Goal: Task Accomplishment & Management: Use online tool/utility

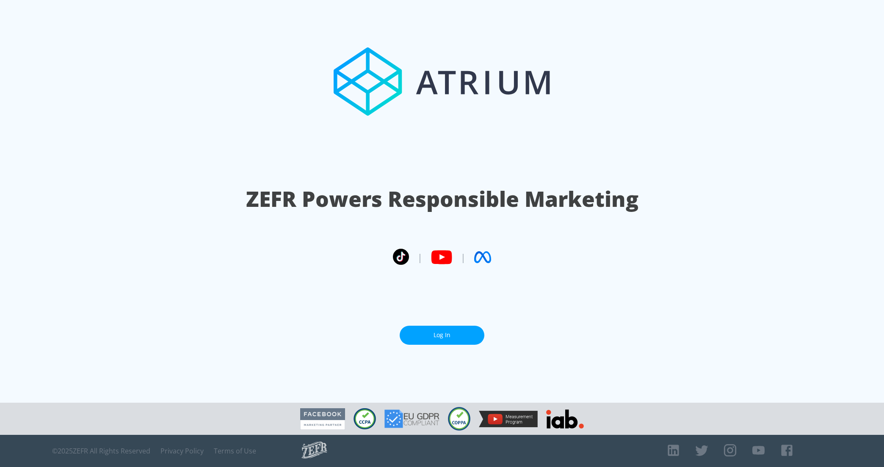
click at [446, 334] on link "Log In" at bounding box center [442, 335] width 85 height 19
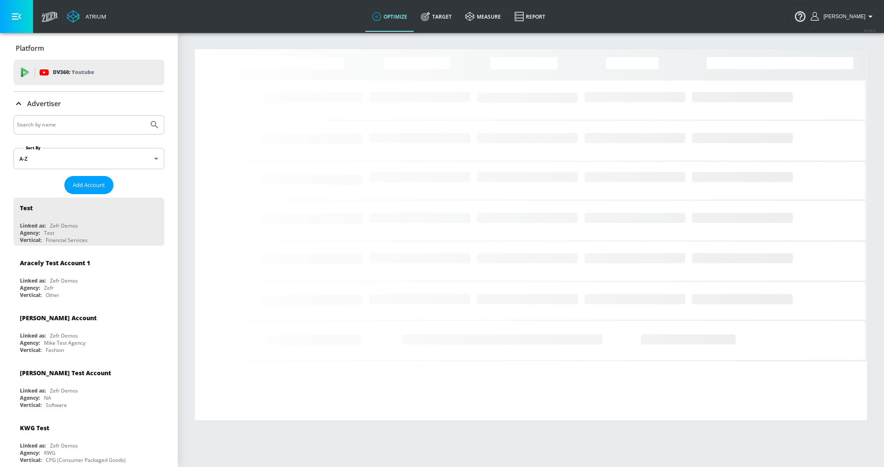
click at [59, 121] on input "Search by name" at bounding box center [81, 124] width 128 height 11
type input "HULU"
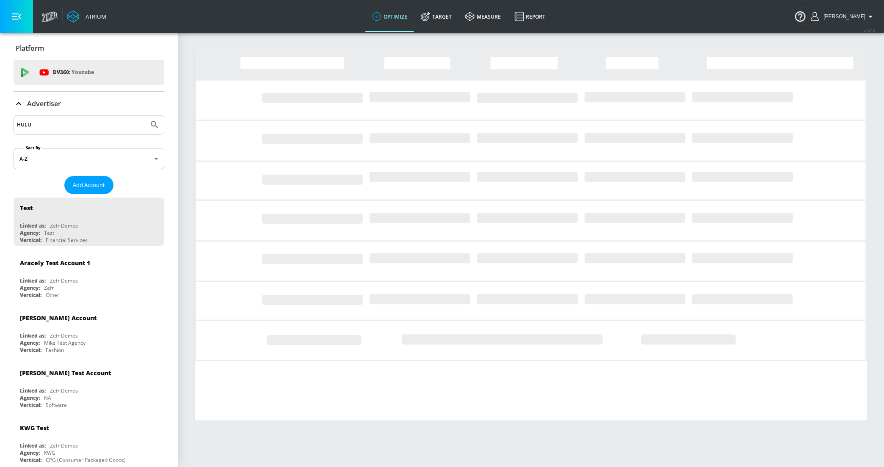
click at [145, 116] on button "Submit Search" at bounding box center [154, 125] width 19 height 19
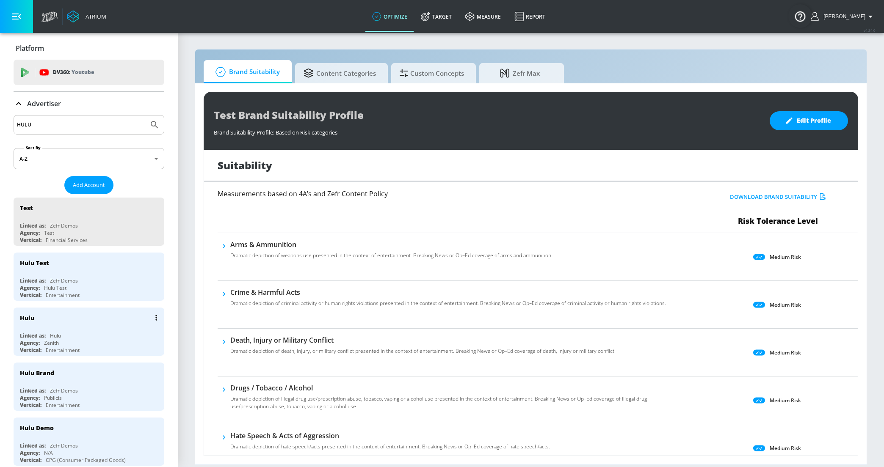
click at [40, 324] on div "Hulu" at bounding box center [91, 318] width 142 height 20
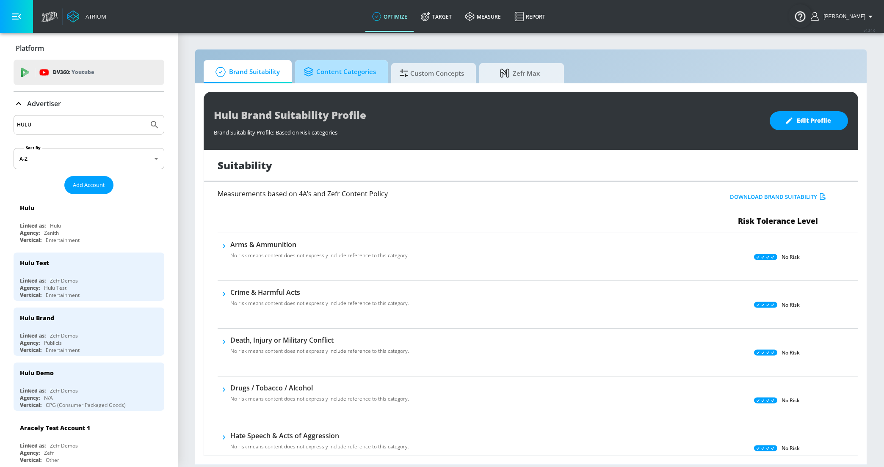
click at [325, 76] on span "Content Categories" at bounding box center [339, 72] width 72 height 20
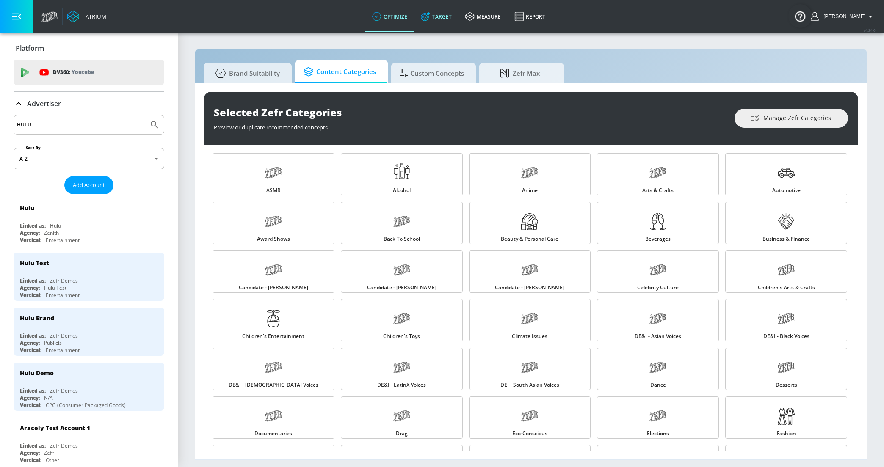
click at [452, 18] on link "Target" at bounding box center [436, 16] width 44 height 30
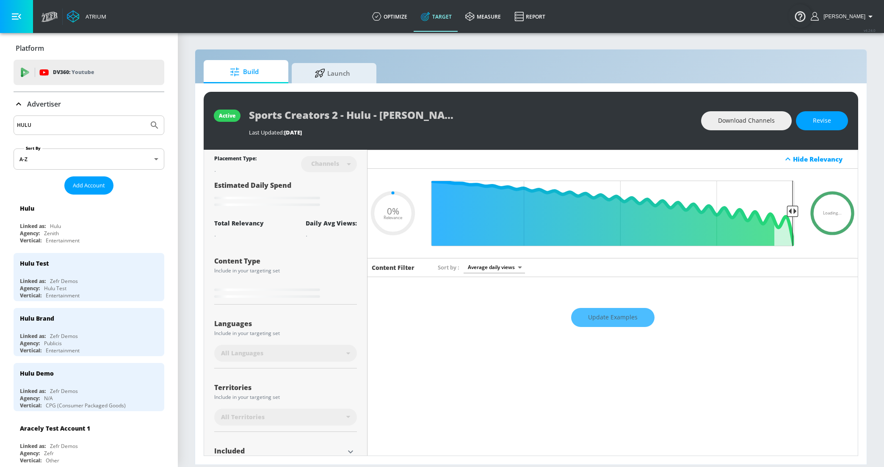
click at [39, 107] on p "Advertiser" at bounding box center [44, 103] width 34 height 9
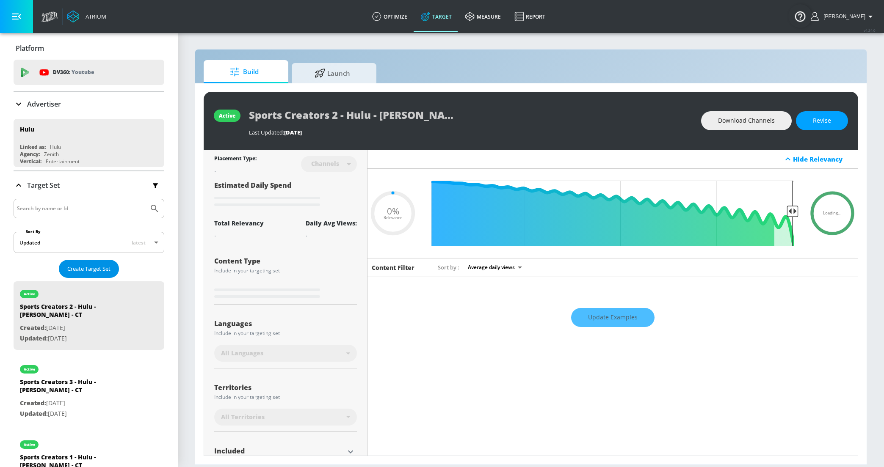
click at [88, 262] on button "Create Target Set" at bounding box center [89, 269] width 60 height 18
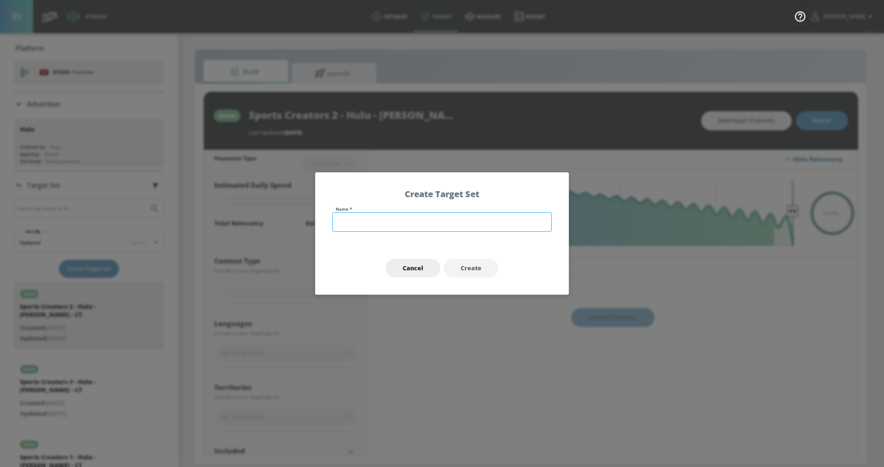
click at [342, 217] on input "text" at bounding box center [441, 221] width 219 height 19
type input "0.63"
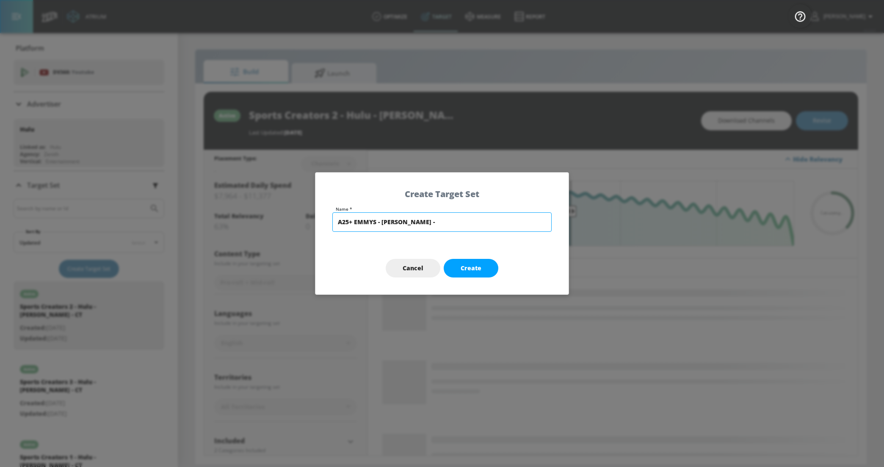
drag, startPoint x: 380, startPoint y: 223, endPoint x: 489, endPoint y: 223, distance: 109.6
click at [489, 223] on input "A25+ EMMYS - MURDAUGH -" at bounding box center [441, 221] width 219 height 19
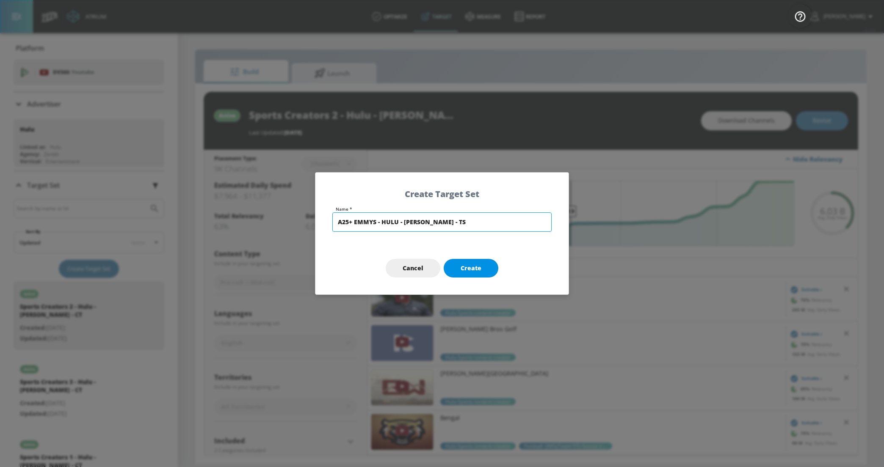
type input "A25+ EMMYS - HULU - MURDAUGH - TS"
click at [478, 274] on button "Create" at bounding box center [471, 268] width 55 height 19
type input "A25+ EMMYS - HULU - MURDAUGH - TS"
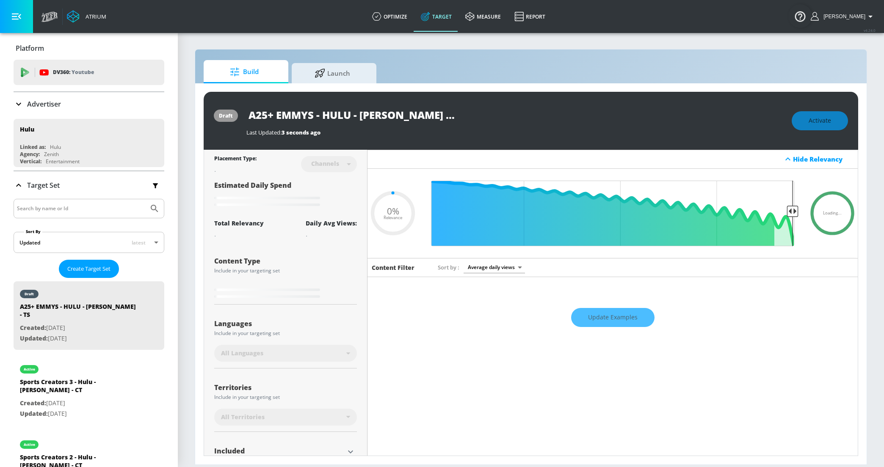
type input "0.6"
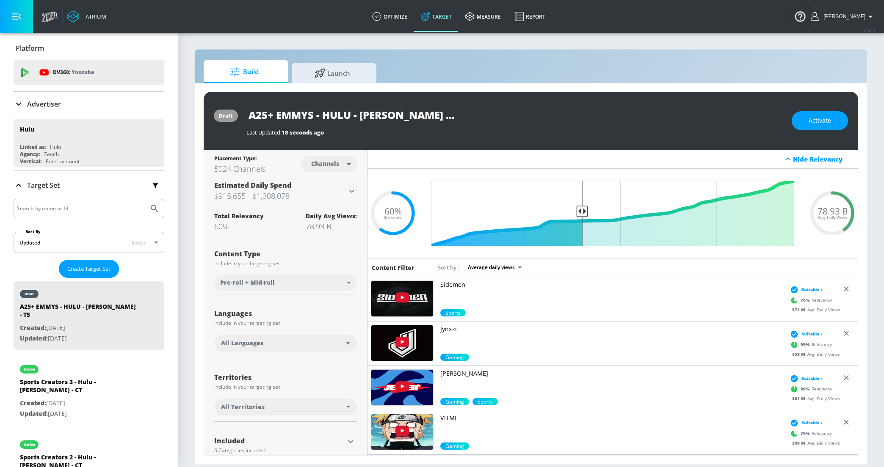
click at [340, 164] on body "Atrium optimize Target measure Report optimize Target measure Report v 4.24.0 R…" at bounding box center [442, 233] width 884 height 467
click at [445, 109] on div at bounding box center [442, 233] width 884 height 467
click at [441, 118] on input "A25+ EMMYS - HULU - [PERSON_NAME] - TS" at bounding box center [352, 114] width 212 height 19
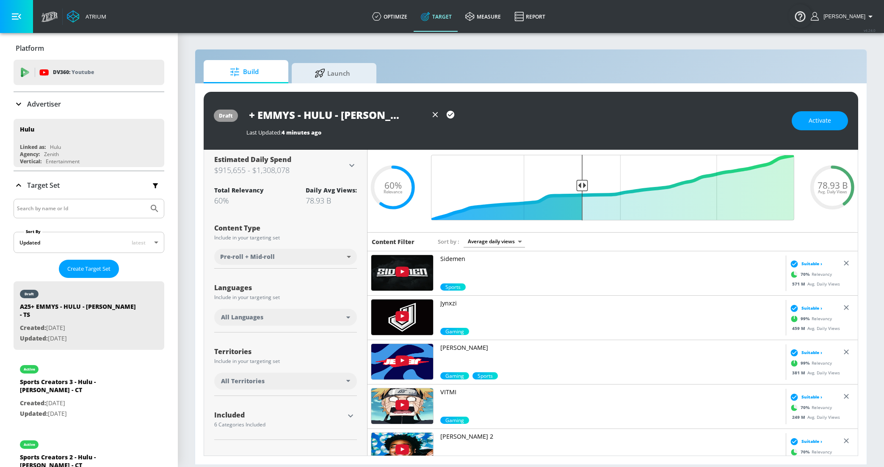
scroll to position [30, 0]
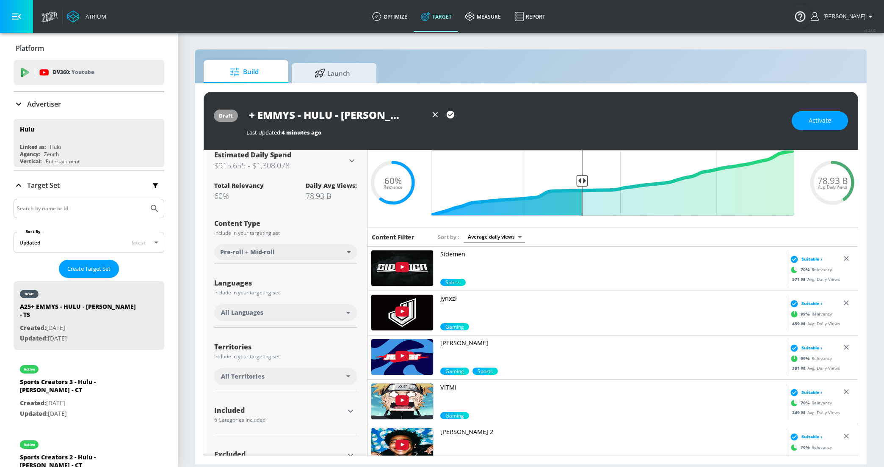
type input "A25+ EMMYS - HULU - [PERSON_NAME] - [GEOGRAPHIC_DATA]"
click at [263, 317] on div "All Languages" at bounding box center [285, 312] width 143 height 17
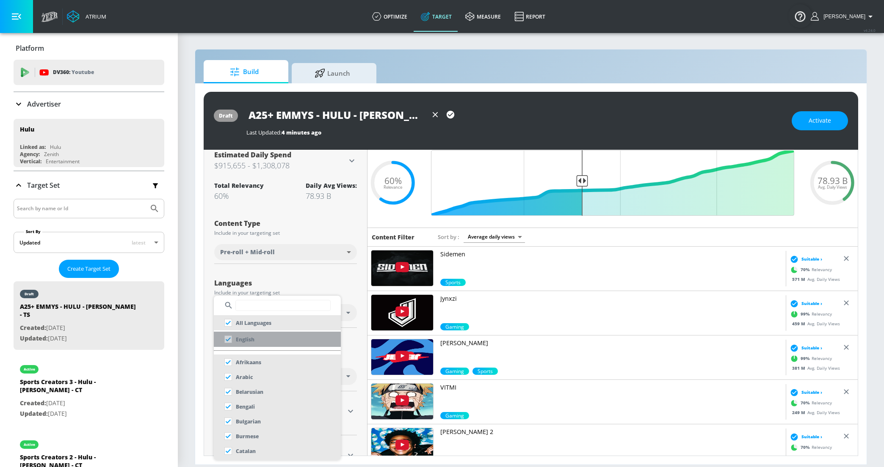
click at [249, 341] on p "English" at bounding box center [245, 339] width 19 height 9
checkbox input "false"
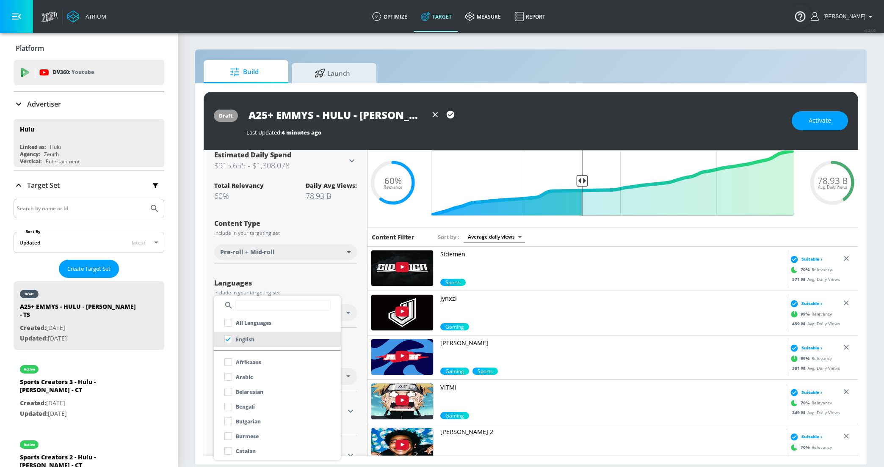
click at [195, 276] on div at bounding box center [442, 233] width 884 height 467
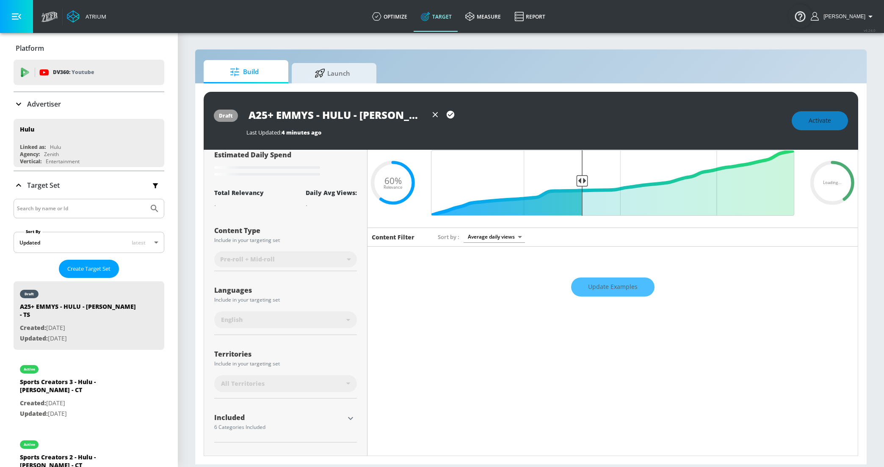
scroll to position [67, 0]
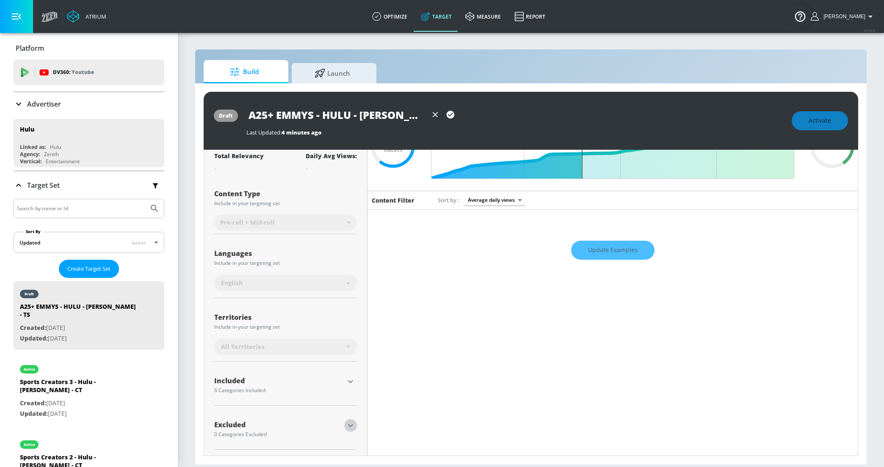
click at [353, 424] on icon "button" at bounding box center [350, 426] width 10 height 10
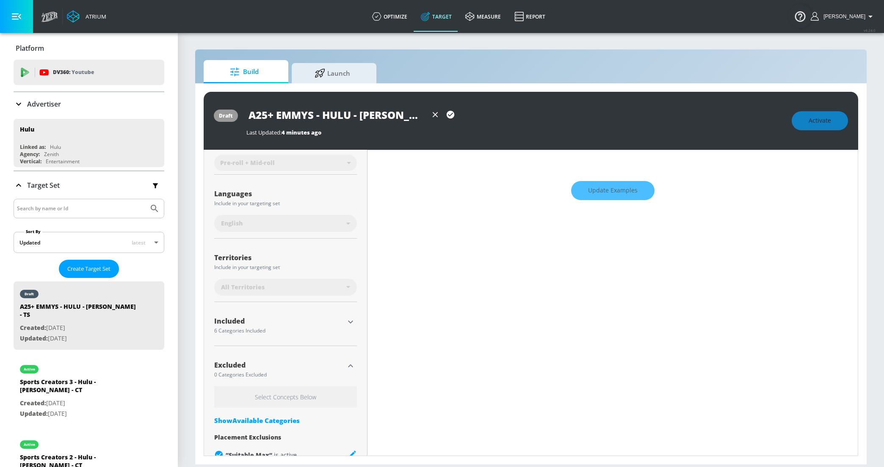
scroll to position [146, 0]
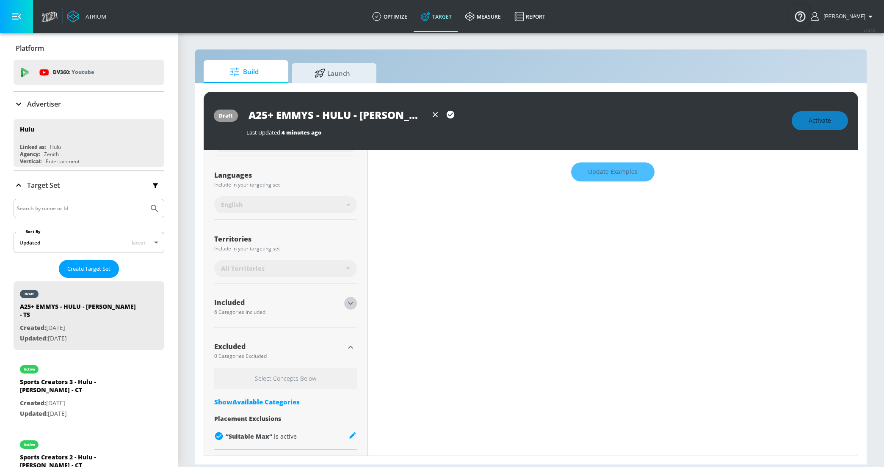
click at [352, 302] on icon "button" at bounding box center [350, 303] width 10 height 10
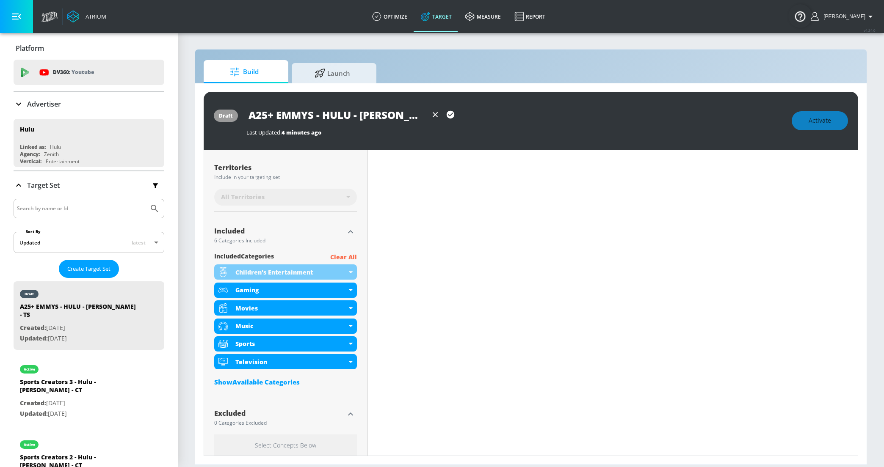
scroll to position [221, 0]
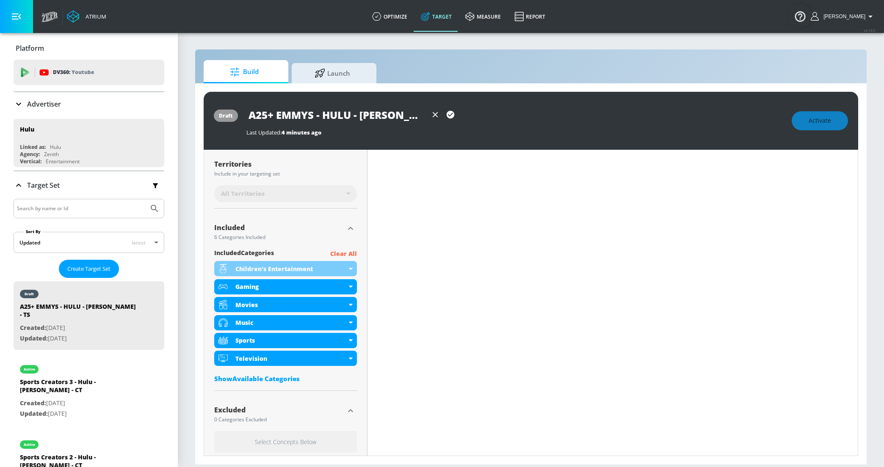
click at [350, 253] on p "Clear All" at bounding box center [343, 254] width 27 height 11
click at [341, 252] on p "Clear All" at bounding box center [343, 254] width 27 height 11
click at [346, 252] on p "Clear All" at bounding box center [343, 254] width 27 height 11
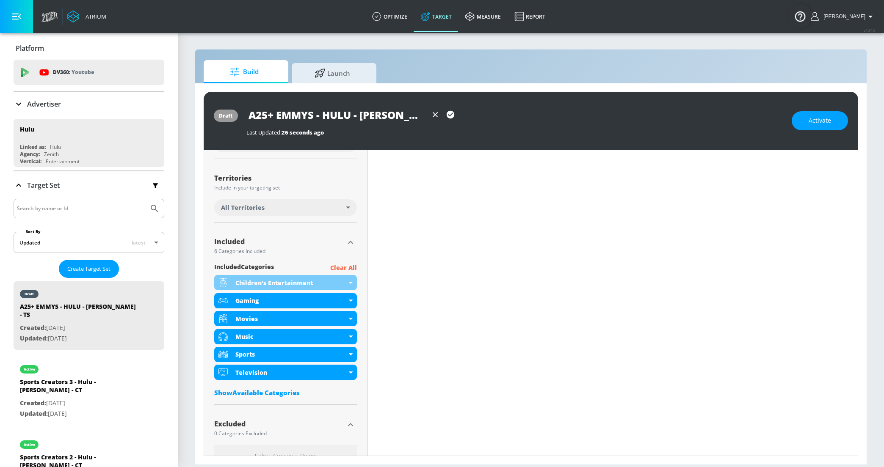
scroll to position [206, 0]
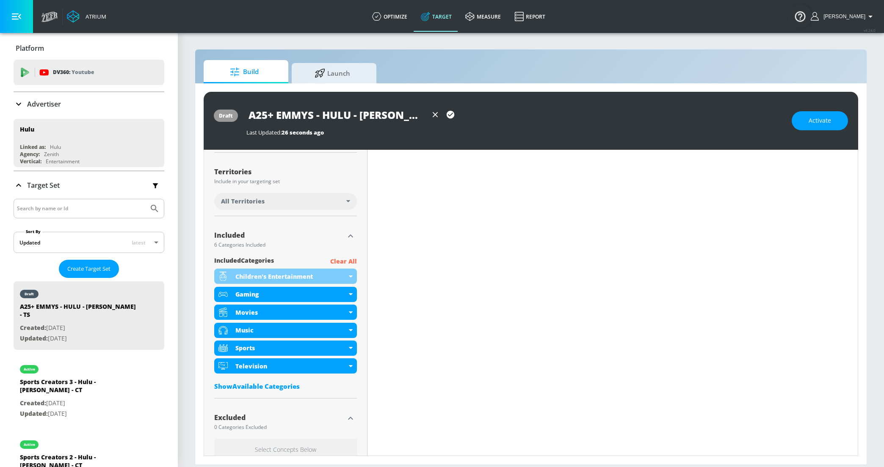
click at [344, 261] on p "Clear All" at bounding box center [343, 261] width 27 height 11
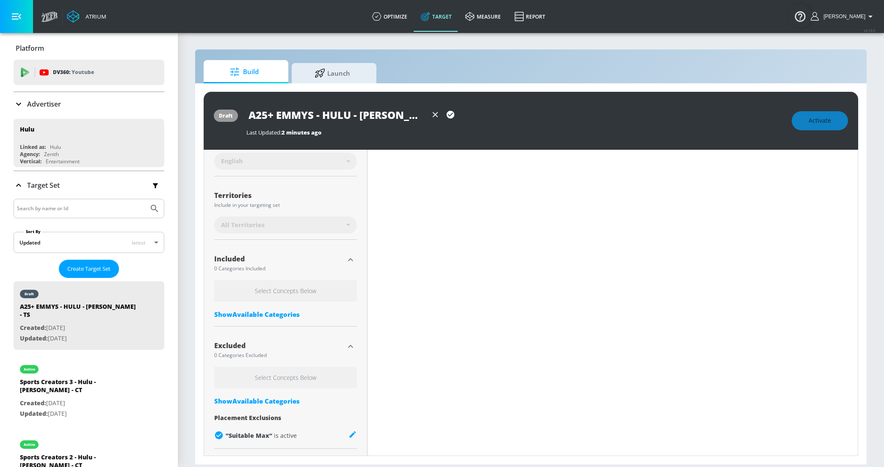
scroll to position [188, 0]
click at [242, 318] on div "Show Available Categories" at bounding box center [285, 315] width 143 height 8
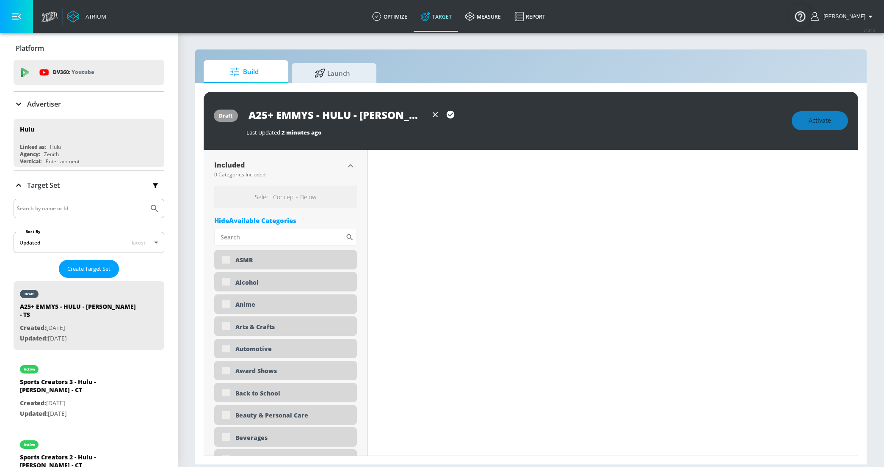
scroll to position [318, 0]
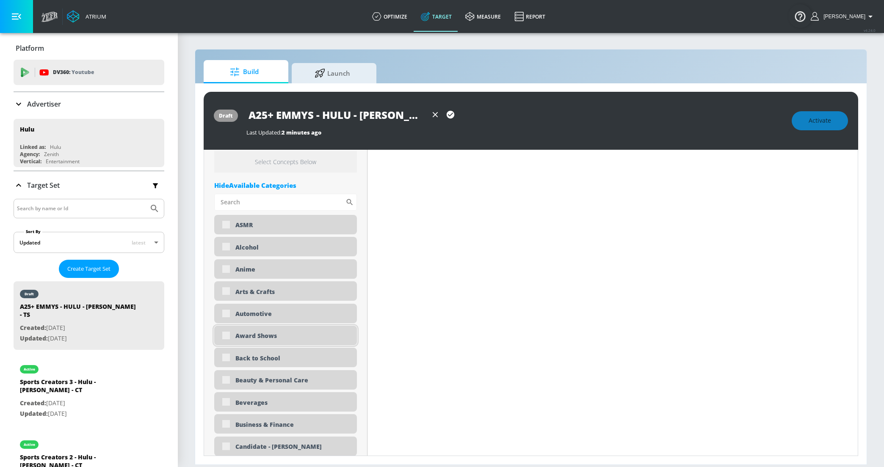
click at [223, 335] on div "Award Shows" at bounding box center [285, 335] width 143 height 19
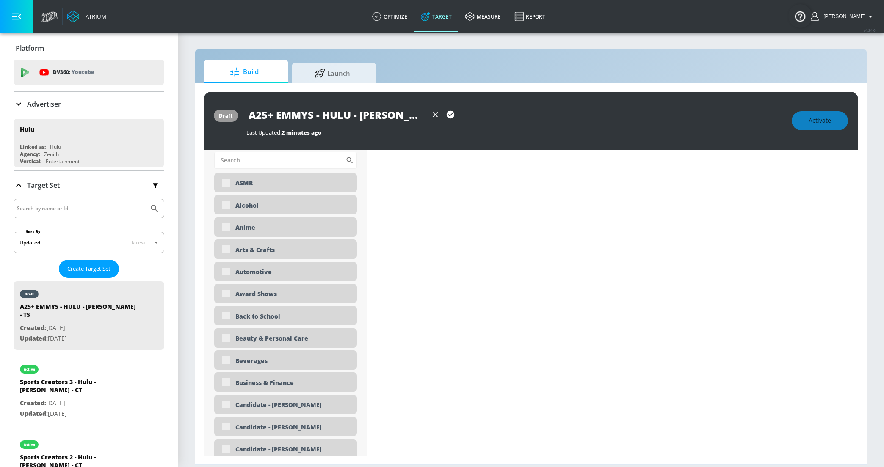
scroll to position [363, 0]
click at [227, 290] on div "Award Shows" at bounding box center [285, 290] width 143 height 19
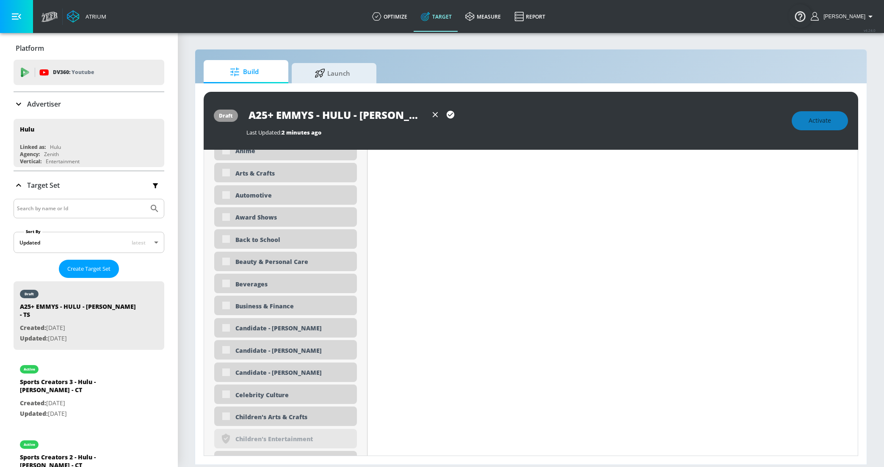
scroll to position [430, 0]
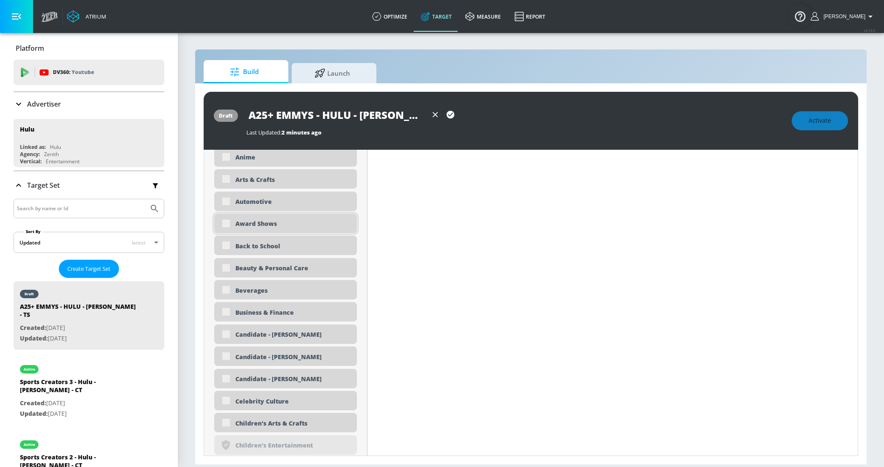
click at [222, 231] on div "Award Shows" at bounding box center [285, 223] width 143 height 19
click at [226, 225] on div "Award Shows" at bounding box center [285, 223] width 143 height 19
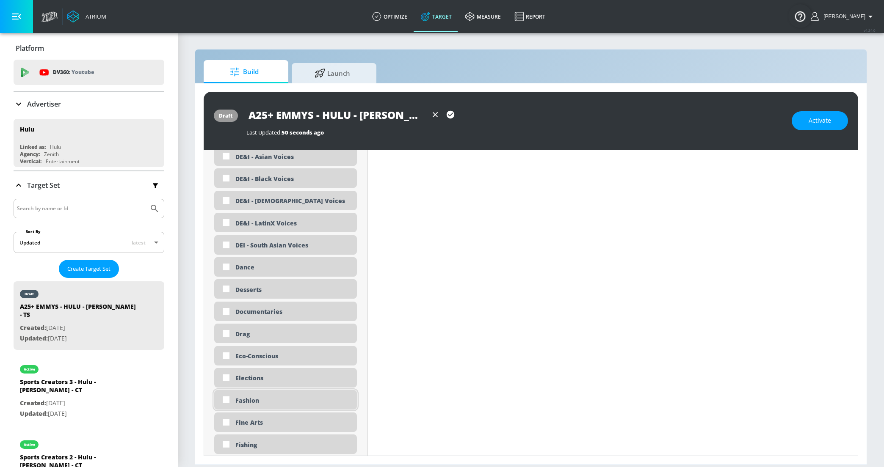
scroll to position [625, 0]
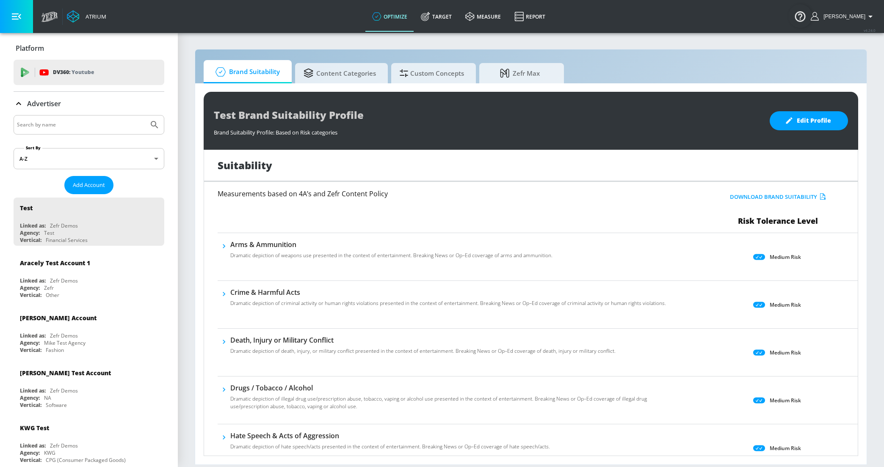
click at [44, 124] on input "Search by name" at bounding box center [81, 124] width 128 height 11
type input "hulu"
click at [145, 116] on button "Submit Search" at bounding box center [154, 125] width 19 height 19
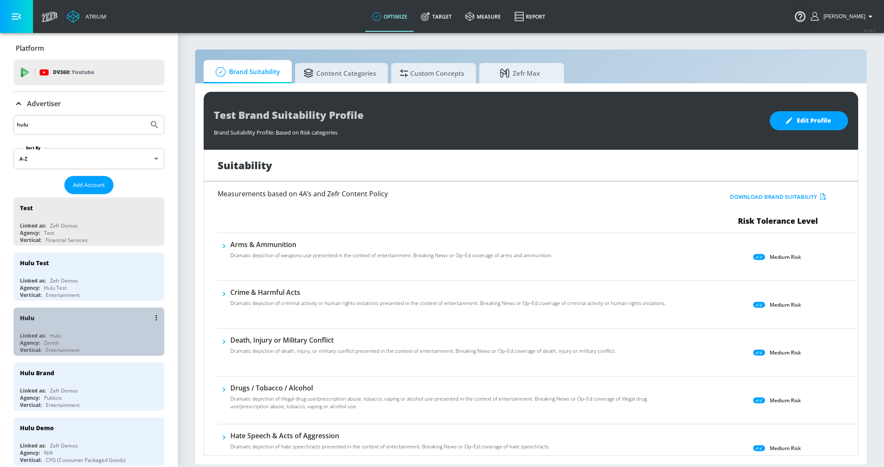
click at [32, 325] on div "Hulu" at bounding box center [91, 318] width 142 height 20
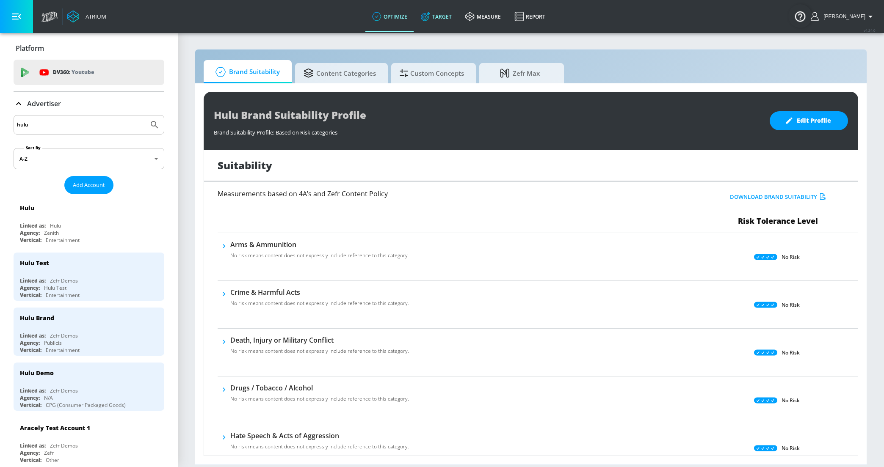
click at [441, 19] on link "Target" at bounding box center [436, 16] width 44 height 30
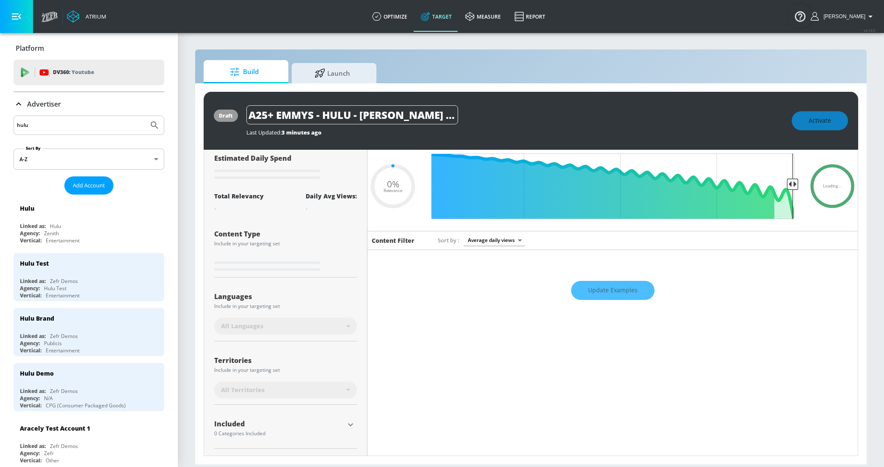
scroll to position [24, 0]
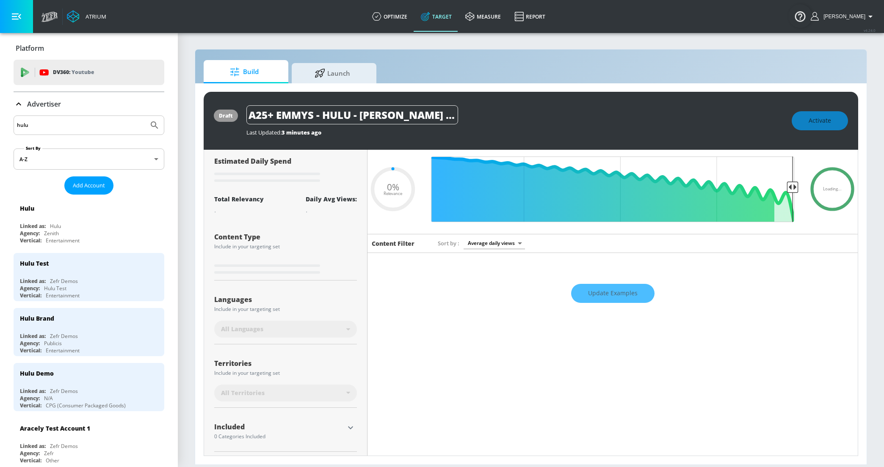
type input "0.6"
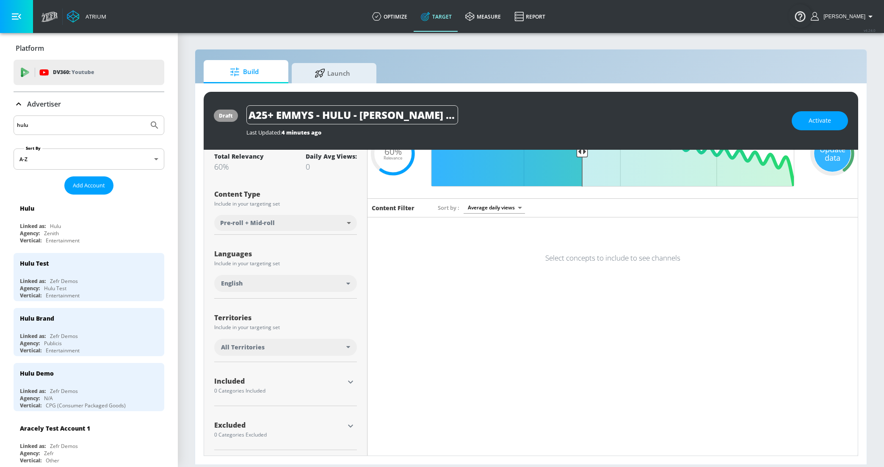
scroll to position [61, 0]
click at [350, 380] on icon "button" at bounding box center [350, 381] width 10 height 10
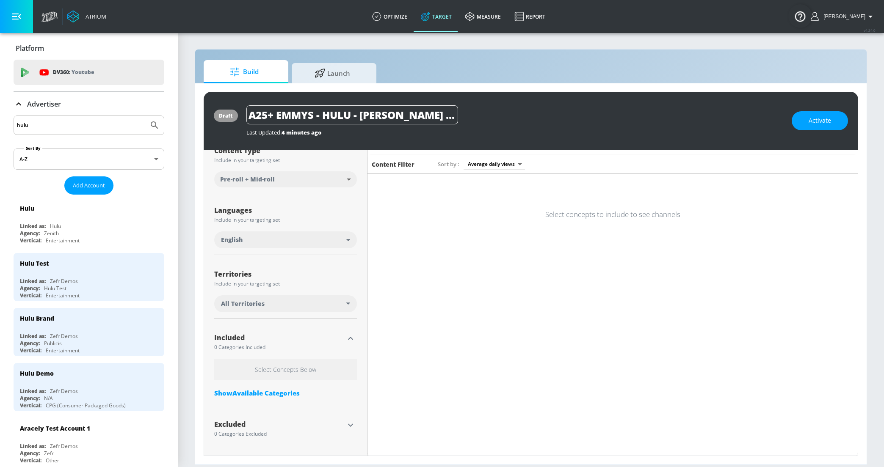
click at [253, 393] on div "Show Available Categories" at bounding box center [285, 393] width 143 height 8
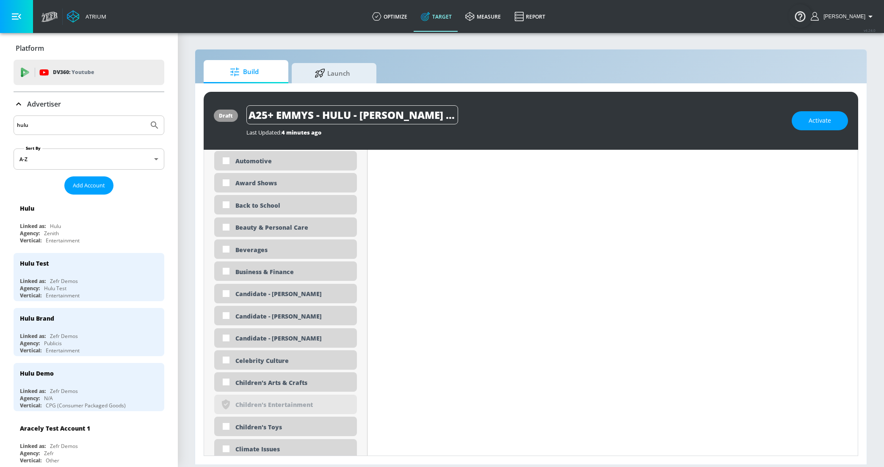
scroll to position [480, 0]
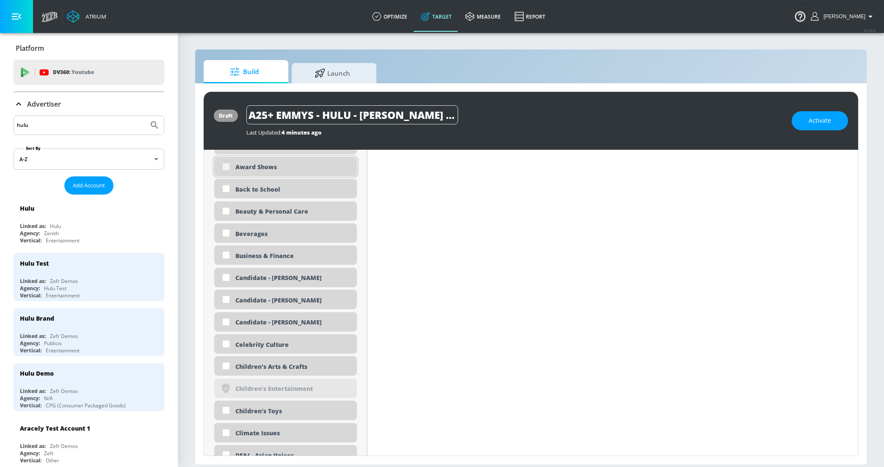
click at [226, 167] on input "checkbox" at bounding box center [225, 166] width 15 height 15
checkbox input "true"
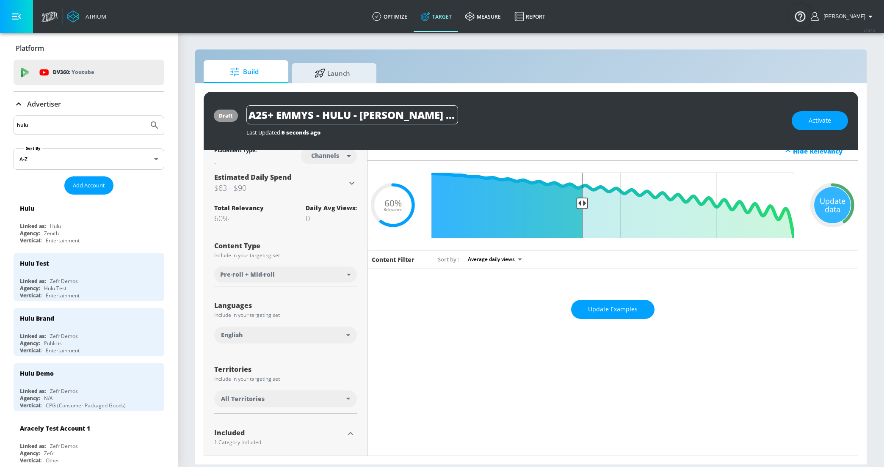
scroll to position [9, 0]
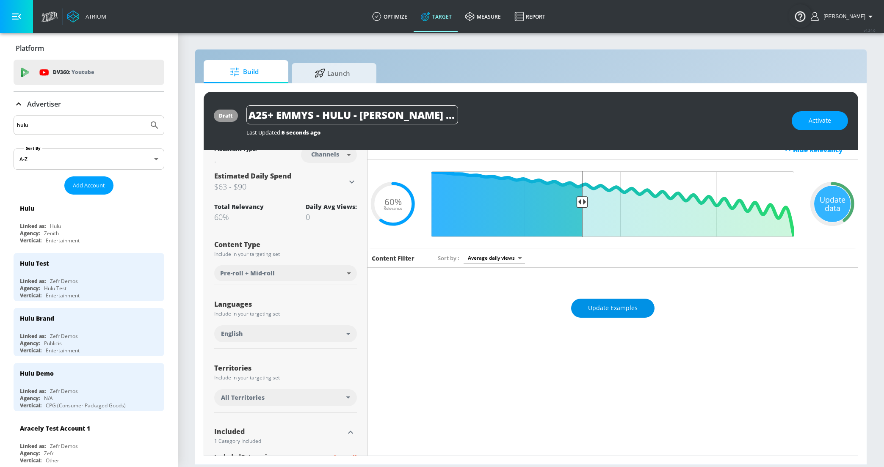
click at [612, 313] on button "Update Examples" at bounding box center [612, 308] width 83 height 19
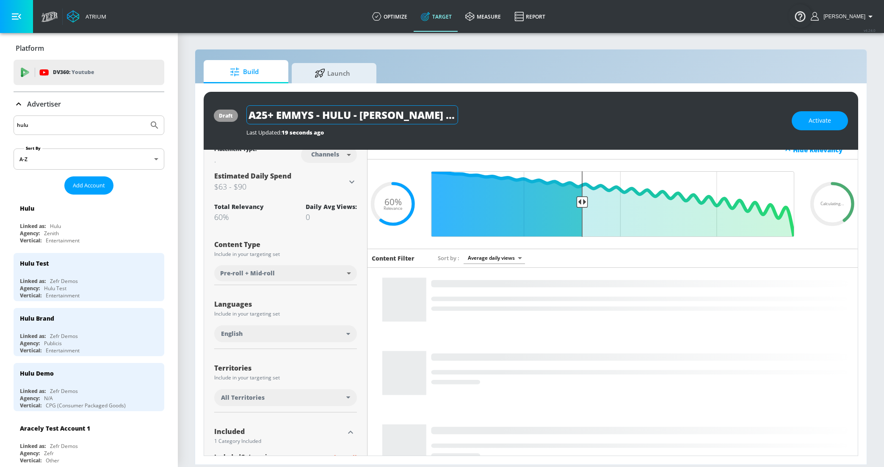
click at [378, 118] on input "A25+ EMMYS - HULU - MURDAUGH - TS" at bounding box center [352, 114] width 212 height 19
click at [446, 118] on input "A25+ EMMYS - HULU - [PERSON_NAME] - TS" at bounding box center [352, 114] width 212 height 19
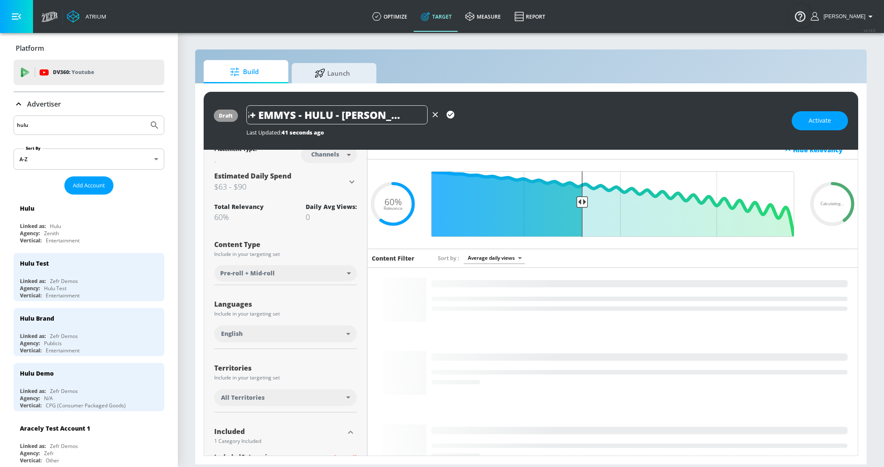
type input "A25+ EMMYS - HULU - [PERSON_NAME] - [GEOGRAPHIC_DATA]"
click at [452, 114] on icon "button" at bounding box center [451, 115] width 8 height 8
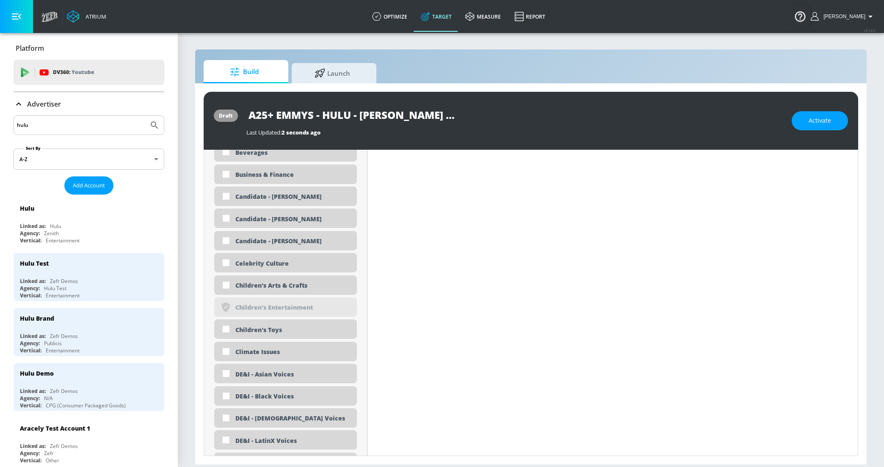
scroll to position [554, 0]
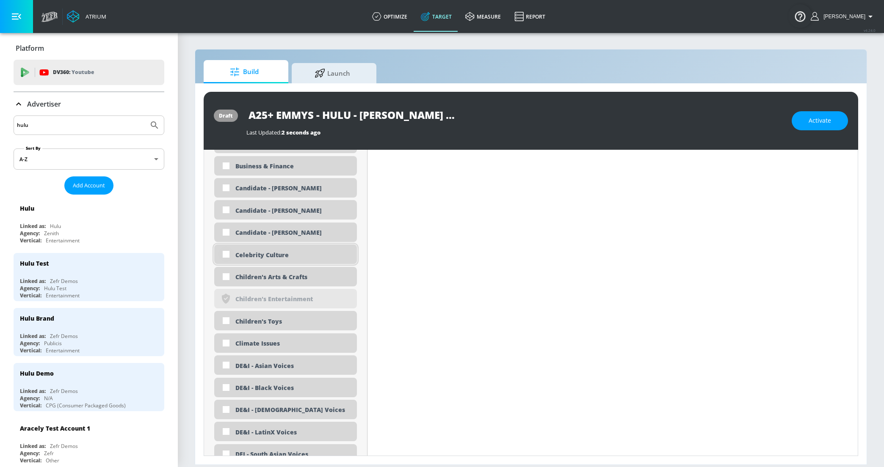
click at [226, 257] on input "checkbox" at bounding box center [225, 254] width 15 height 15
checkbox input "true"
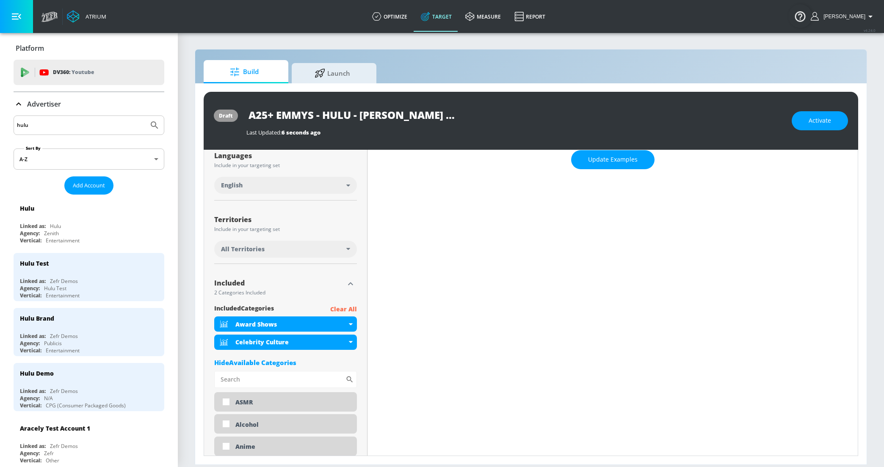
scroll to position [0, 0]
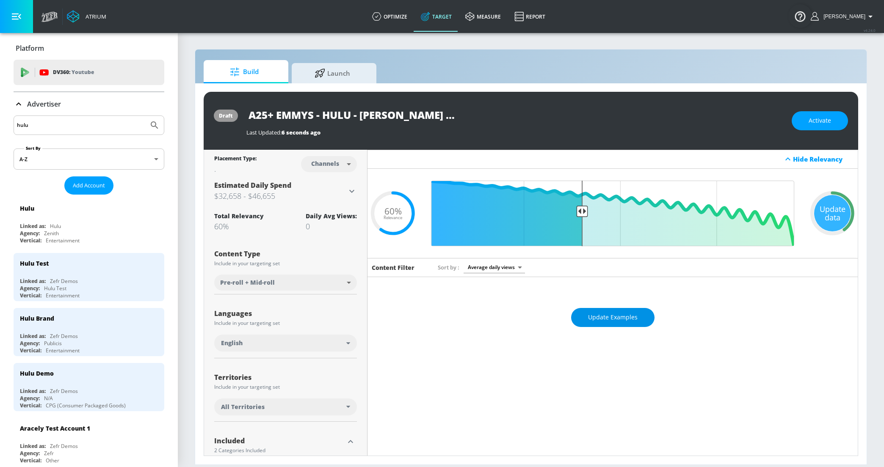
click at [623, 314] on span "Update Examples" at bounding box center [613, 317] width 50 height 11
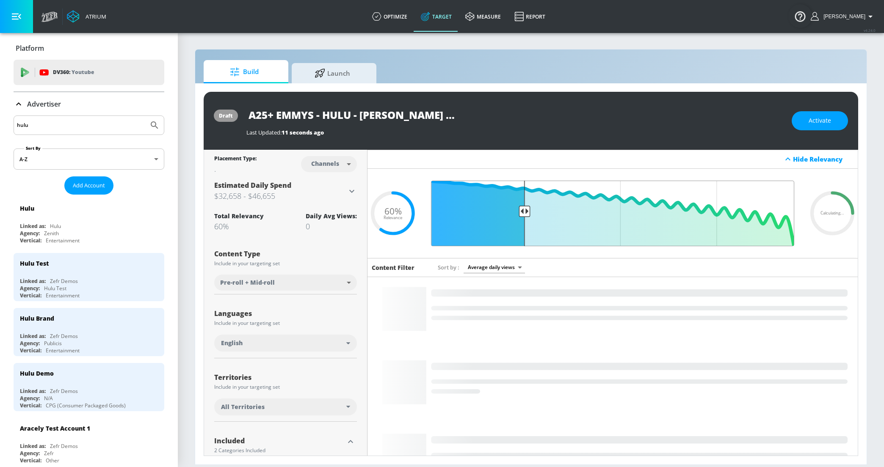
drag, startPoint x: 582, startPoint y: 209, endPoint x: 523, endPoint y: 210, distance: 59.3
type input "0.75"
click at [523, 210] on input "Final Threshold" at bounding box center [613, 214] width 372 height 66
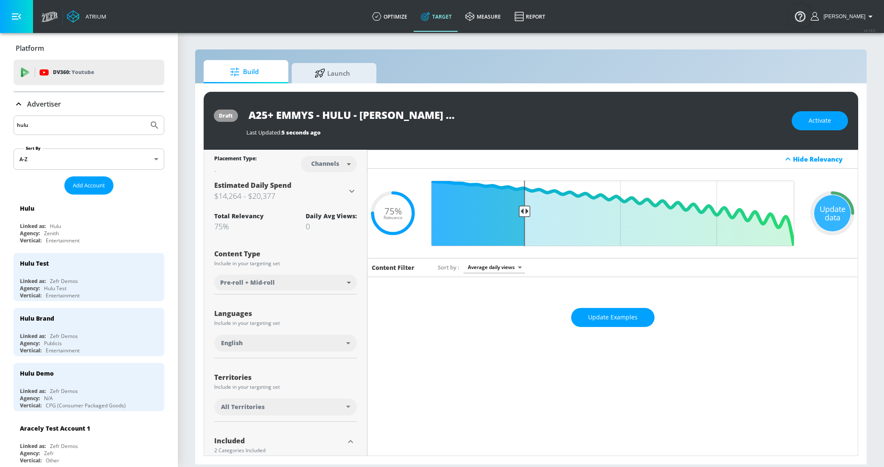
click at [21, 102] on icon at bounding box center [19, 104] width 10 height 10
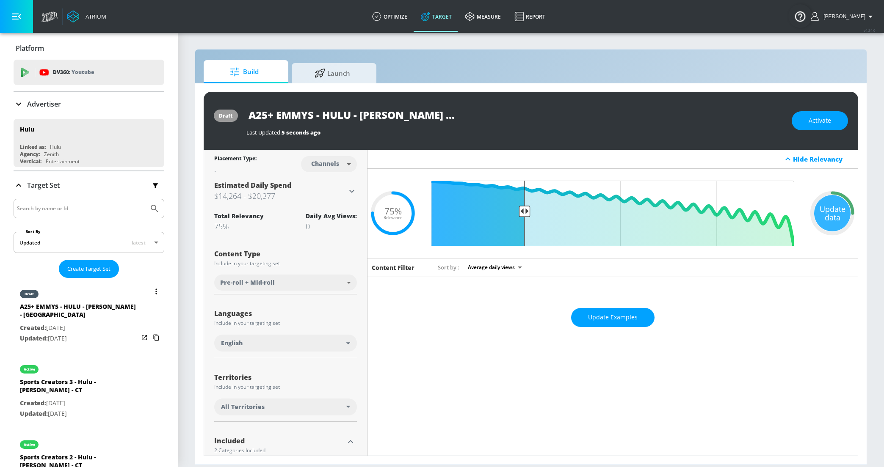
scroll to position [0, 0]
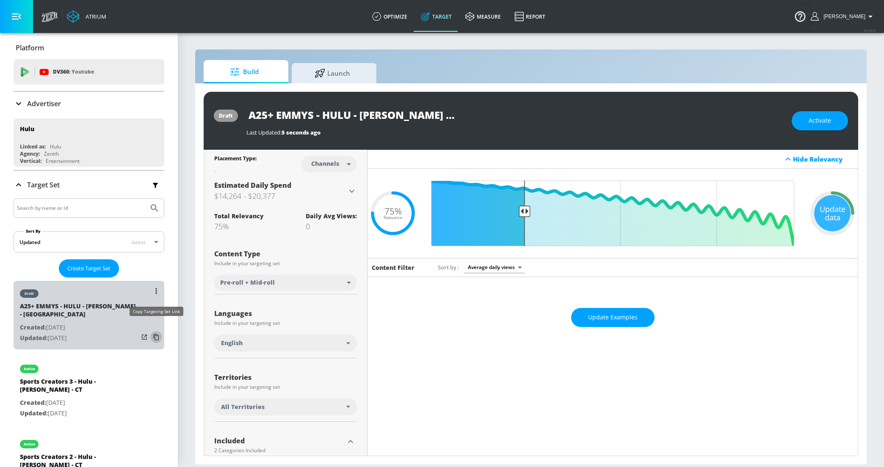
click at [156, 331] on icon "list of Target Set" at bounding box center [156, 338] width 14 height 14
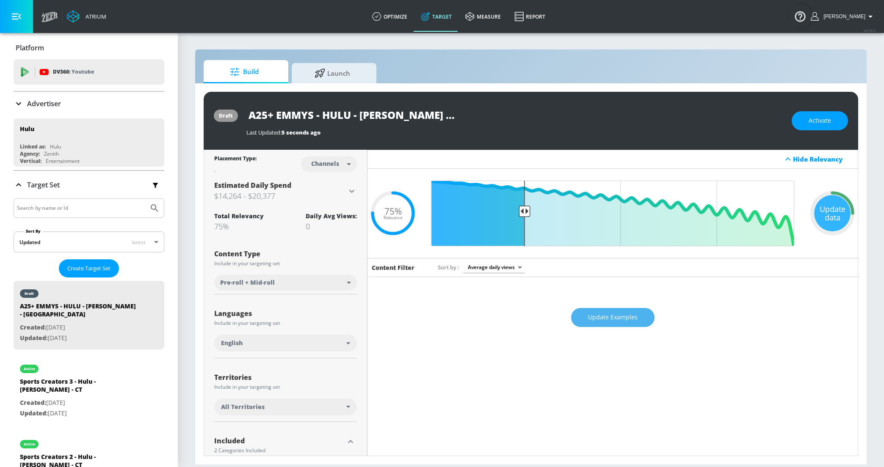
click at [623, 315] on span "Update Examples" at bounding box center [613, 317] width 50 height 11
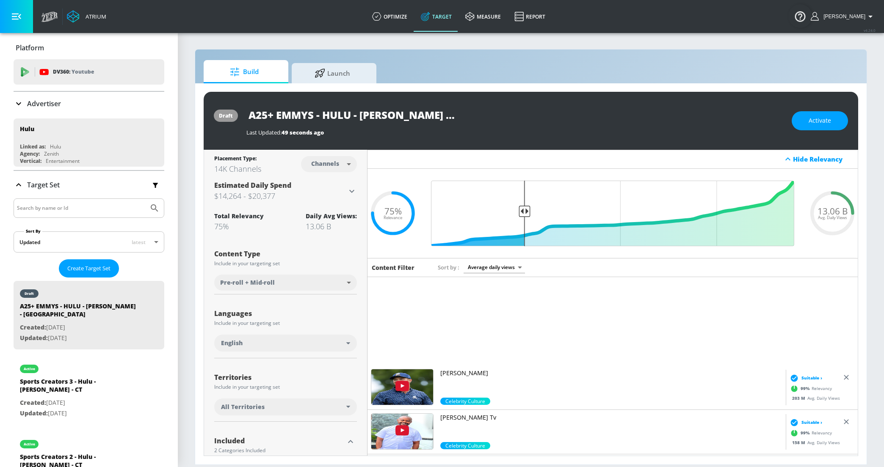
scroll to position [212, 0]
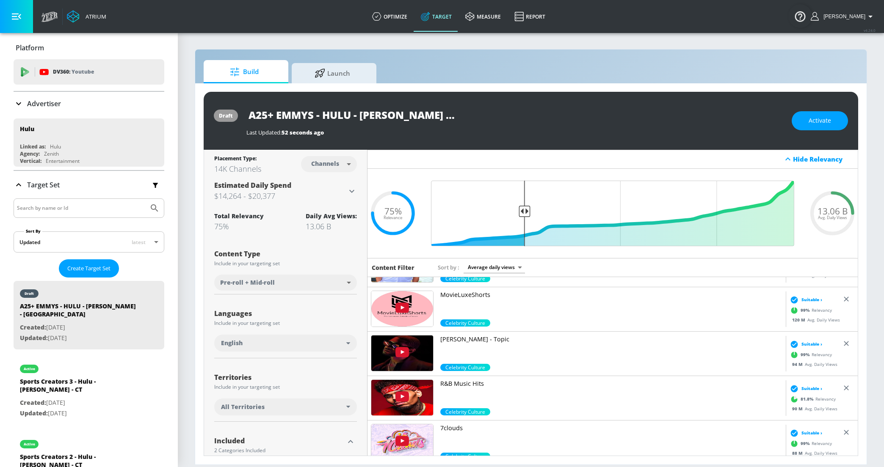
click at [334, 161] on body "Atrium optimize Target measure Report optimize Target measure Report v 4.24.0 […" at bounding box center [442, 233] width 884 height 467
click at [327, 194] on div "Videos" at bounding box center [326, 196] width 24 height 9
type input "videos"
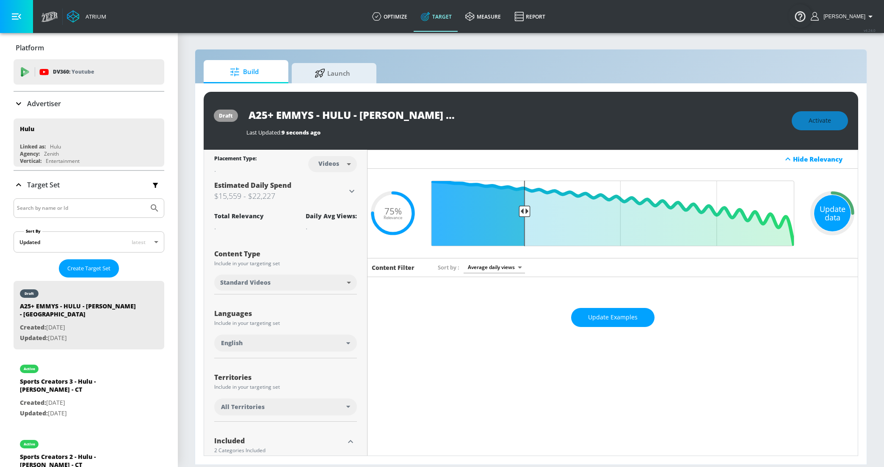
click at [828, 213] on div "Update data" at bounding box center [832, 213] width 36 height 36
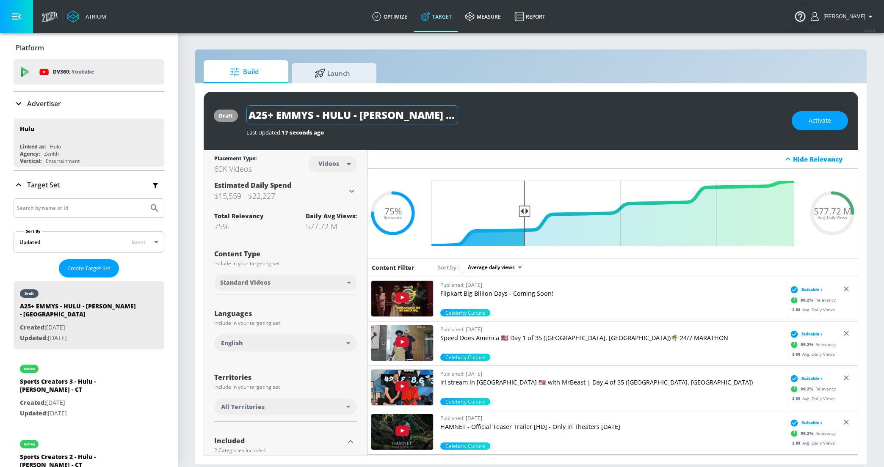
click at [447, 114] on input "A25+ EMMYS - HULU - [PERSON_NAME] - [GEOGRAPHIC_DATA]" at bounding box center [352, 114] width 212 height 19
type input "A25+ EMMYS - HULU - [PERSON_NAME] - TS"
click at [450, 115] on icon "button" at bounding box center [450, 114] width 9 height 9
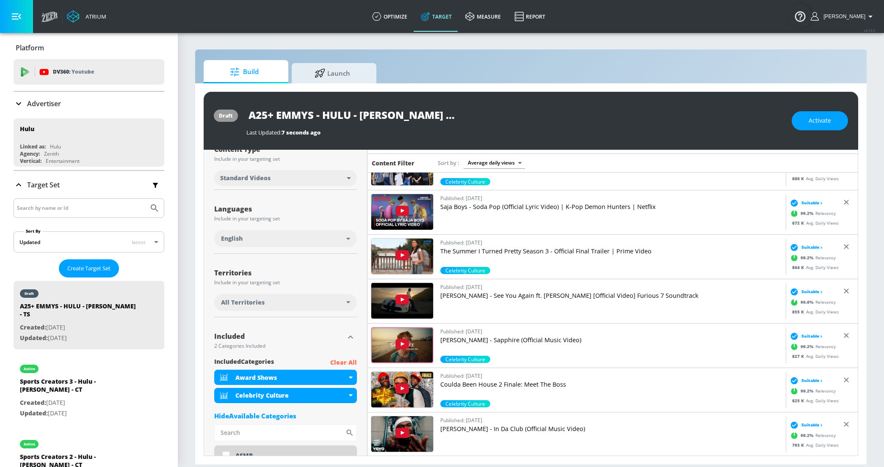
scroll to position [166, 0]
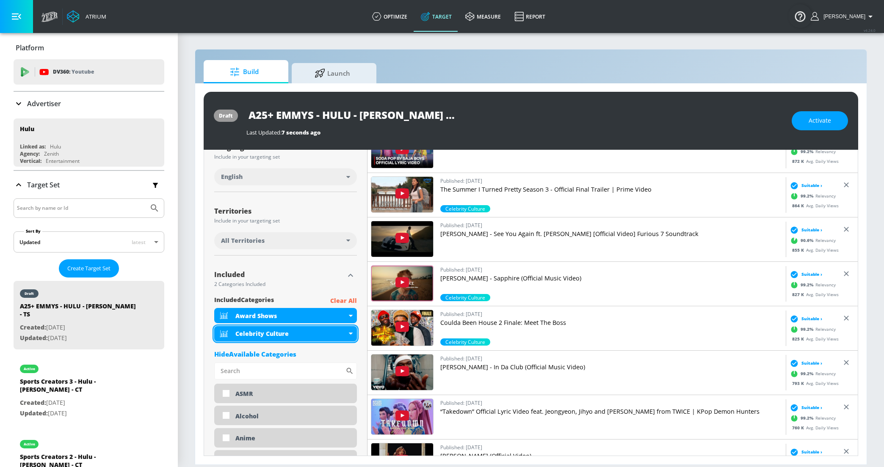
click at [350, 333] on icon at bounding box center [351, 334] width 4 height 2
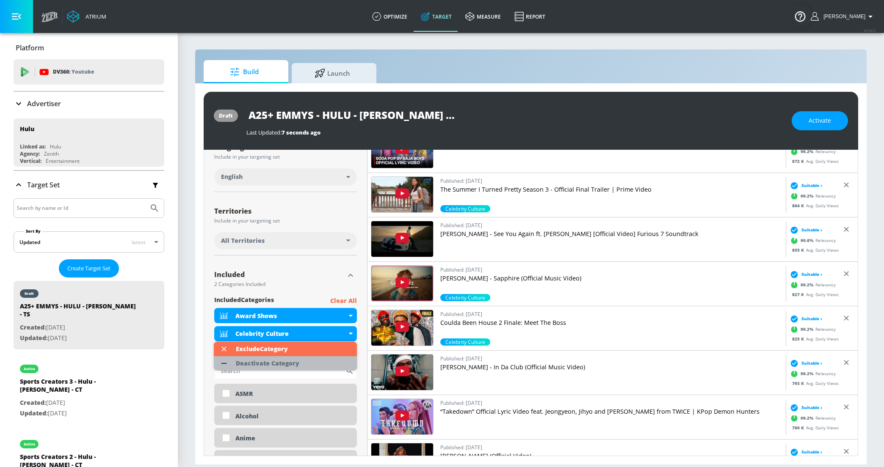
click at [289, 361] on div "Deactivate Category" at bounding box center [267, 364] width 63 height 6
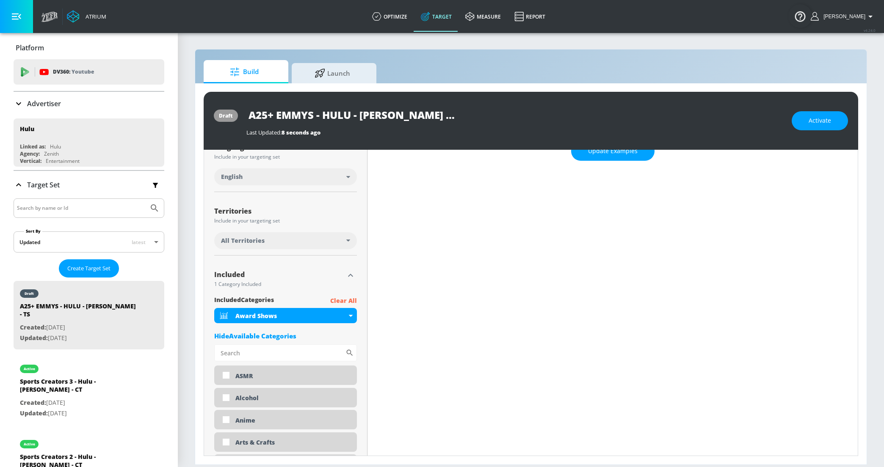
scroll to position [0, 0]
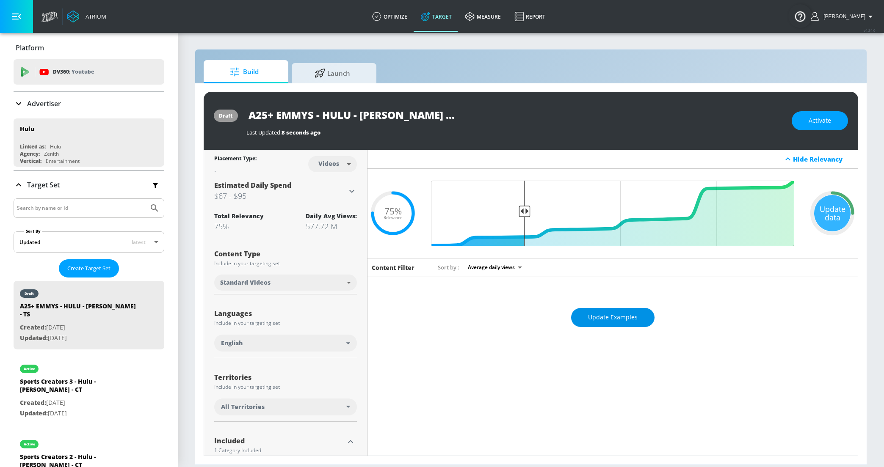
click at [591, 315] on span "Update Examples" at bounding box center [613, 317] width 50 height 11
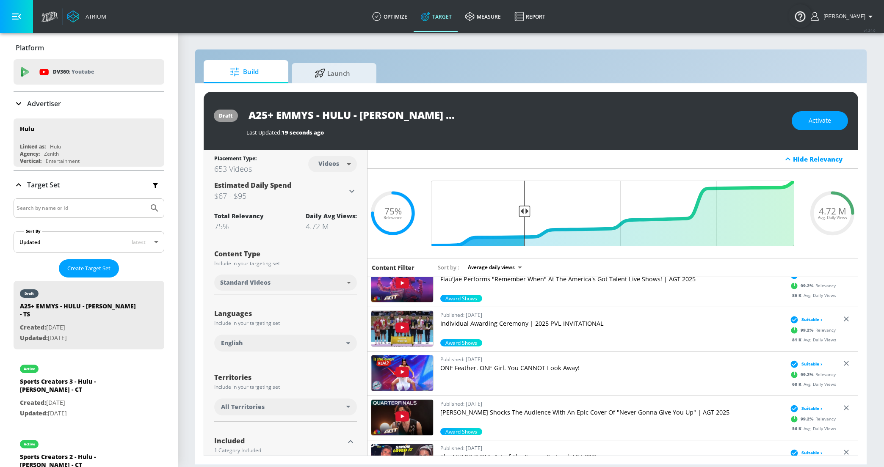
scroll to position [300, 0]
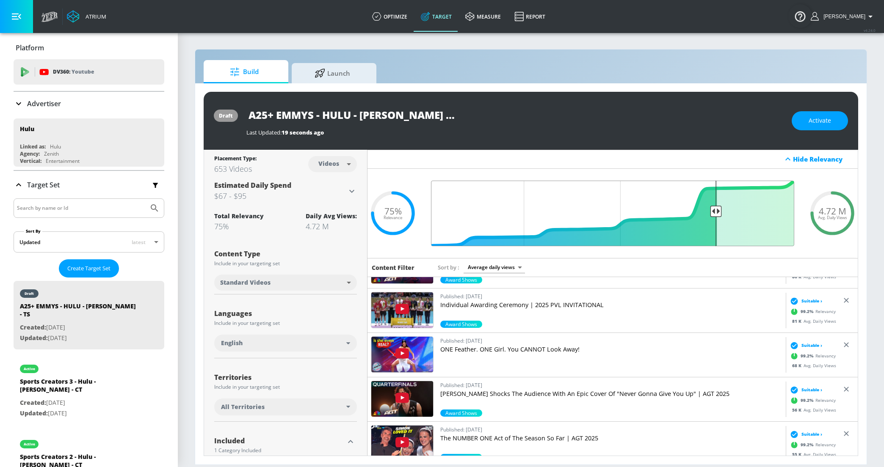
drag, startPoint x: 524, startPoint y: 212, endPoint x: 714, endPoint y: 210, distance: 190.9
click at [714, 210] on input "Final Threshold" at bounding box center [613, 214] width 372 height 66
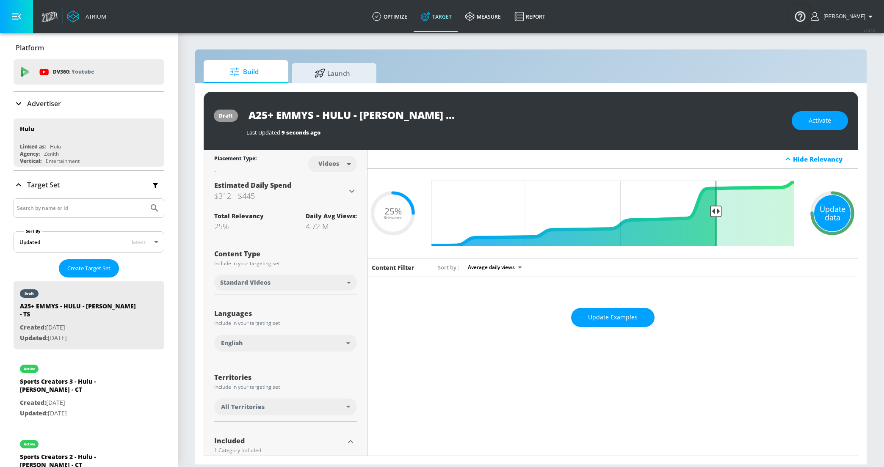
click at [834, 196] on div "Update data" at bounding box center [832, 213] width 36 height 36
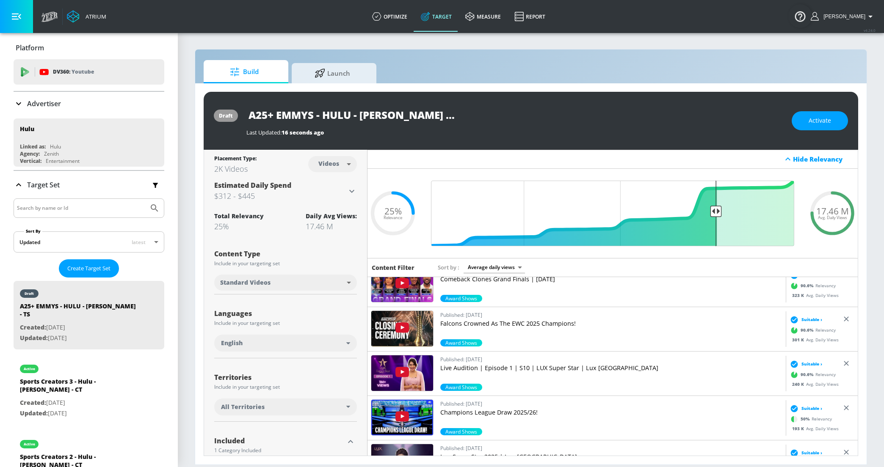
scroll to position [0, 0]
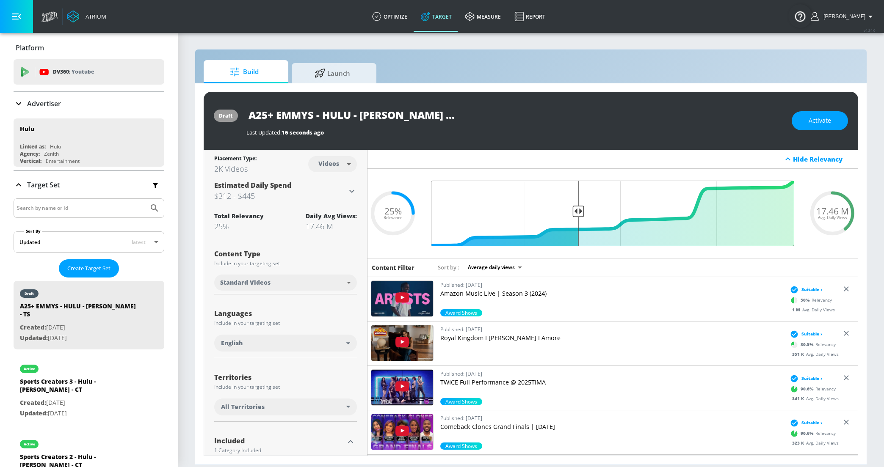
drag, startPoint x: 715, startPoint y: 213, endPoint x: 577, endPoint y: 215, distance: 138.4
type input "0.61"
click at [577, 215] on input "Final Threshold" at bounding box center [613, 214] width 372 height 66
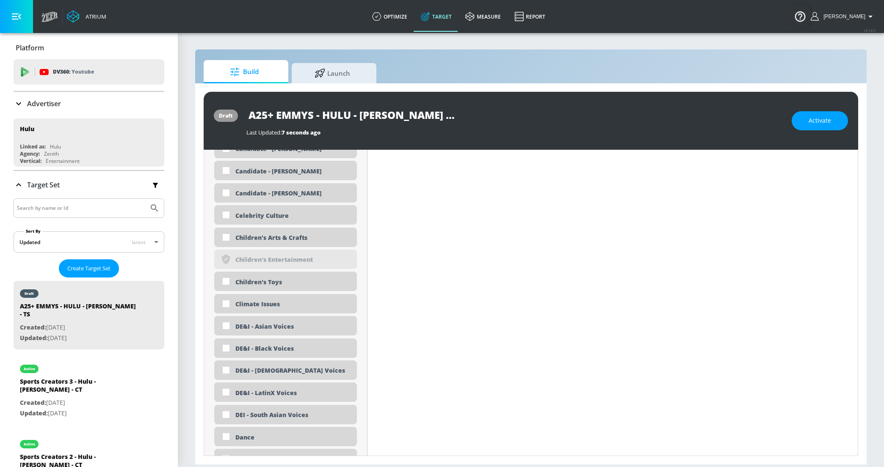
scroll to position [530, 0]
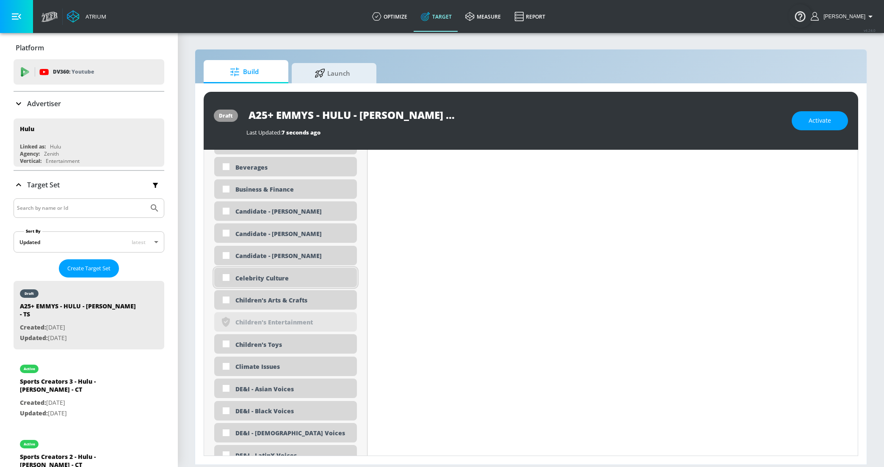
click at [225, 278] on input "checkbox" at bounding box center [225, 277] width 15 height 15
checkbox input "true"
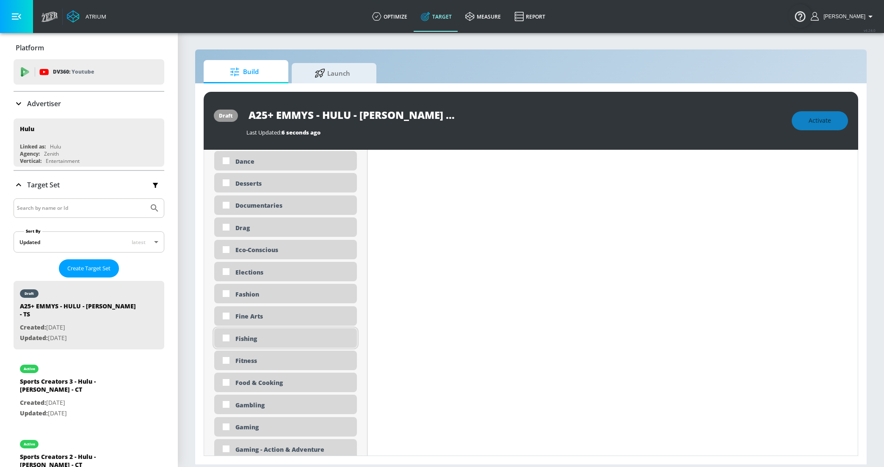
scroll to position [868, 0]
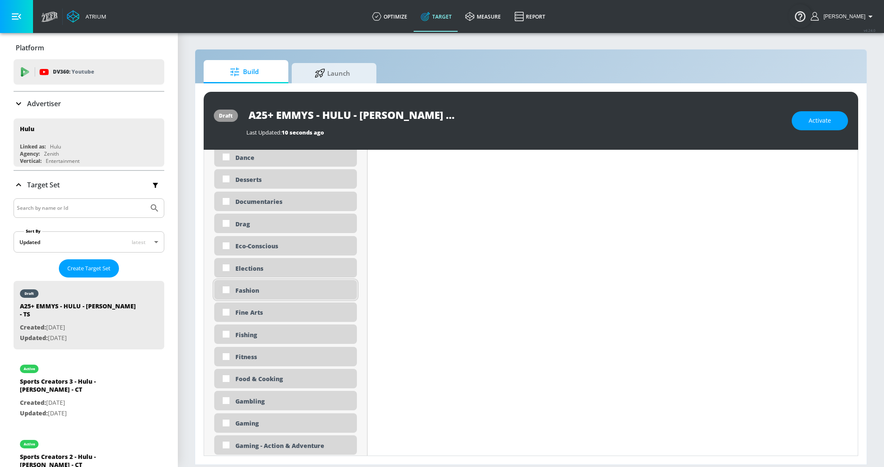
click at [226, 290] on input "checkbox" at bounding box center [225, 289] width 15 height 15
checkbox input "true"
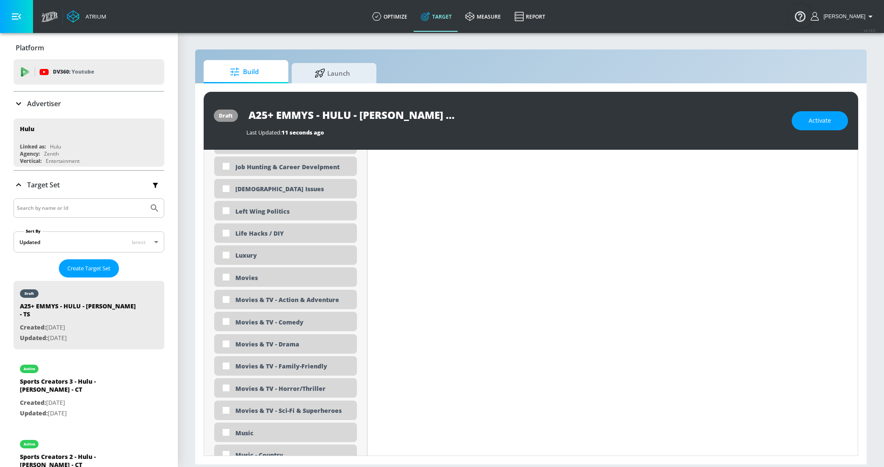
scroll to position [1515, 0]
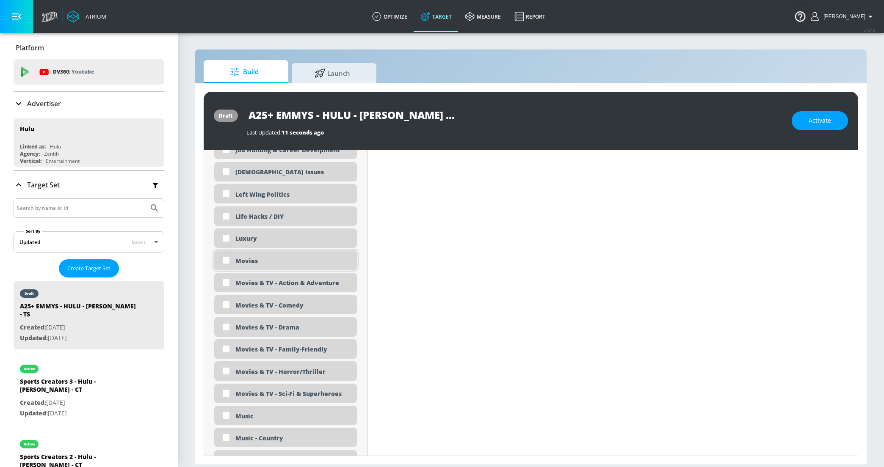
click at [228, 261] on input "checkbox" at bounding box center [225, 260] width 15 height 15
checkbox input "true"
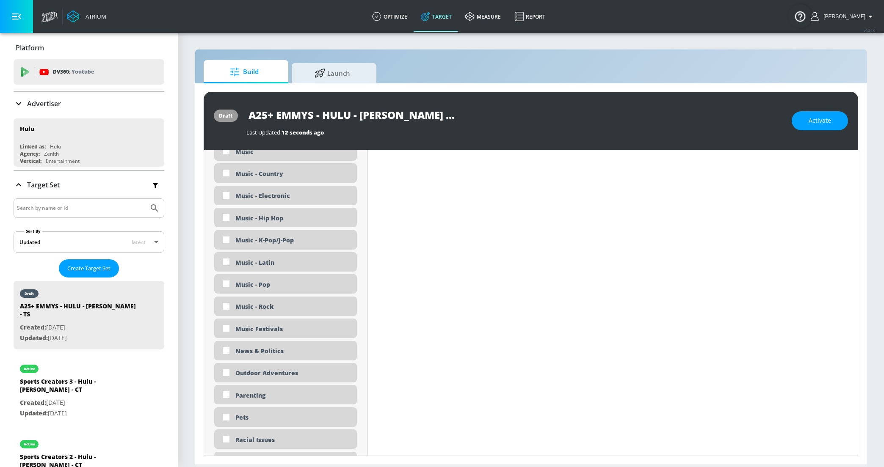
scroll to position [1944, 0]
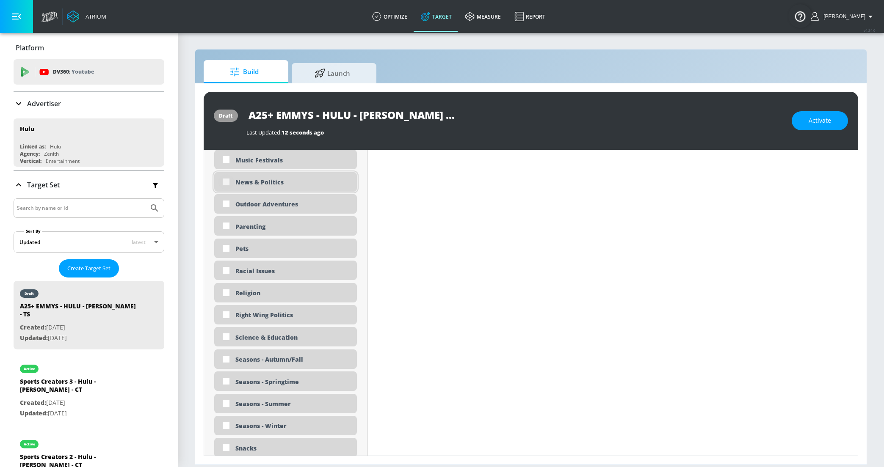
click at [226, 179] on input "checkbox" at bounding box center [225, 181] width 15 height 15
checkbox input "true"
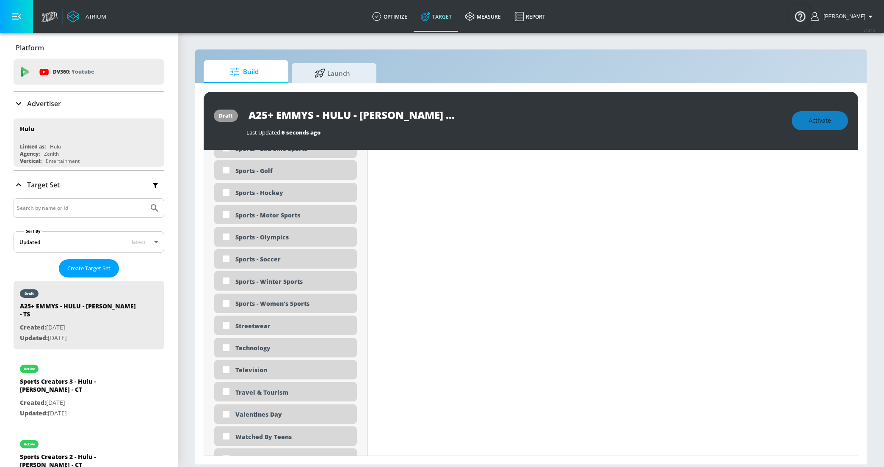
scroll to position [2402, 0]
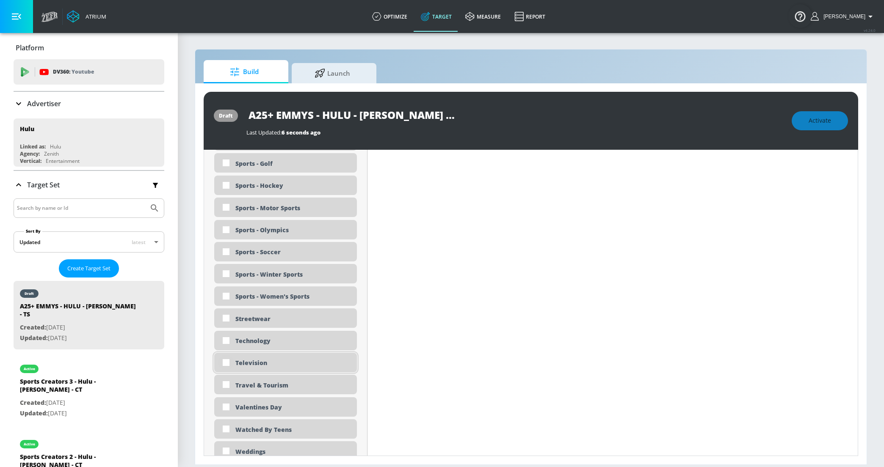
click at [225, 361] on input "checkbox" at bounding box center [225, 362] width 15 height 15
checkbox input "true"
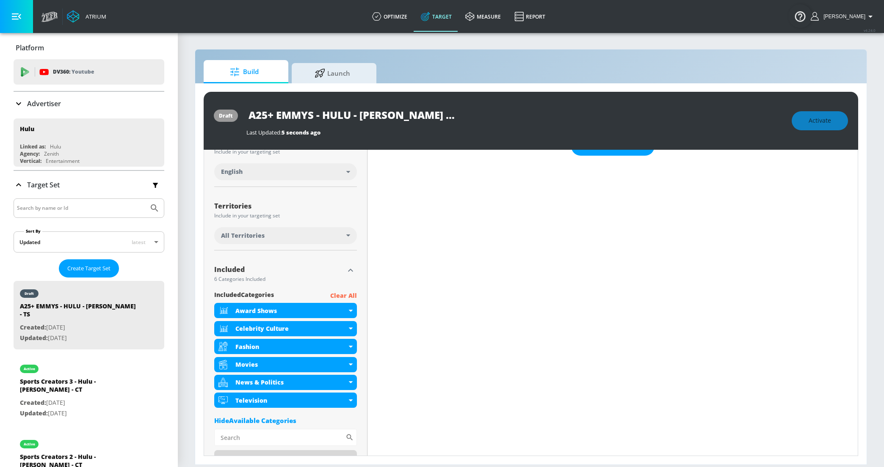
scroll to position [177, 0]
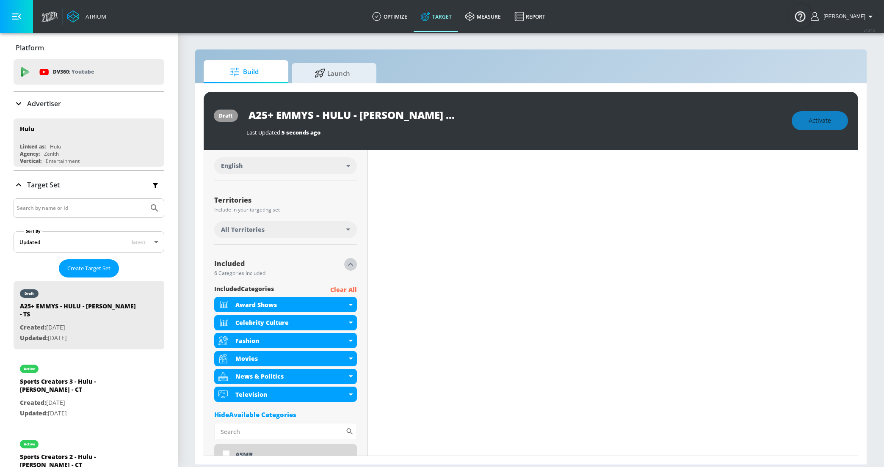
click at [350, 261] on icon "button" at bounding box center [350, 264] width 10 height 10
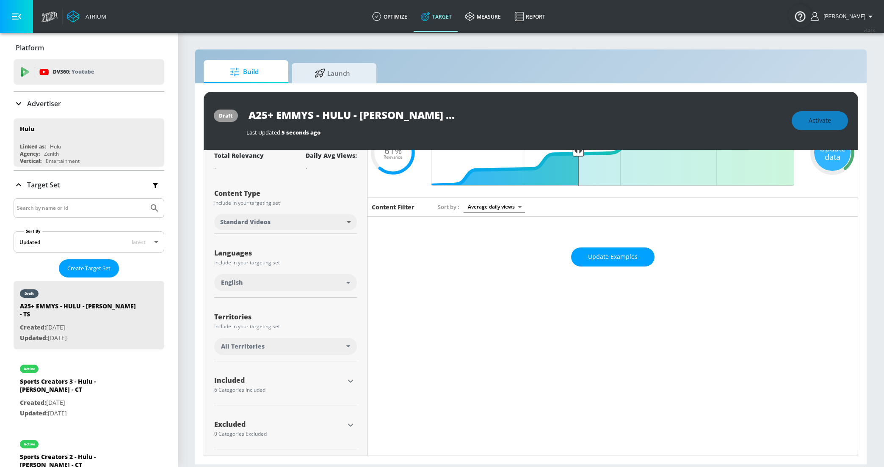
scroll to position [0, 0]
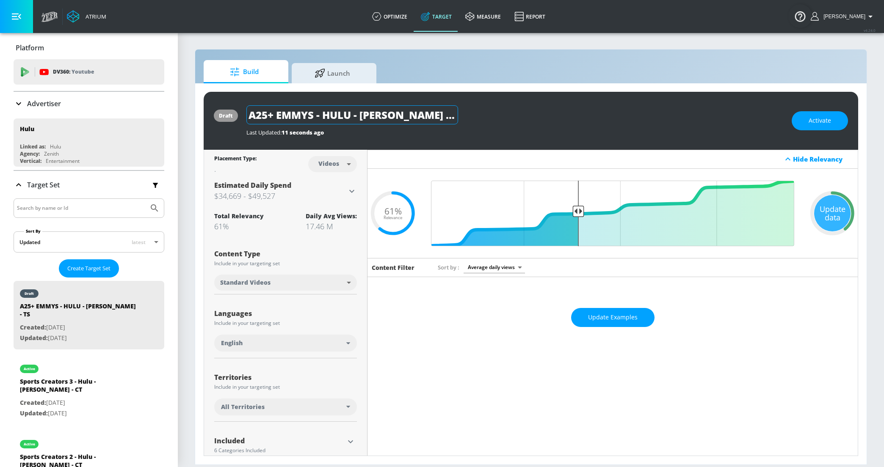
click at [375, 116] on input "A25+ EMMYS - HULU - [PERSON_NAME] - TS" at bounding box center [352, 114] width 212 height 19
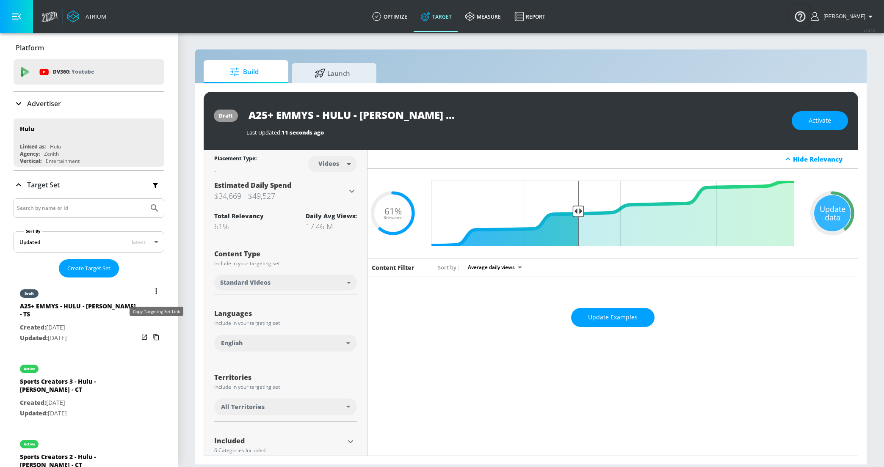
click at [154, 331] on icon "list of Target Set" at bounding box center [156, 338] width 14 height 14
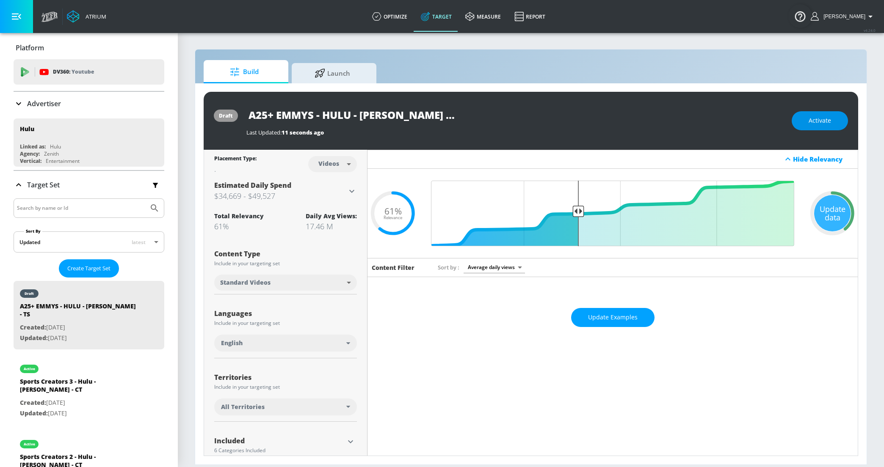
click at [821, 116] on span "Activate" at bounding box center [819, 121] width 22 height 11
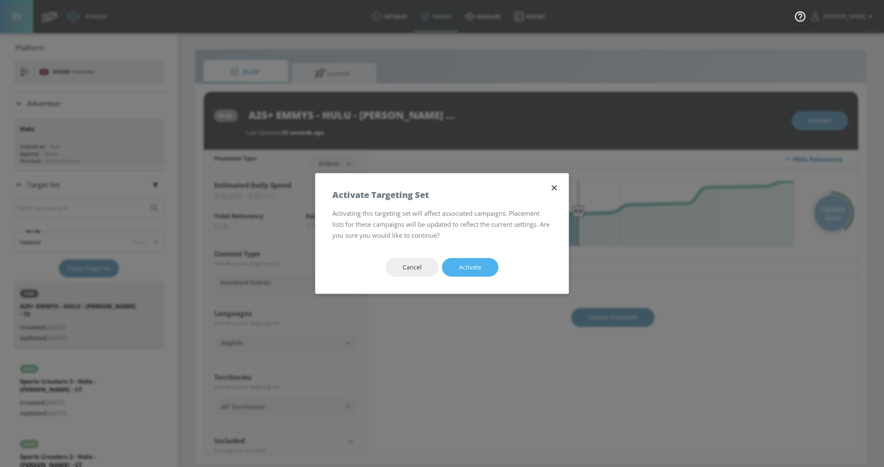
click at [470, 267] on span "Activate" at bounding box center [470, 267] width 22 height 11
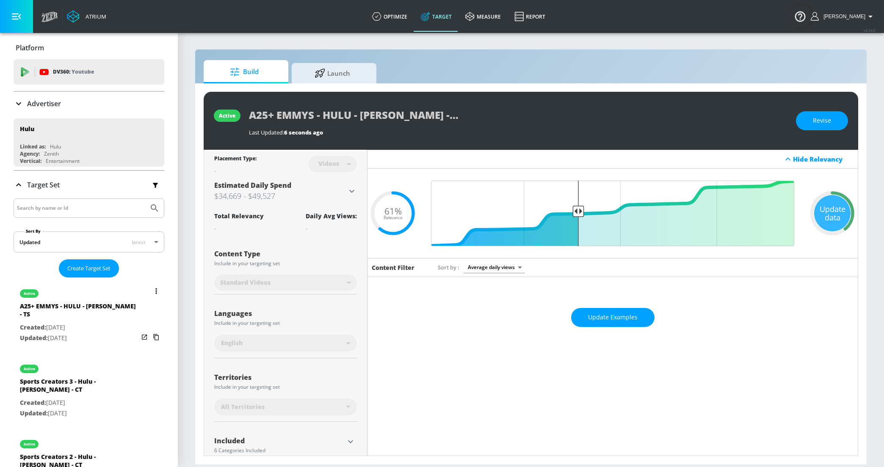
click at [157, 289] on button "list of Target Set" at bounding box center [156, 291] width 12 height 12
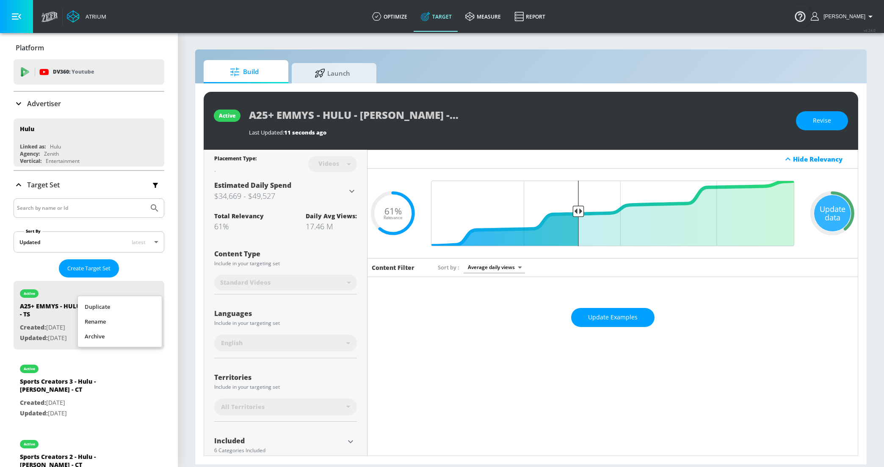
click at [138, 303] on li "Duplicate" at bounding box center [120, 307] width 84 height 15
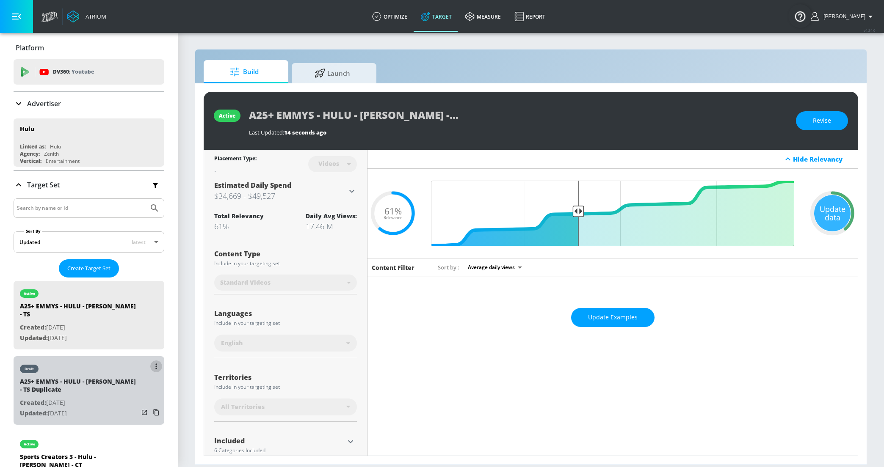
click at [153, 361] on button "list of Target Set" at bounding box center [156, 367] width 12 height 12
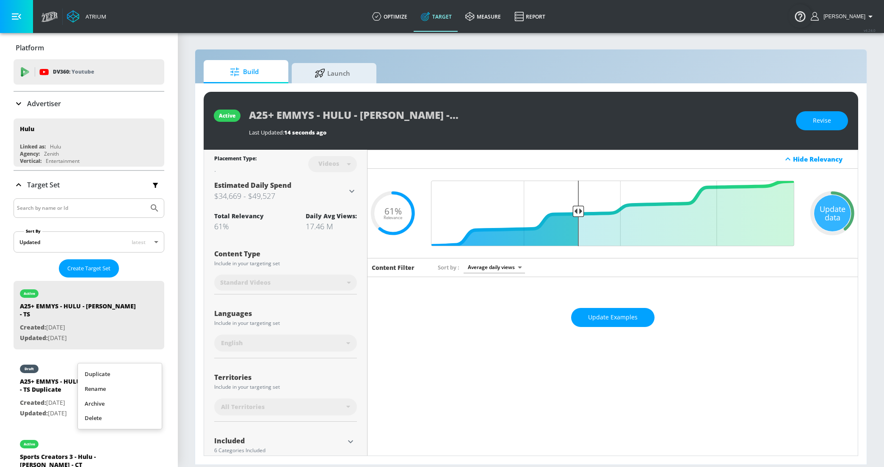
click at [127, 385] on li "Rename" at bounding box center [120, 389] width 84 height 15
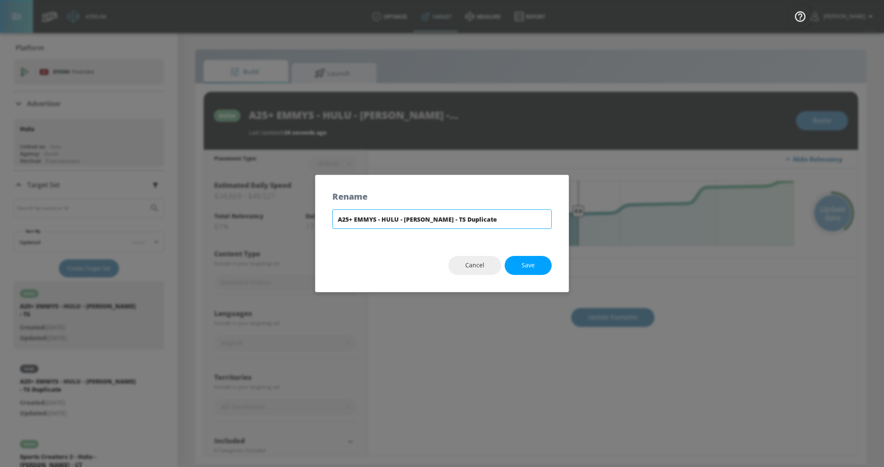
drag, startPoint x: 446, startPoint y: 224, endPoint x: 516, endPoint y: 223, distance: 70.3
click at [516, 223] on input "A25+ EMMYS - HULU - MURDAUGH - TS Duplicate" at bounding box center [441, 219] width 219 height 19
drag, startPoint x: 516, startPoint y: 223, endPoint x: 448, endPoint y: 219, distance: 68.3
click at [448, 219] on input "A25+ EMMYS - HULU - MURDAUGH - TS Duplicate" at bounding box center [441, 219] width 219 height 19
type input "A25+ EMMYS - HULU - [PERSON_NAME] - [GEOGRAPHIC_DATA]"
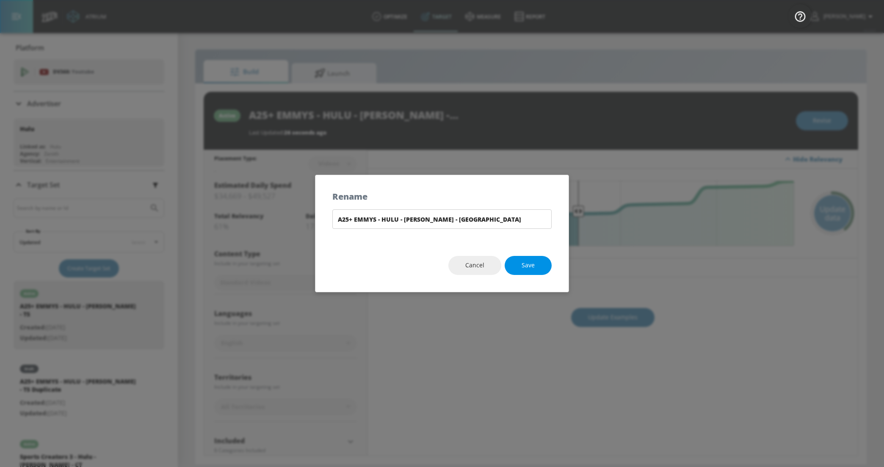
click at [523, 259] on button "Save" at bounding box center [527, 265] width 47 height 19
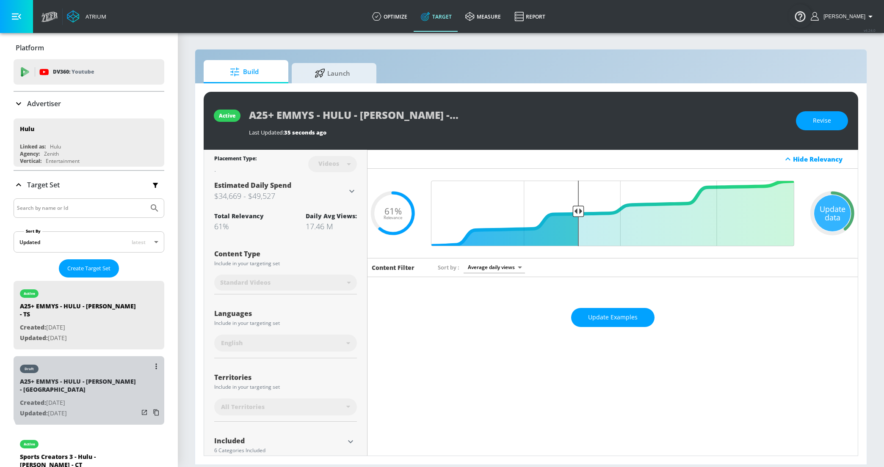
click at [105, 378] on div "A25+ EMMYS - HULU - [PERSON_NAME] - [GEOGRAPHIC_DATA]" at bounding box center [79, 388] width 119 height 20
type input "A25+ EMMYS - HULU - [PERSON_NAME] - [GEOGRAPHIC_DATA]"
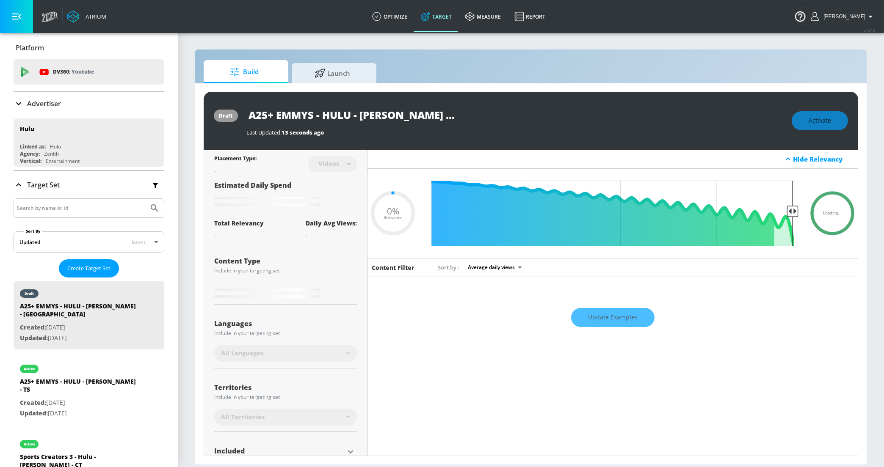
type input "0.61"
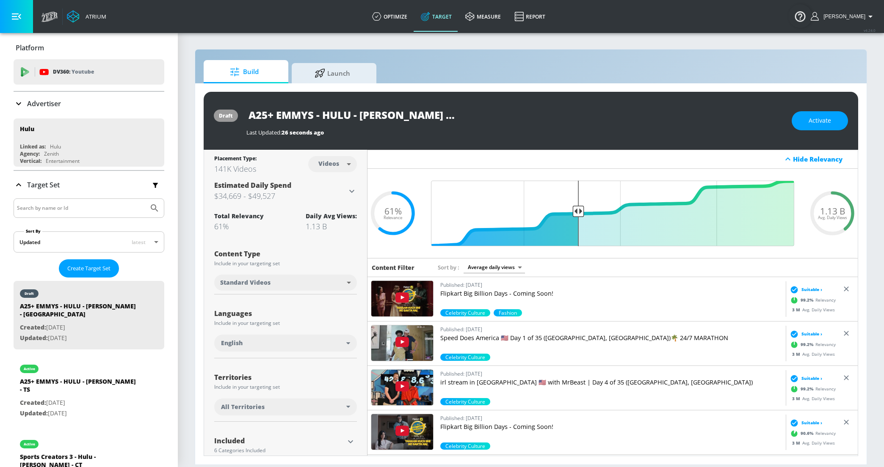
click at [344, 167] on body "Atrium optimize Target measure Report optimize Target measure Report v 4.24.0 […" at bounding box center [442, 233] width 884 height 467
click at [339, 186] on div "Channels" at bounding box center [332, 182] width 30 height 9
type input "channels"
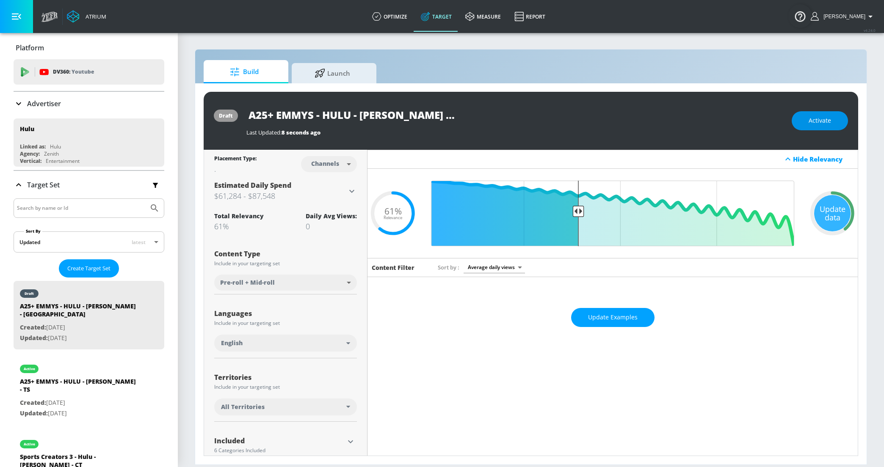
click at [813, 127] on button "Activate" at bounding box center [819, 120] width 56 height 19
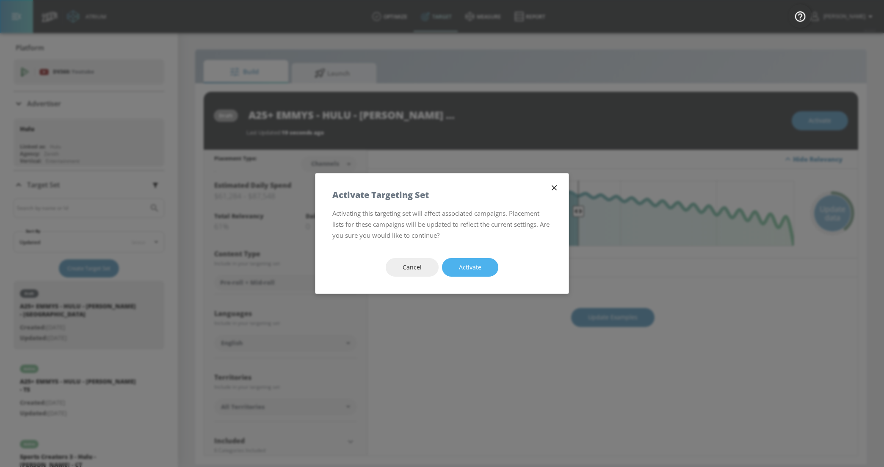
click at [463, 271] on span "Activate" at bounding box center [470, 267] width 22 height 11
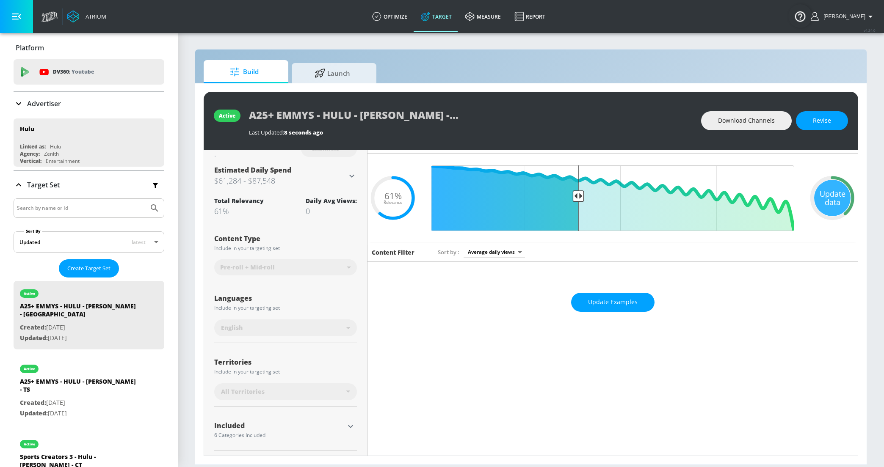
scroll to position [61, 0]
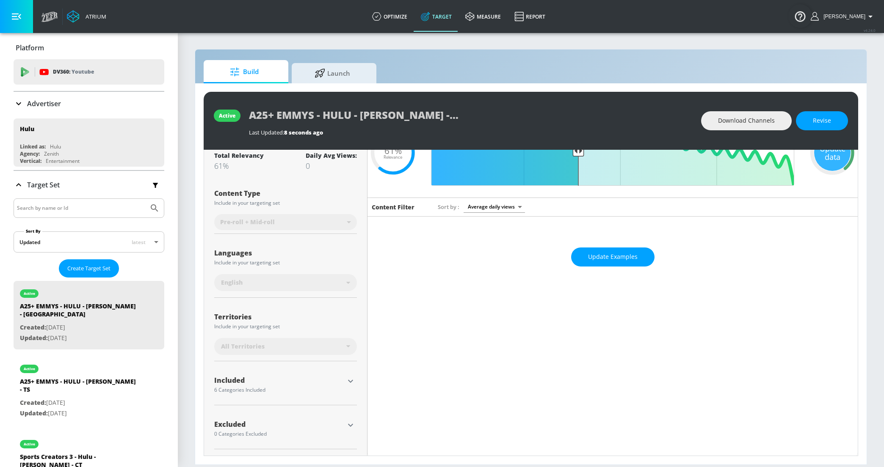
click at [350, 380] on icon "button" at bounding box center [350, 381] width 10 height 10
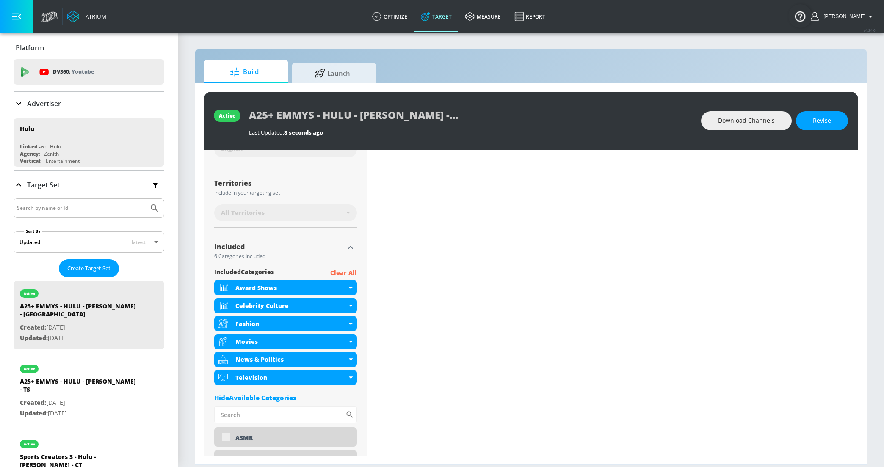
scroll to position [196, 0]
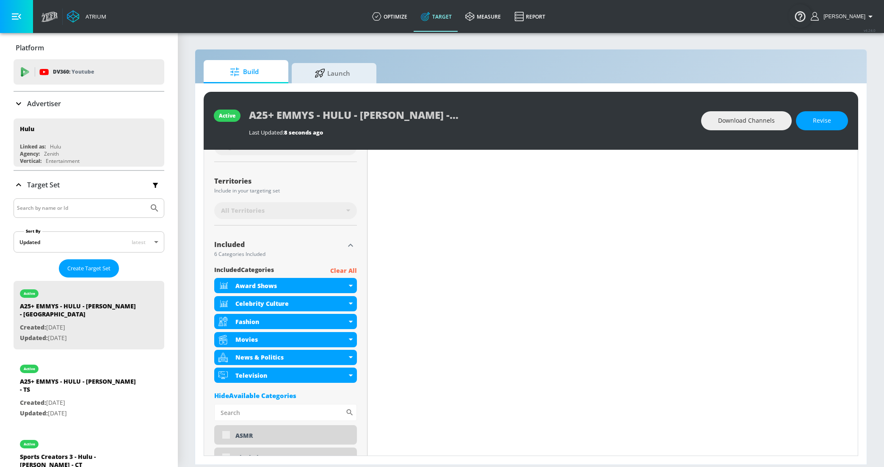
click at [348, 248] on icon "button" at bounding box center [350, 245] width 10 height 10
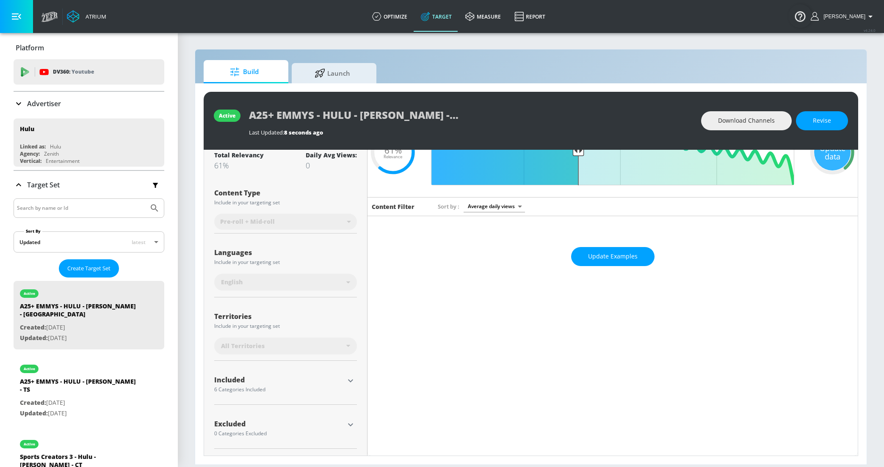
scroll to position [42, 0]
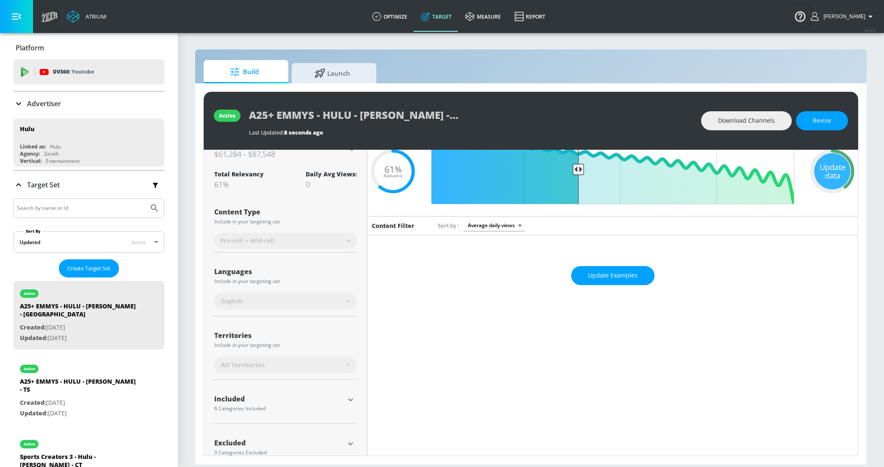
click at [93, 267] on span "Create Target Set" at bounding box center [88, 269] width 43 height 10
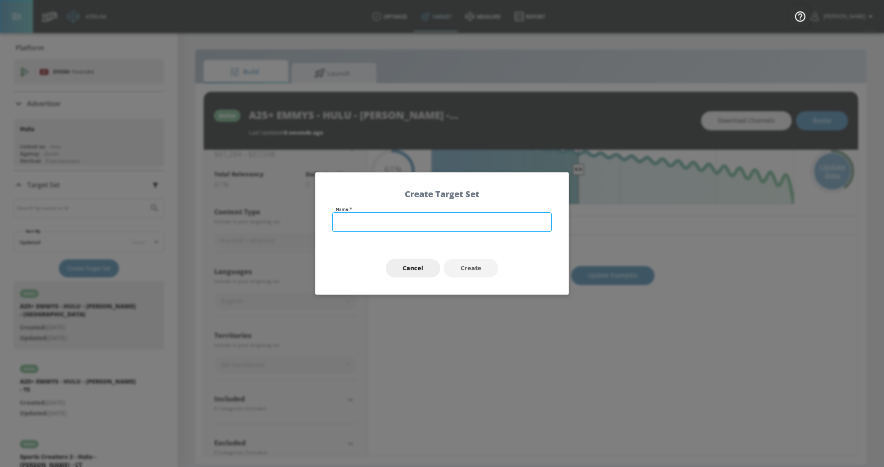
click at [381, 224] on input "text" at bounding box center [441, 221] width 219 height 19
click at [475, 225] on input "A35+ CORE FANS OF TRUE CRIME - HULU - [GEOGRAPHIC_DATA] - [GEOGRAPHIC_DATA]" at bounding box center [441, 221] width 219 height 19
click at [482, 222] on input "A35+ CORE FANS OF TRUE CRIME - HULU - [GEOGRAPHIC_DATA] - [GEOGRAPHIC_DATA]" at bounding box center [441, 221] width 219 height 19
click at [490, 222] on input "A35+ CORE FANS OF TRUE CRIME - HULU - [GEOGRAPHIC_DATA] - [GEOGRAPHIC_DATA]" at bounding box center [441, 221] width 219 height 19
drag, startPoint x: 461, startPoint y: 222, endPoint x: 499, endPoint y: 222, distance: 37.2
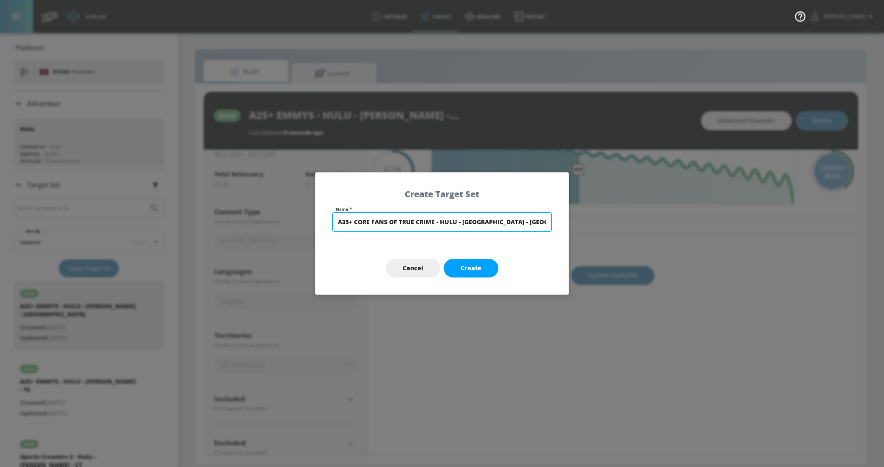
click at [499, 222] on input "A35+ CORE FANS OF TRUE CRIME - HULU - [GEOGRAPHIC_DATA] - [GEOGRAPHIC_DATA]" at bounding box center [441, 221] width 219 height 19
type input "A35+ CORE FANS OF TRUE CRIME - HULU - [GEOGRAPHIC_DATA] - [GEOGRAPHIC_DATA]"
click at [456, 267] on button "Create" at bounding box center [471, 268] width 55 height 19
type input "A35+ CORE FANS OF TRUE CRIME - HULU - [GEOGRAPHIC_DATA] - [GEOGRAPHIC_DATA]"
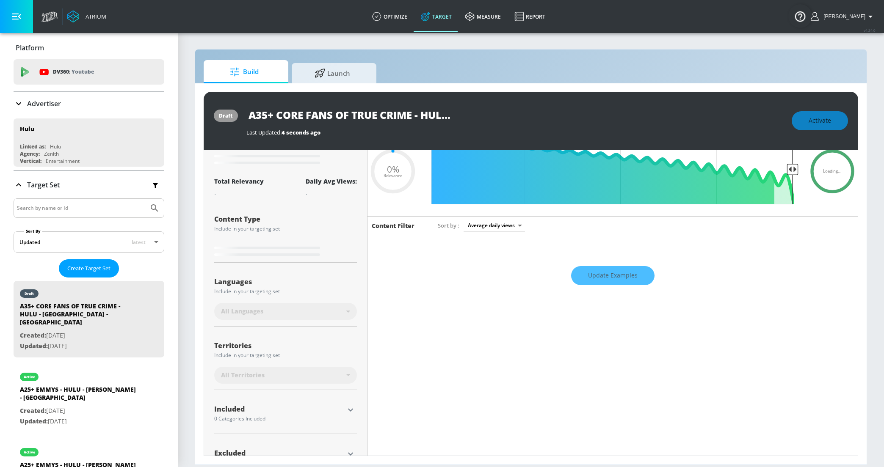
type input "0.6"
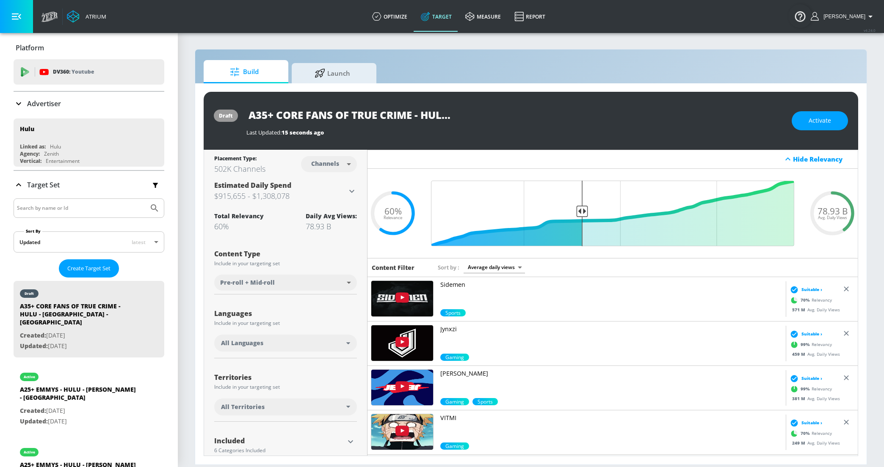
click at [276, 342] on div "All Languages" at bounding box center [283, 343] width 125 height 8
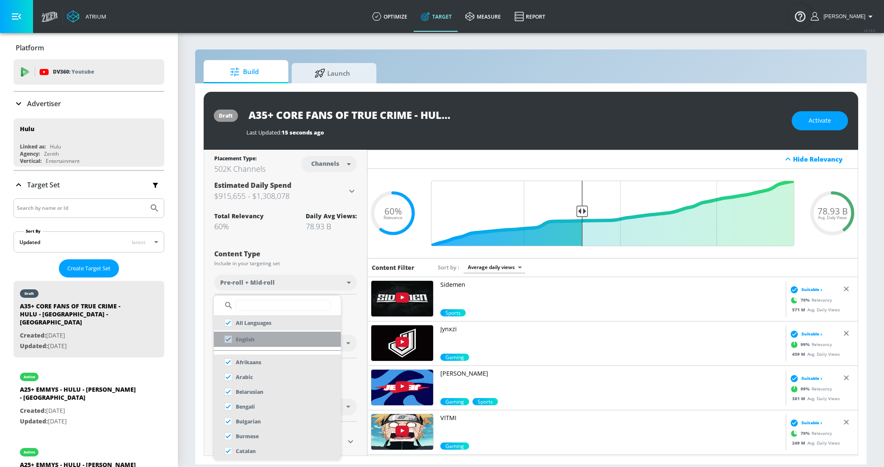
click at [251, 341] on p "English" at bounding box center [245, 339] width 19 height 9
checkbox input "false"
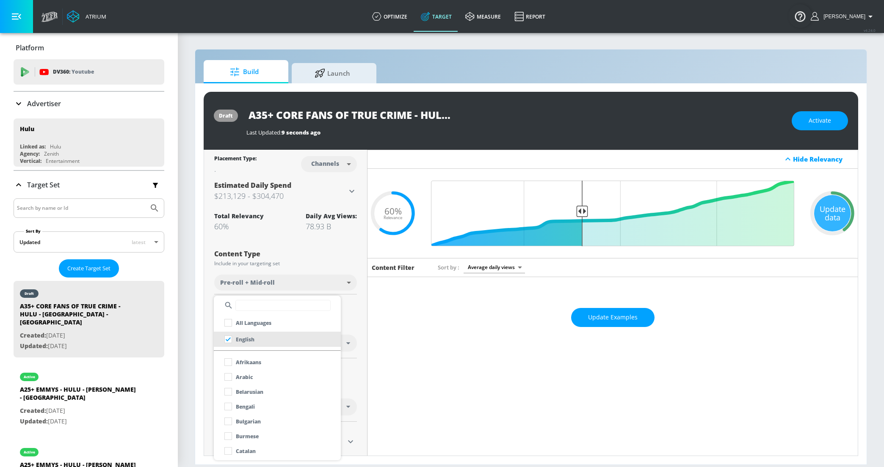
click at [199, 291] on div at bounding box center [442, 233] width 884 height 467
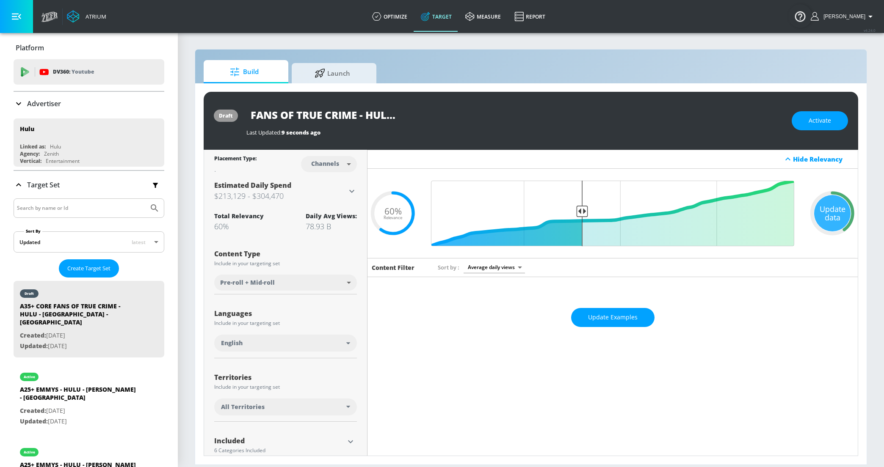
drag, startPoint x: 287, startPoint y: 118, endPoint x: 462, endPoint y: 118, distance: 175.6
click at [462, 118] on div "A35+ CORE FANS OF TRUE CRIME - HULU - [GEOGRAPHIC_DATA] - [GEOGRAPHIC_DATA]" at bounding box center [514, 114] width 537 height 19
click at [444, 116] on input "A35+ CORE FANS OF TRUE CRIME - HULU - [GEOGRAPHIC_DATA] - [GEOGRAPHIC_DATA]" at bounding box center [352, 114] width 212 height 19
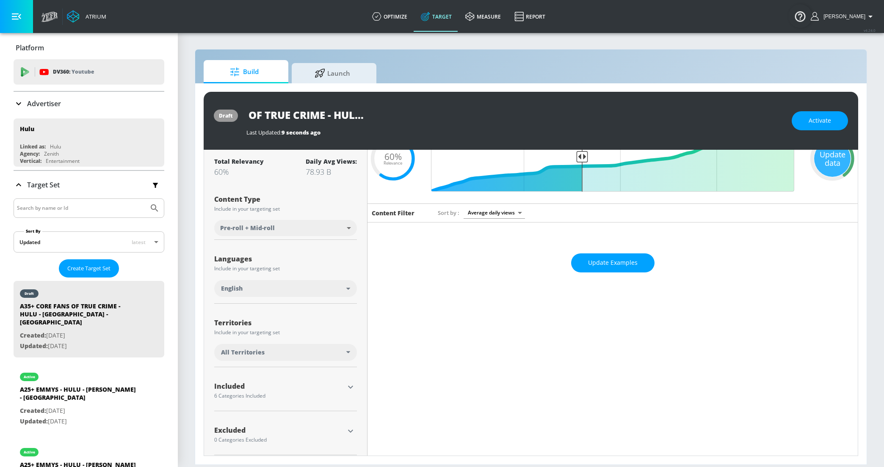
scroll to position [61, 0]
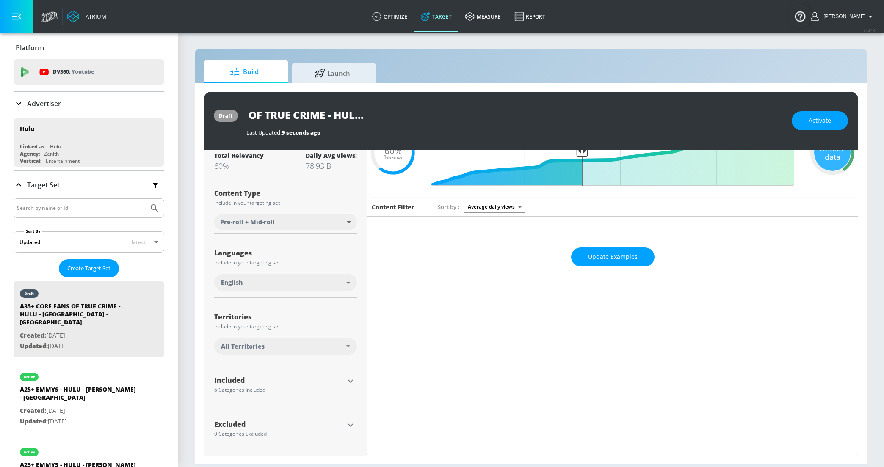
click at [348, 382] on icon "button" at bounding box center [350, 381] width 10 height 10
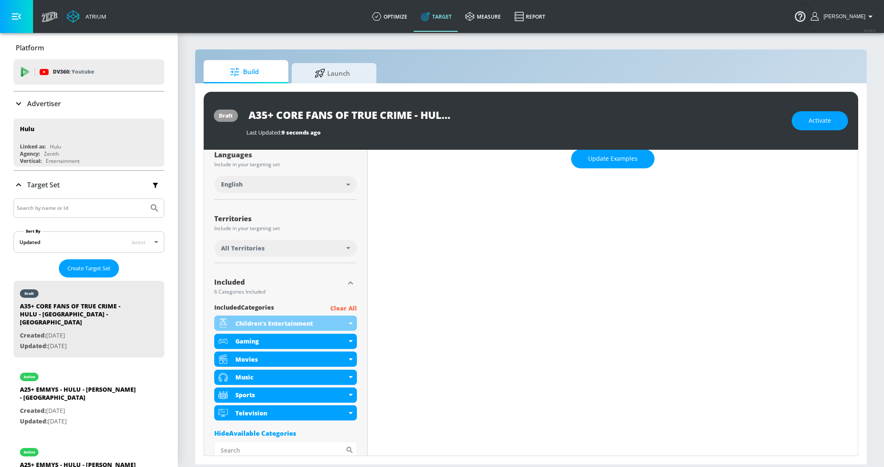
scroll to position [222, 0]
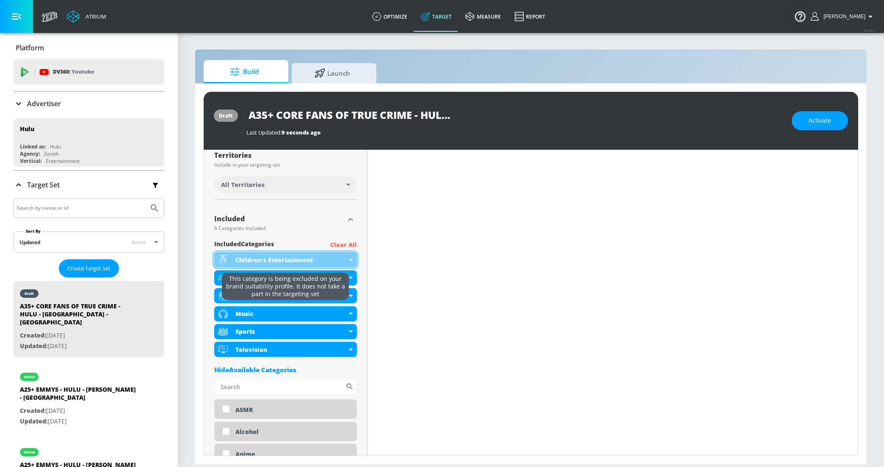
click at [353, 260] on div "Children's Entertainment" at bounding box center [285, 259] width 143 height 15
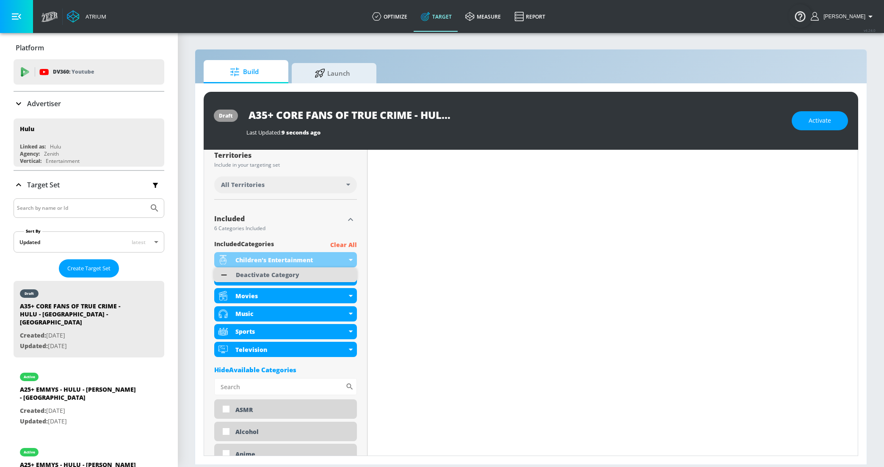
click at [342, 274] on li "Deactivate Category" at bounding box center [285, 275] width 143 height 14
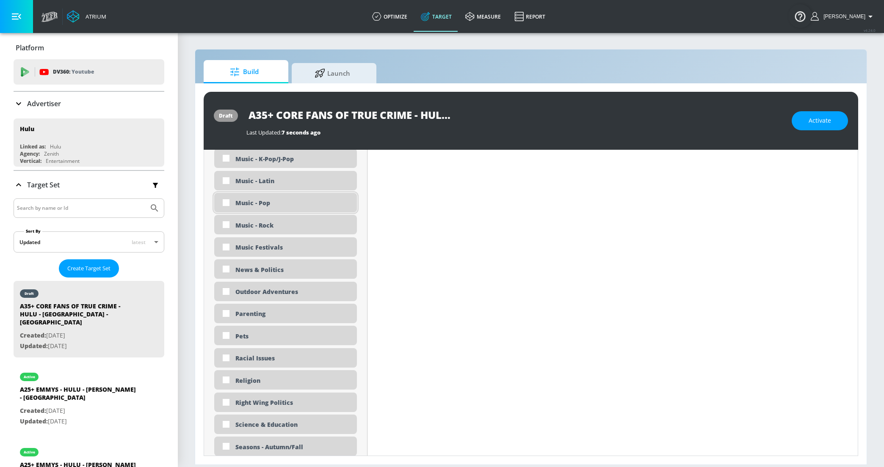
scroll to position [1943, 0]
click at [222, 267] on input "checkbox" at bounding box center [225, 267] width 15 height 15
checkbox input "true"
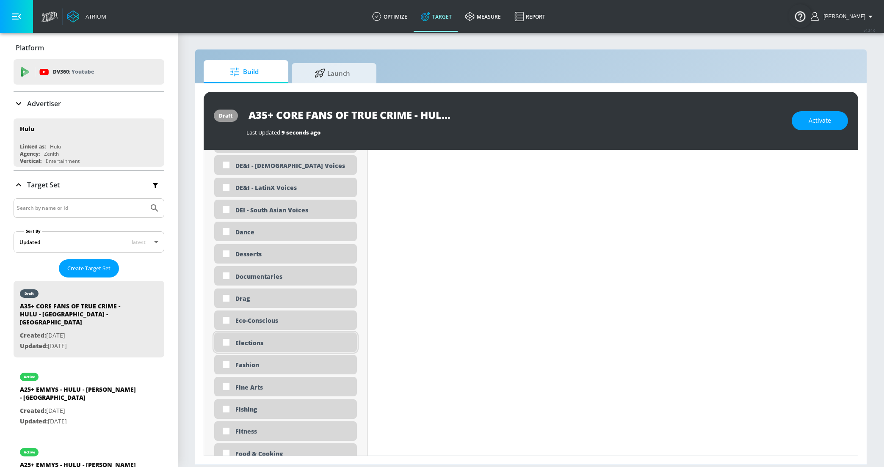
scroll to position [909, 0]
click at [225, 278] on input "checkbox" at bounding box center [225, 277] width 15 height 15
checkbox input "true"
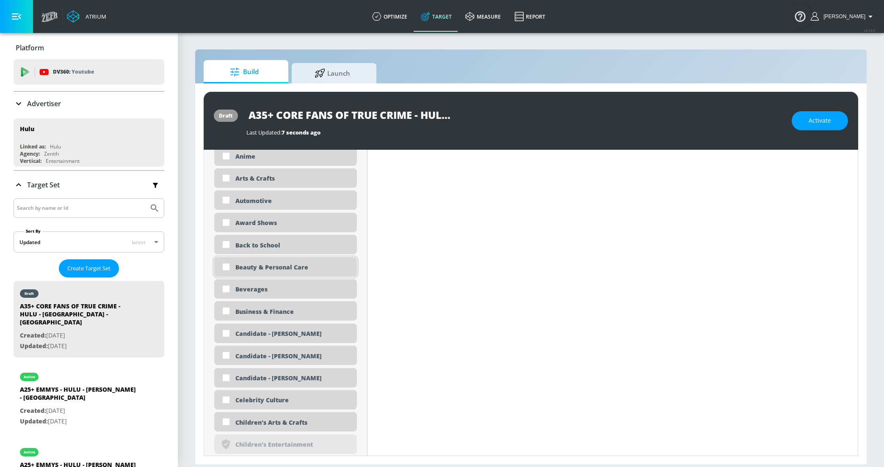
scroll to position [603, 0]
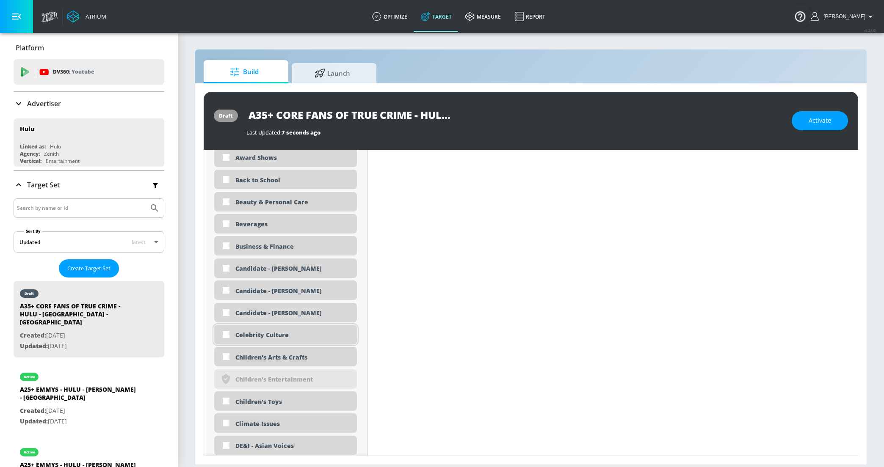
click at [239, 332] on div "Celebrity Culture" at bounding box center [292, 335] width 115 height 8
checkbox input "true"
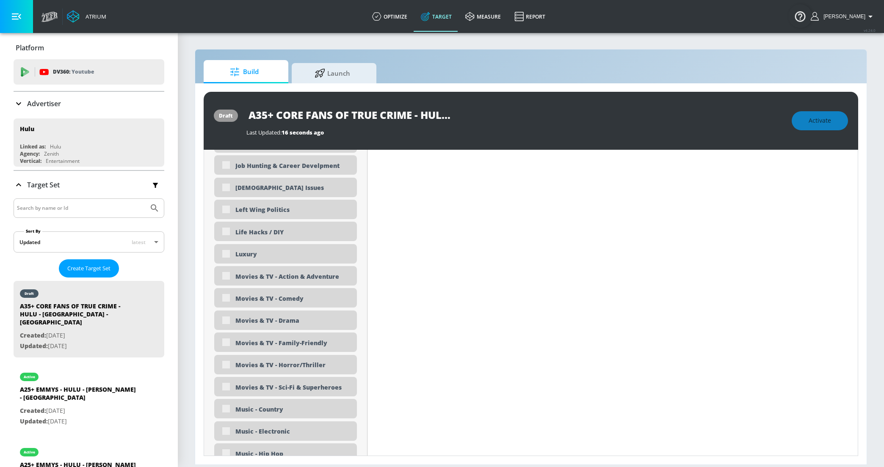
scroll to position [1659, 0]
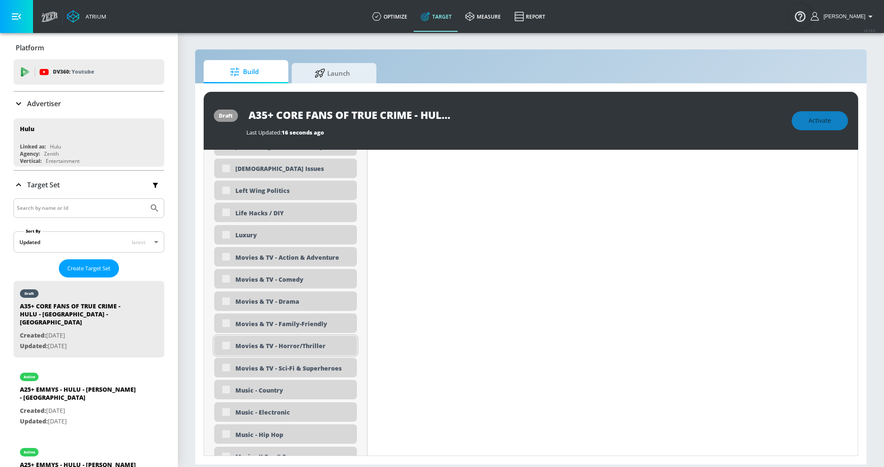
click at [268, 346] on div "Movies & TV - Horror/Thriller" at bounding box center [292, 346] width 115 height 8
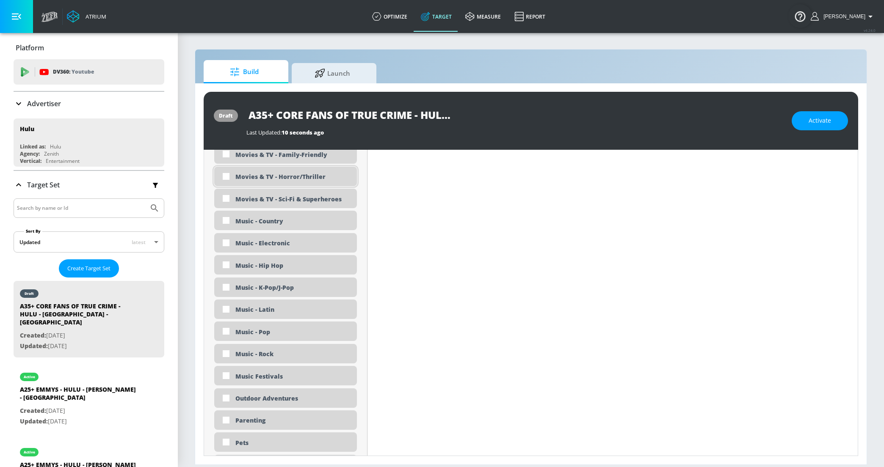
scroll to position [1814, 0]
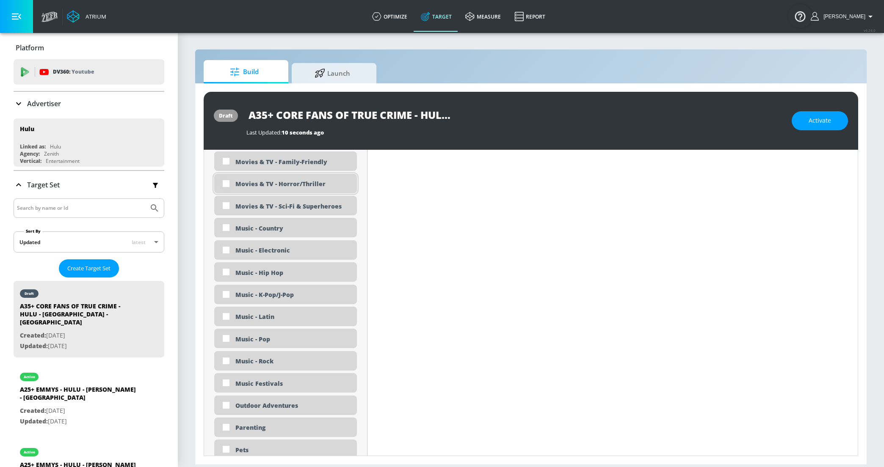
click at [225, 185] on input "checkbox" at bounding box center [225, 183] width 15 height 15
checkbox input "true"
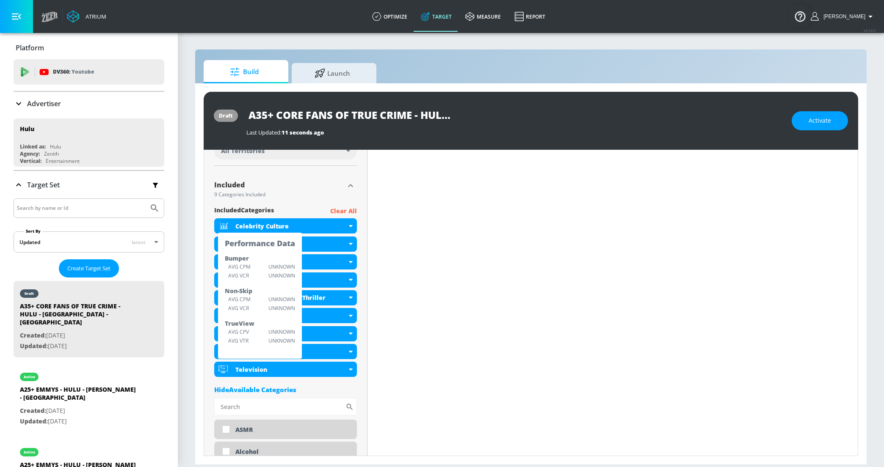
scroll to position [267, 0]
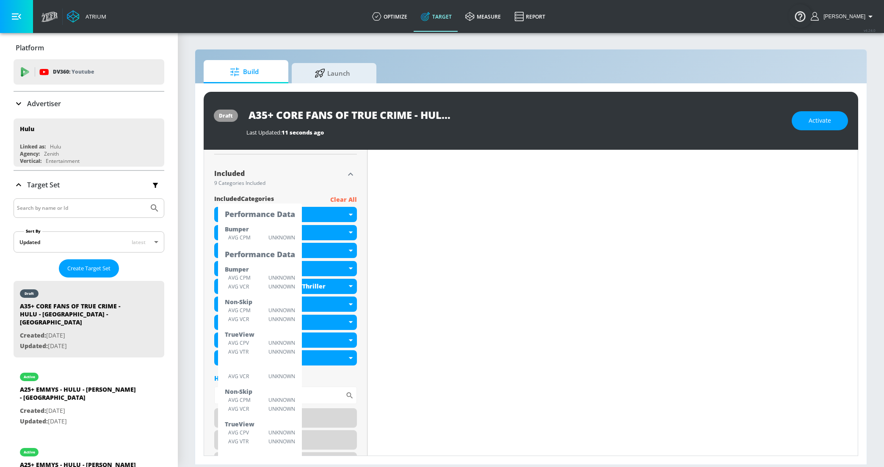
click at [349, 175] on icon "button" at bounding box center [350, 174] width 10 height 10
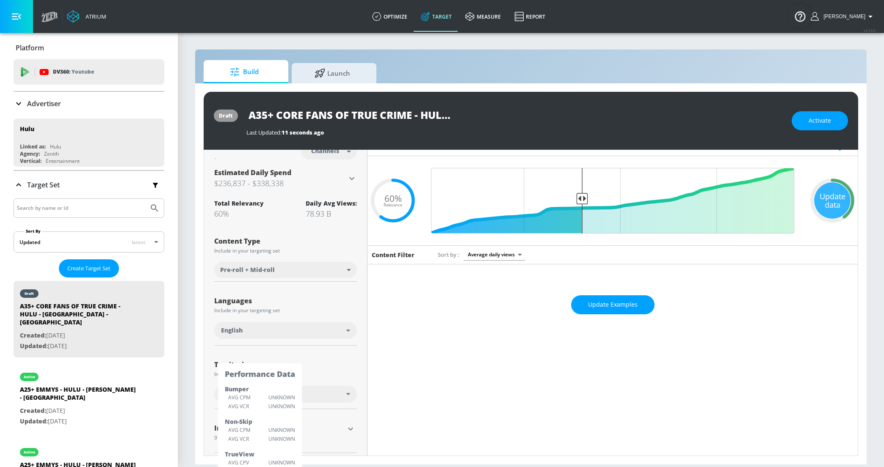
scroll to position [0, 0]
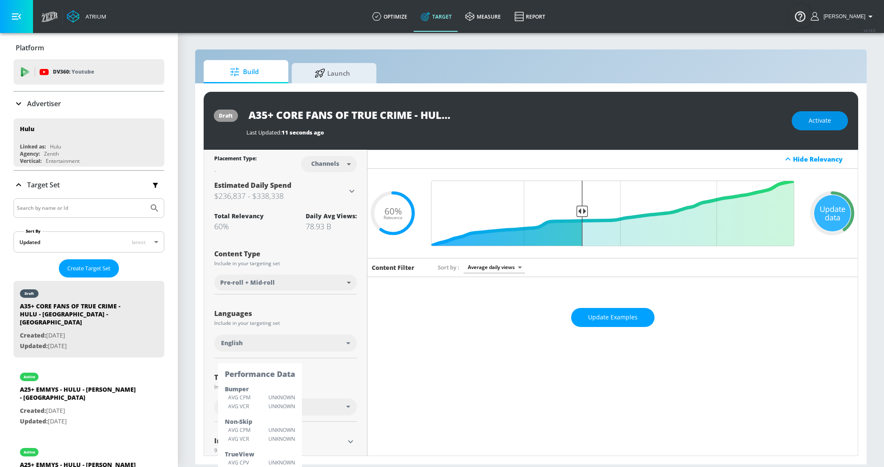
click at [831, 118] on button "Activate" at bounding box center [819, 120] width 56 height 19
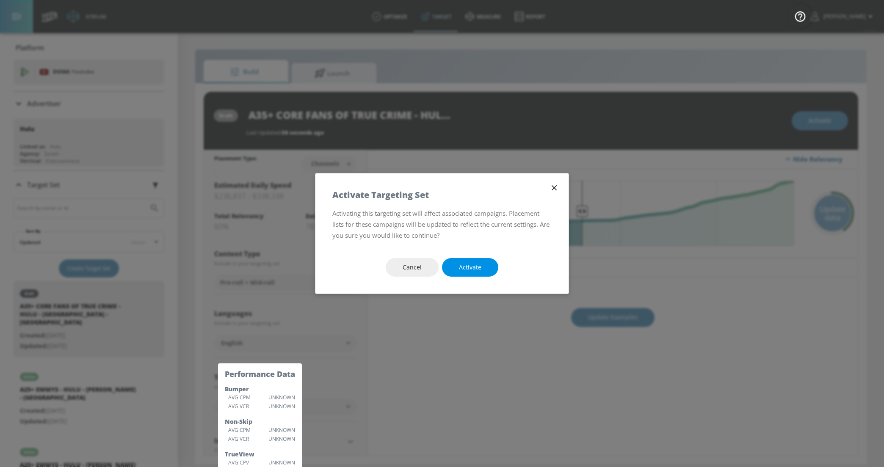
click at [465, 258] on div "Cancel Activate" at bounding box center [441, 267] width 253 height 53
click at [469, 265] on span "Activate" at bounding box center [470, 267] width 22 height 11
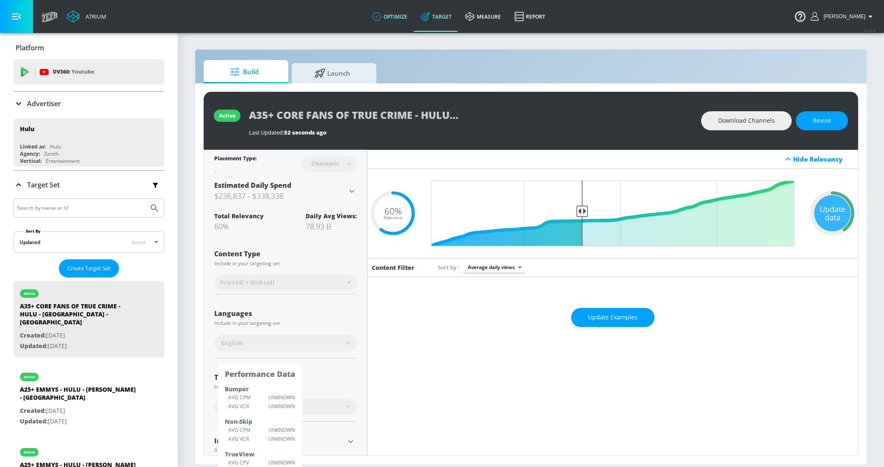
click at [395, 16] on link "optimize" at bounding box center [389, 16] width 49 height 30
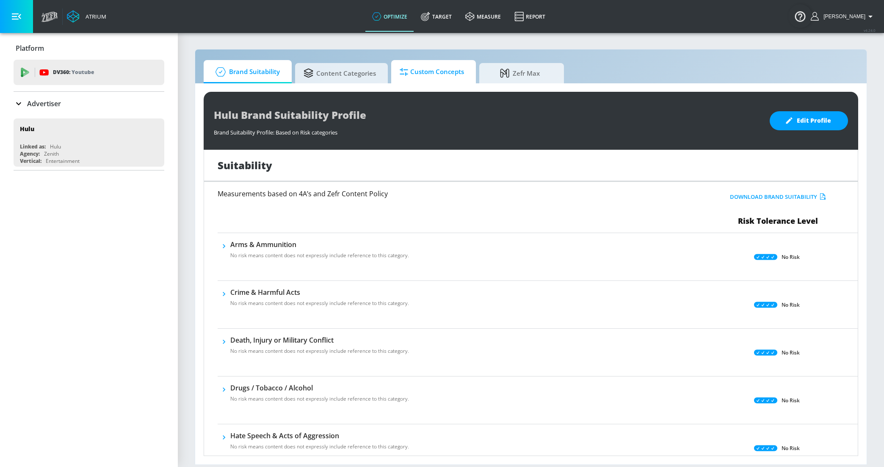
click at [427, 69] on span "Custom Concepts" at bounding box center [432, 72] width 64 height 20
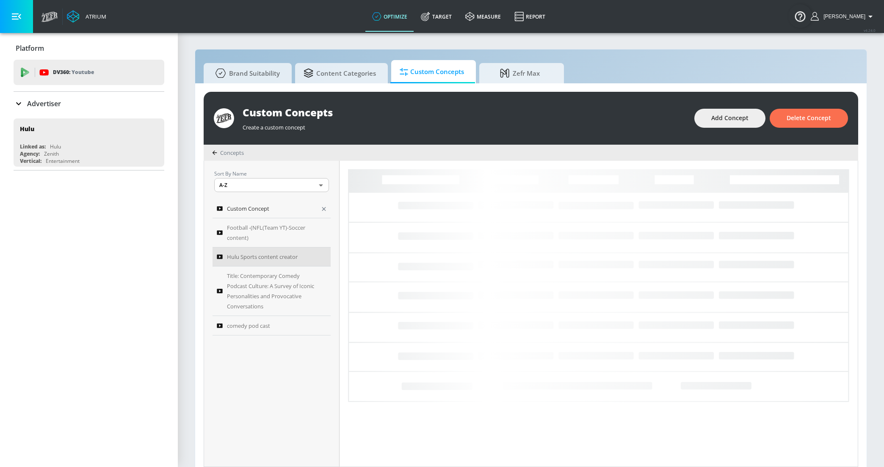
click at [279, 210] on div "Custom Concept" at bounding box center [266, 209] width 98 height 10
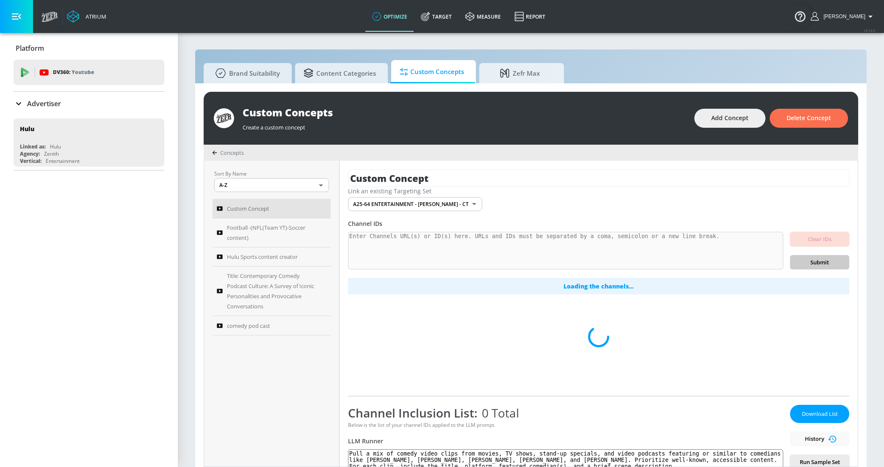
type input "Hulu Sports content creator"
type input "e44781ef-ddc6-434a-9b4b-74b351ddbd38"
type textarea "Sports Created Content: Refers to material independently produced by individual…"
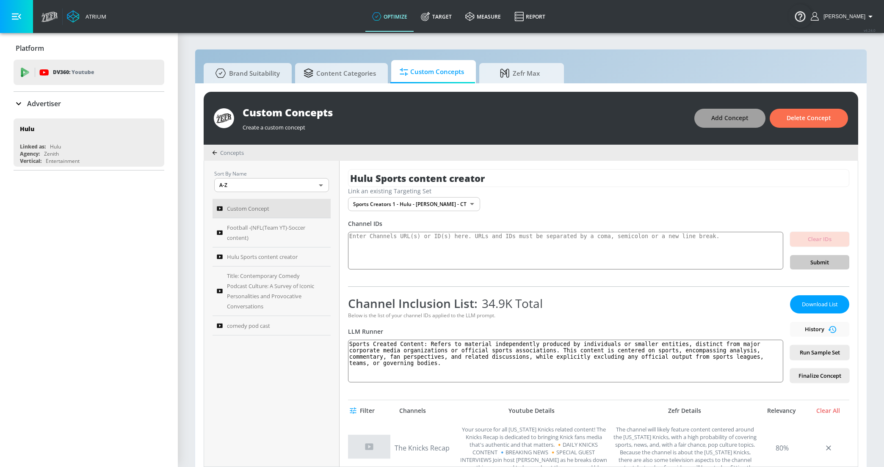
click at [725, 113] on span "Add Concept" at bounding box center [729, 118] width 37 height 11
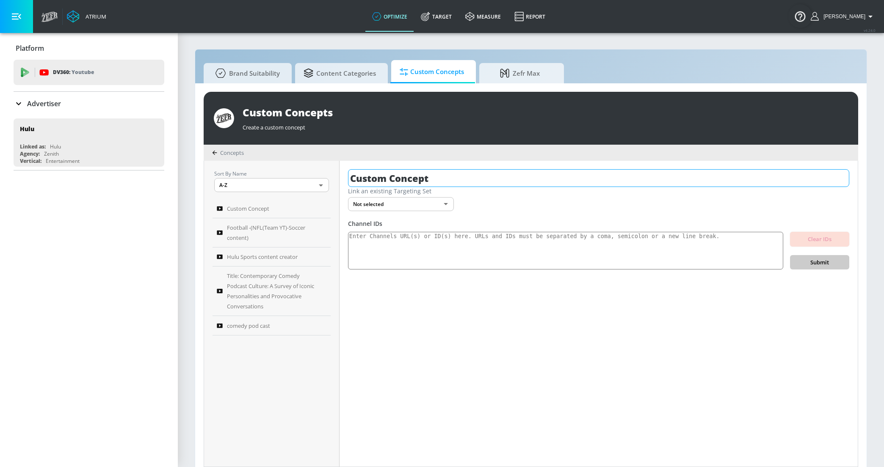
click at [391, 182] on input "Custom Concept" at bounding box center [598, 178] width 501 height 18
type input "Fans of True Crime"
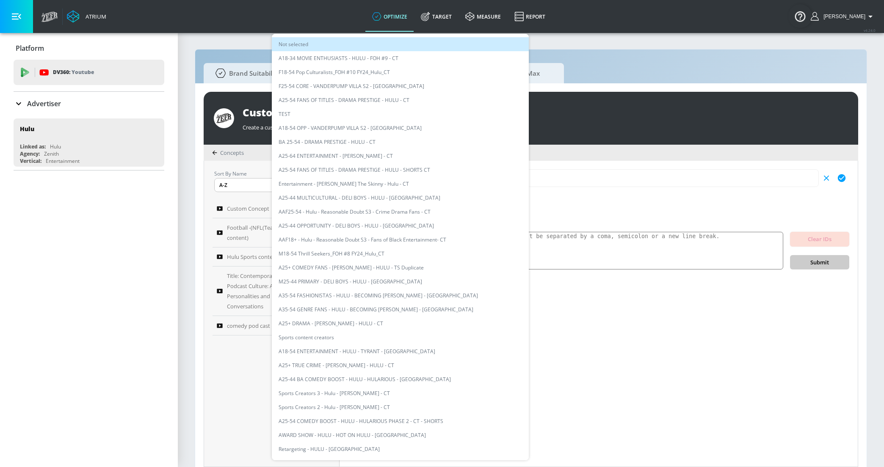
click at [372, 208] on body "Atrium optimize Target measure Report optimize Target measure Report v 4.24.0 […" at bounding box center [442, 238] width 884 height 476
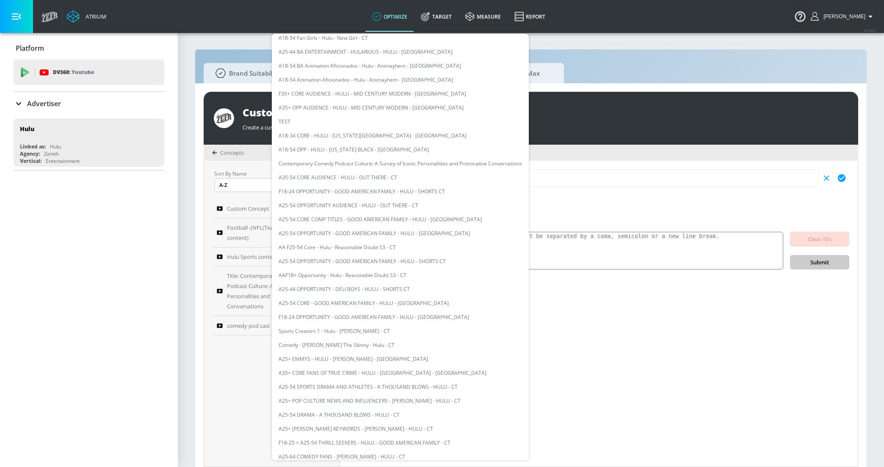
scroll to position [484, 0]
click at [353, 364] on li "A35+ CORE FANS OF TRUE CRIME - HULU - [GEOGRAPHIC_DATA] - [GEOGRAPHIC_DATA]" at bounding box center [400, 370] width 257 height 14
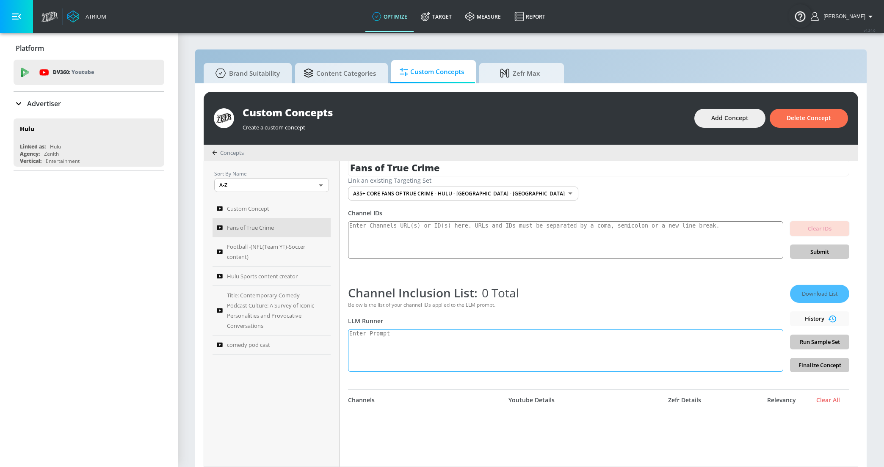
scroll to position [13, 0]
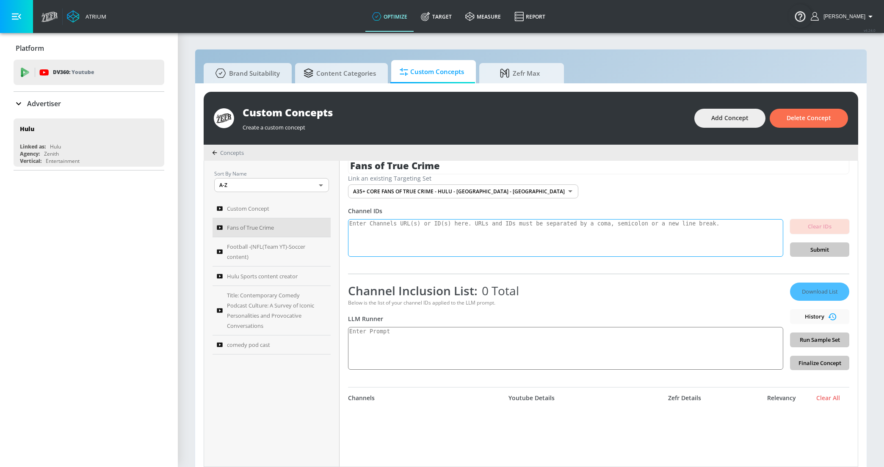
click at [371, 232] on textarea at bounding box center [565, 238] width 435 height 38
paste textarea "https://www.youtube.com/@DatelineNBC"
type textarea "https://www.youtube.com/@DatelineNBC"
paste textarea "https://www.youtube.com/@DatelineNBC"
type textarea "https://www.youtube.com/@DatelineNBC"
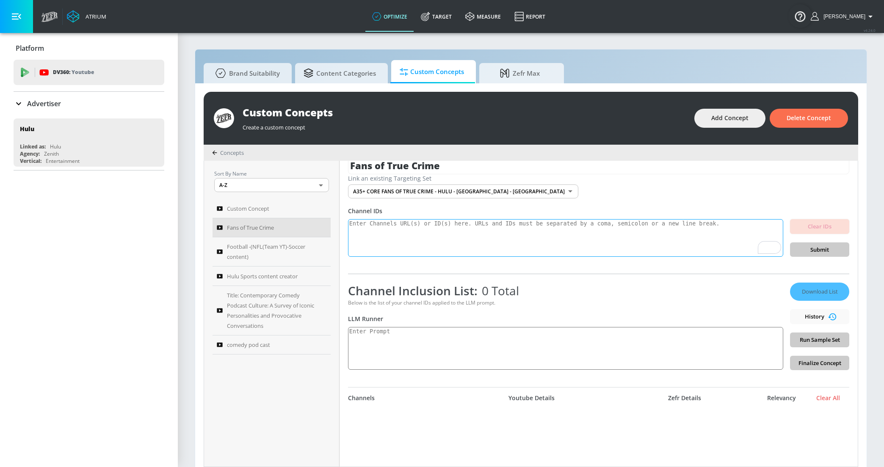
paste textarea "https://www.youtube.com/@DatelineNBC"
paste textarea "https://www.youtube.com/@mytruecrimenews"
paste textarea "https://www.youtube.com/@KendallRae"
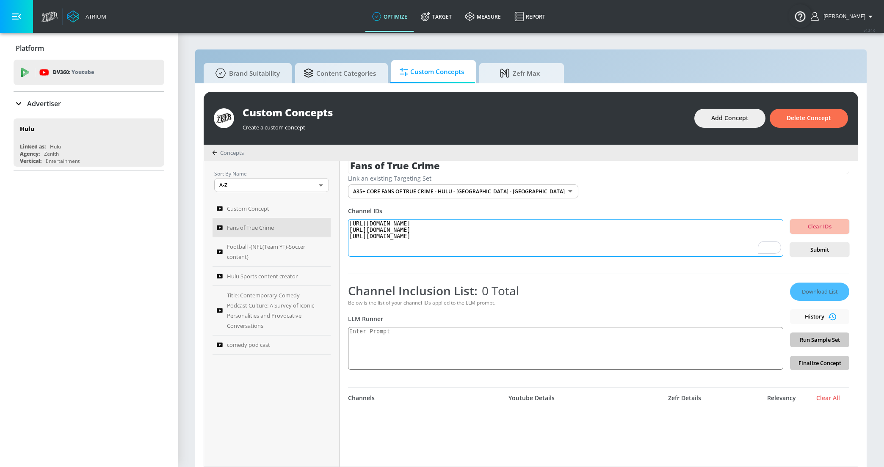
paste textarea "https://www.youtube.com/@LawAndOrderNBC"
paste textarea "https://www.youtube.com/@CriminalMinds"
type textarea "https://www.youtube.com/@DatelineNBC https://www.youtube.com/@mytruecrimenews h…"
click at [394, 345] on textarea at bounding box center [565, 348] width 435 height 43
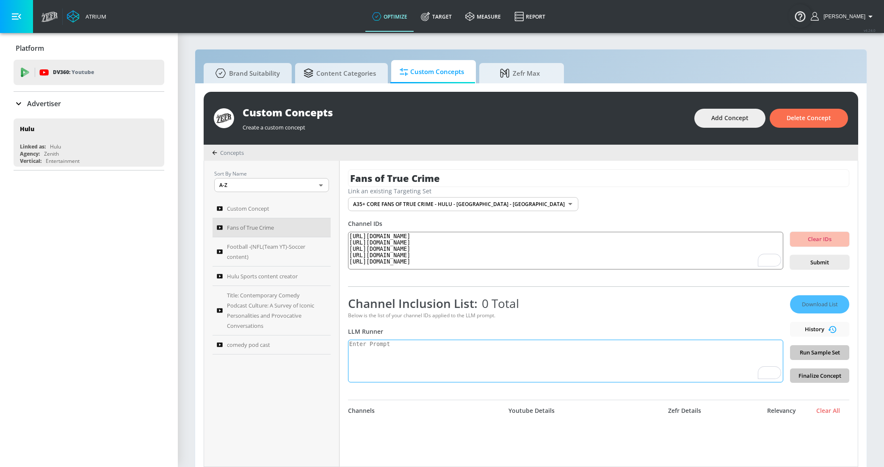
scroll to position [13, 0]
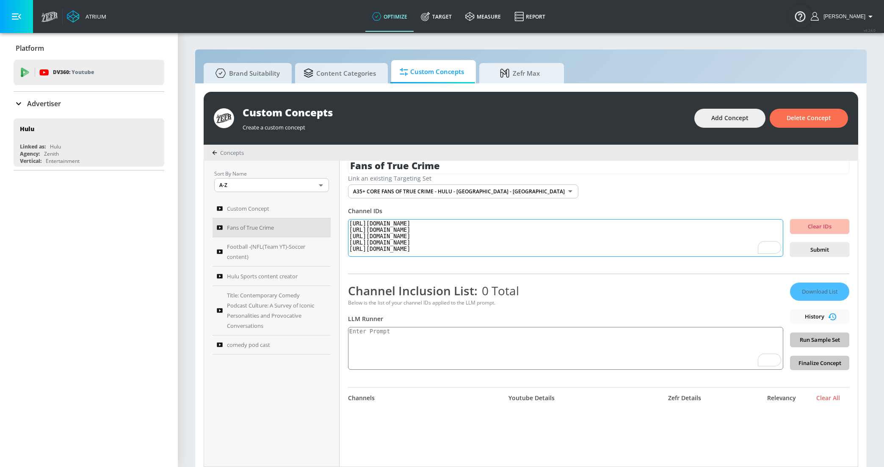
click at [489, 245] on textarea "[URL][DOMAIN_NAME] [URL][DOMAIN_NAME] [URL][DOMAIN_NAME] [URL][DOMAIN_NAME] [UR…" at bounding box center [565, 238] width 435 height 38
paste textarea "[URL][DOMAIN_NAME]"
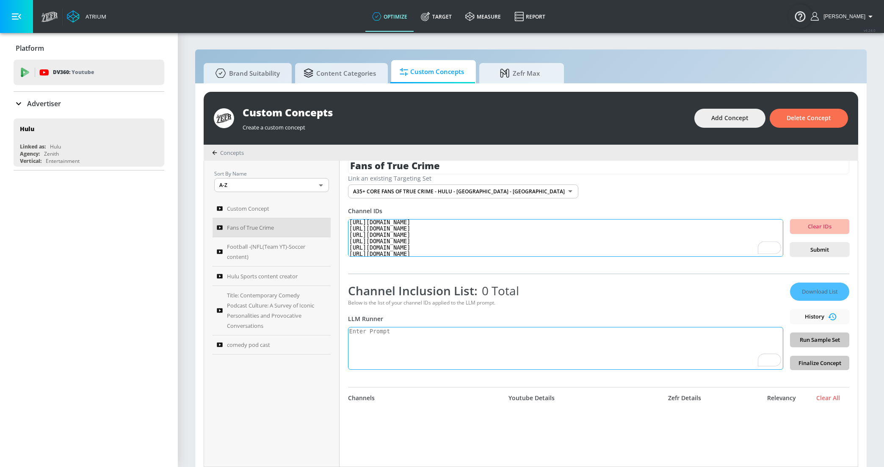
type textarea "[URL][DOMAIN_NAME] [URL][DOMAIN_NAME] [URL][DOMAIN_NAME] [URL][DOMAIN_NAME] [UR…"
click at [402, 356] on textarea "To enrich screen reader interactions, please activate Accessibility in Grammarl…" at bounding box center [565, 348] width 435 height 43
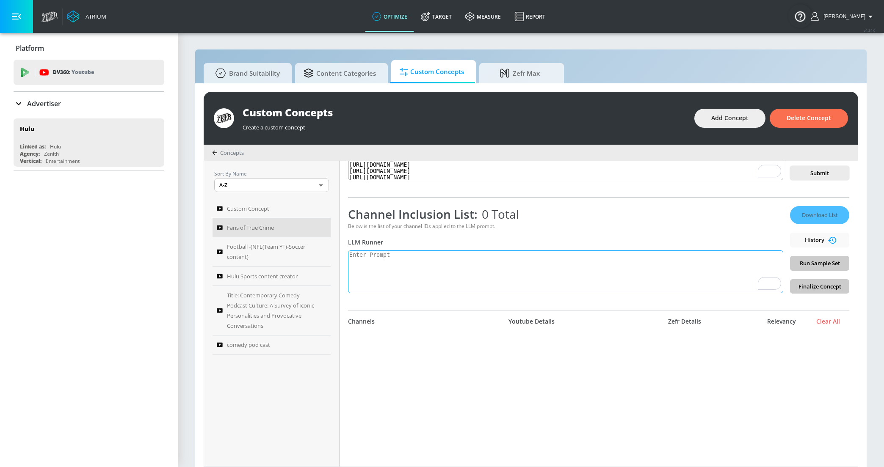
scroll to position [0, 0]
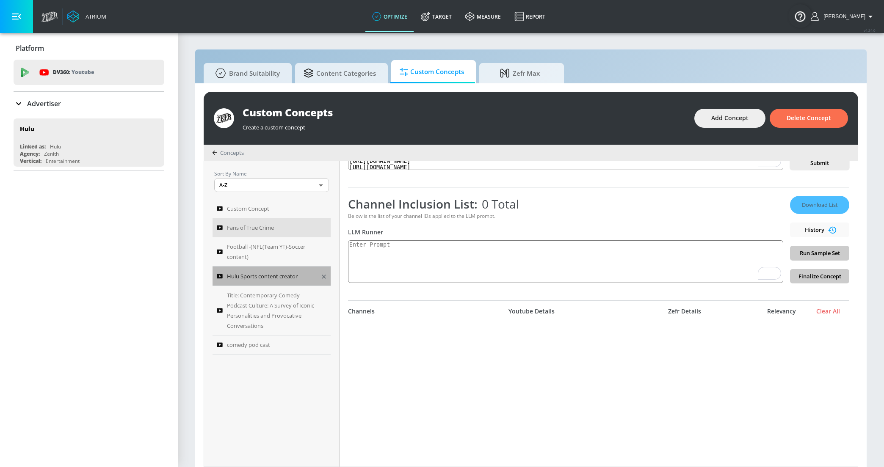
click at [284, 273] on span "Hulu Sports content creator" at bounding box center [262, 276] width 71 height 10
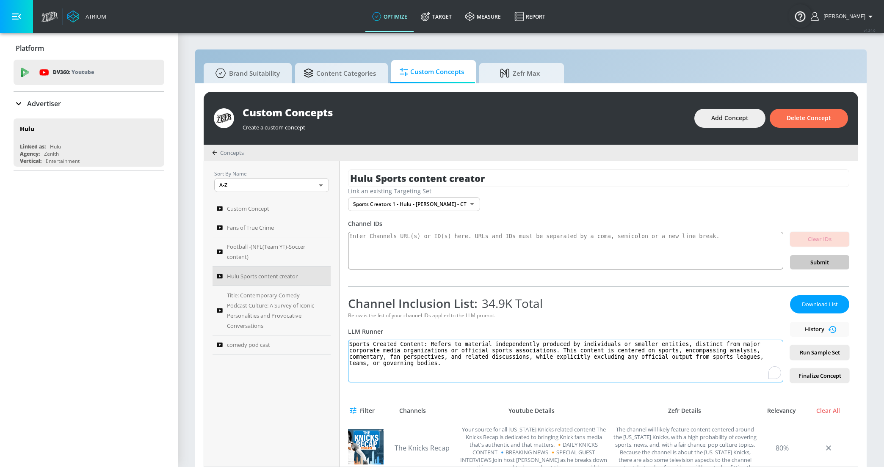
drag, startPoint x: 403, startPoint y: 346, endPoint x: 353, endPoint y: 340, distance: 50.3
click at [353, 340] on textarea "Sports Created Content: Refers to material independently produced by individual…" at bounding box center [565, 361] width 435 height 43
click at [238, 256] on span "Football -(NFL(Team YT)-Soccer content)" at bounding box center [271, 252] width 88 height 20
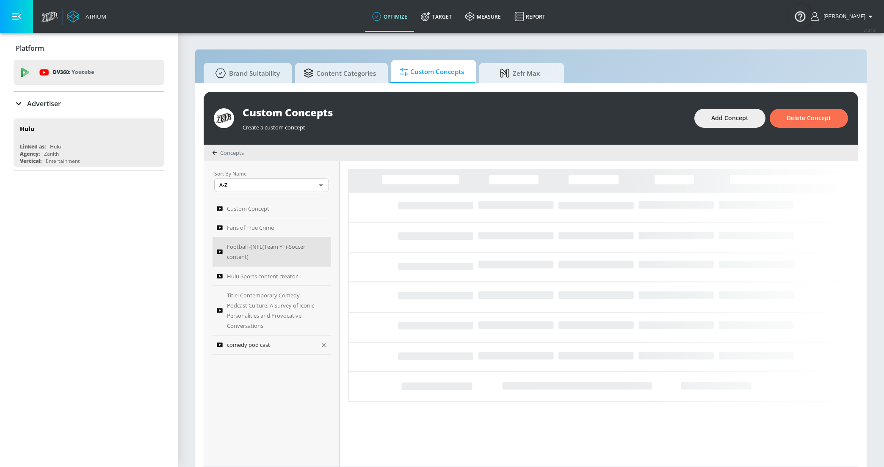
click at [247, 351] on link "comedy pod cast" at bounding box center [271, 345] width 118 height 19
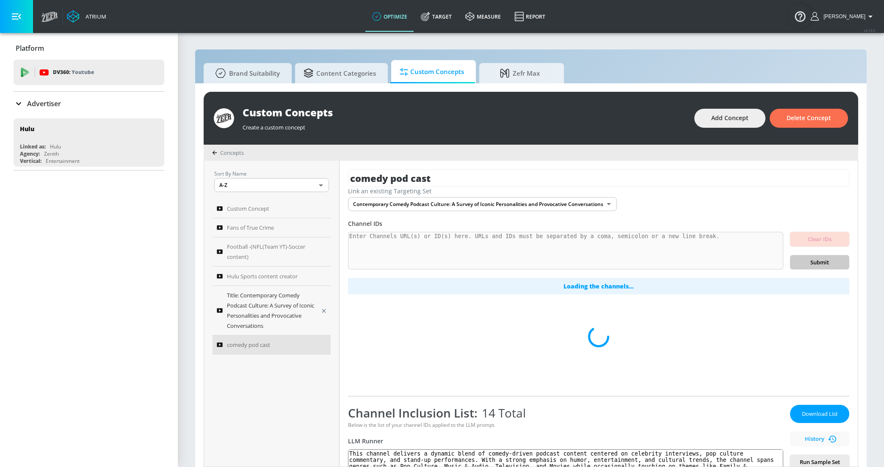
type input "Football -(NFL(Team YT)-Soccer content)"
type input "none"
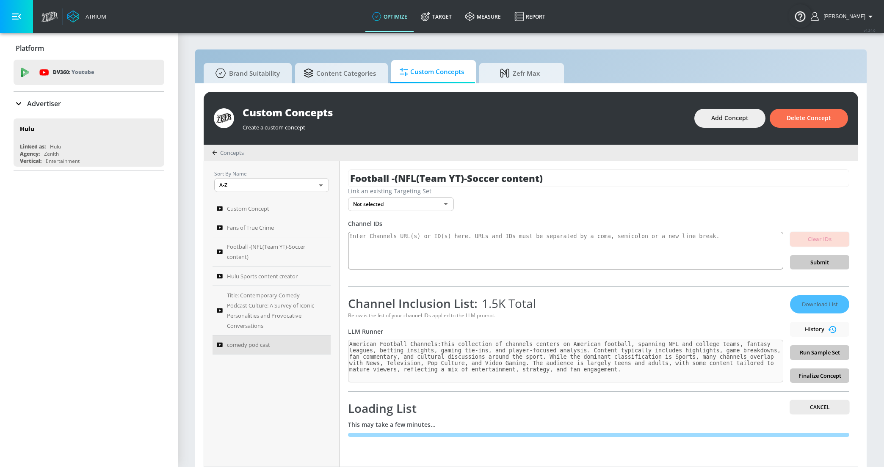
scroll to position [8, 0]
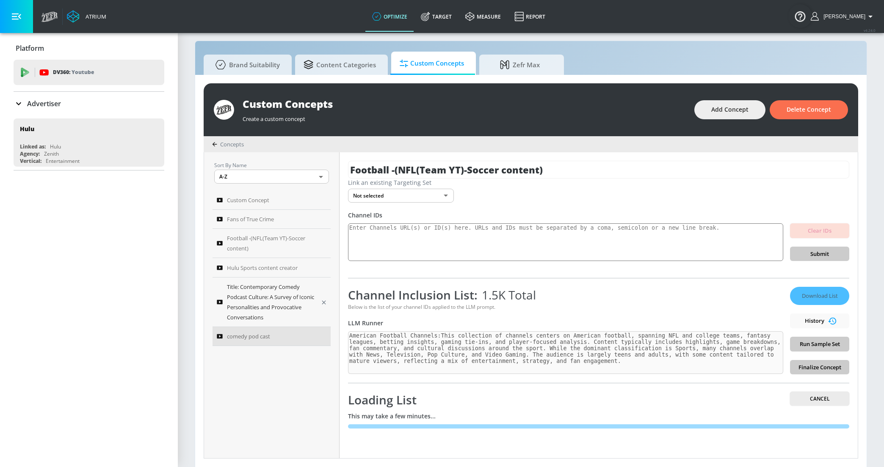
click at [266, 305] on span "Title: Contemporary Comedy Podcast Culture: A Survey of Iconic Personalities an…" at bounding box center [271, 302] width 88 height 41
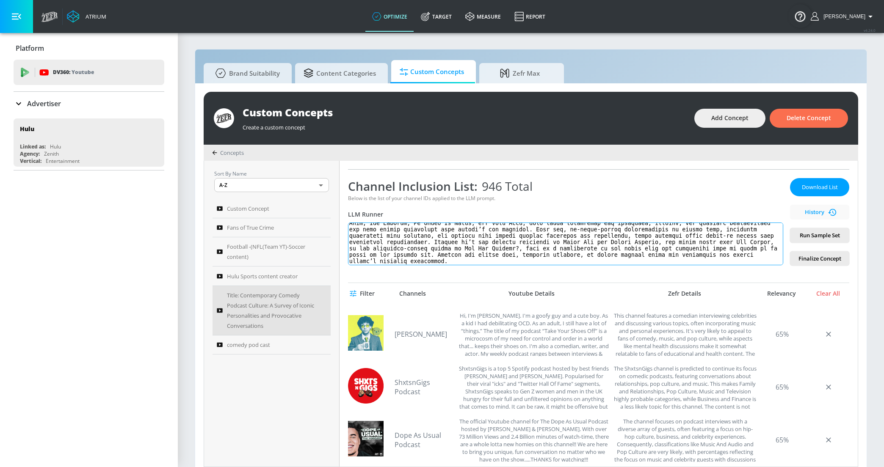
scroll to position [55, 0]
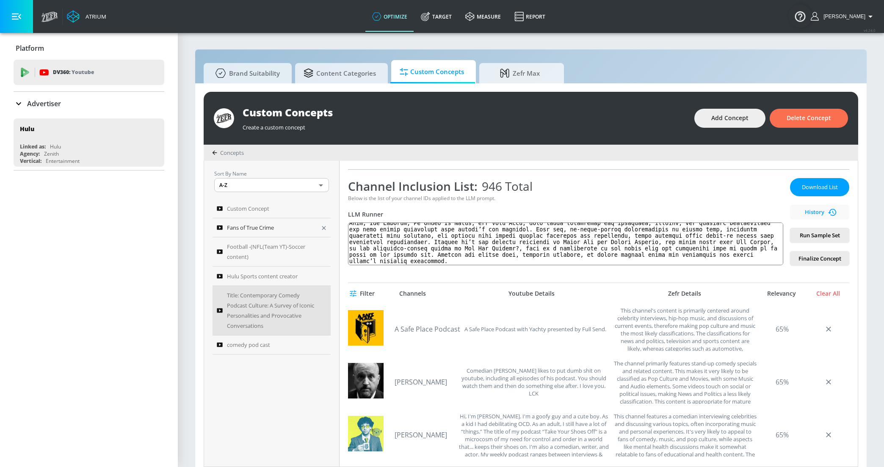
click at [252, 232] on span "Fans of True Crime" at bounding box center [250, 228] width 47 height 10
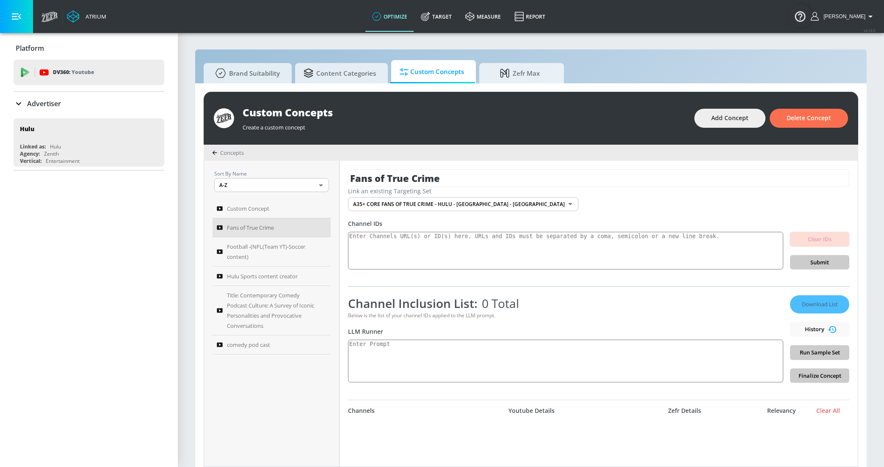
scroll to position [43, 0]
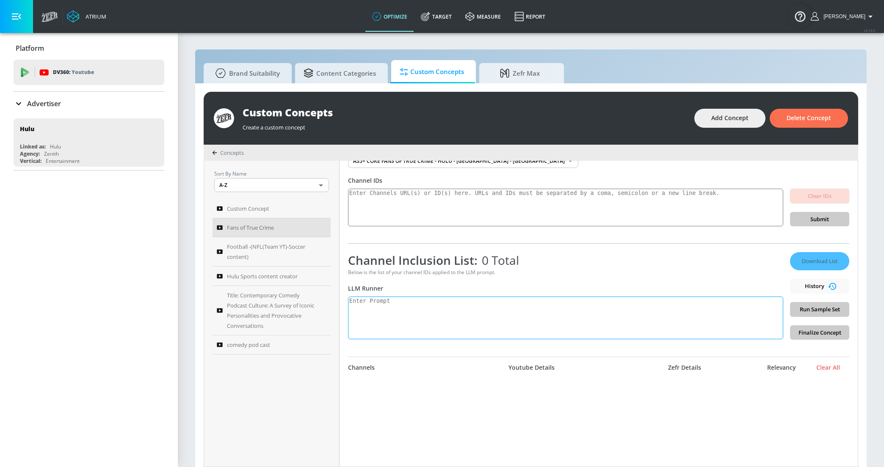
click at [540, 305] on textarea at bounding box center [565, 318] width 435 height 43
paste textarea "Streaming TV Shows & Series (e.g., Making a Murderer, The Staircase, Mindhunter…"
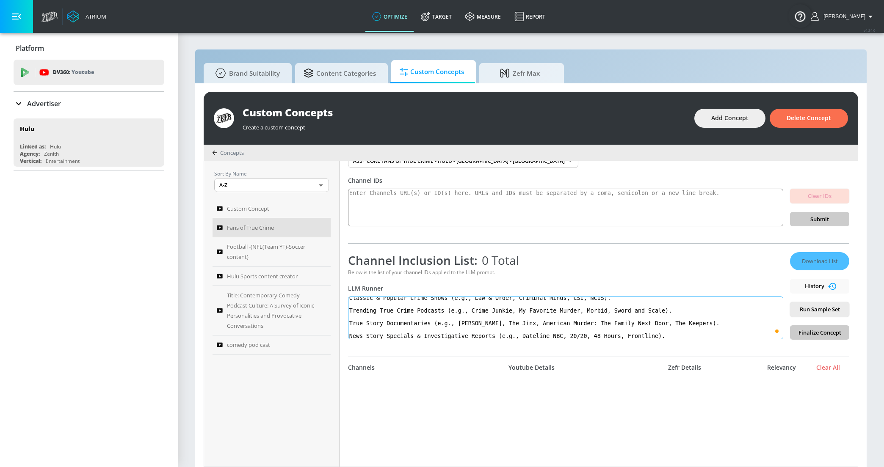
scroll to position [0, 0]
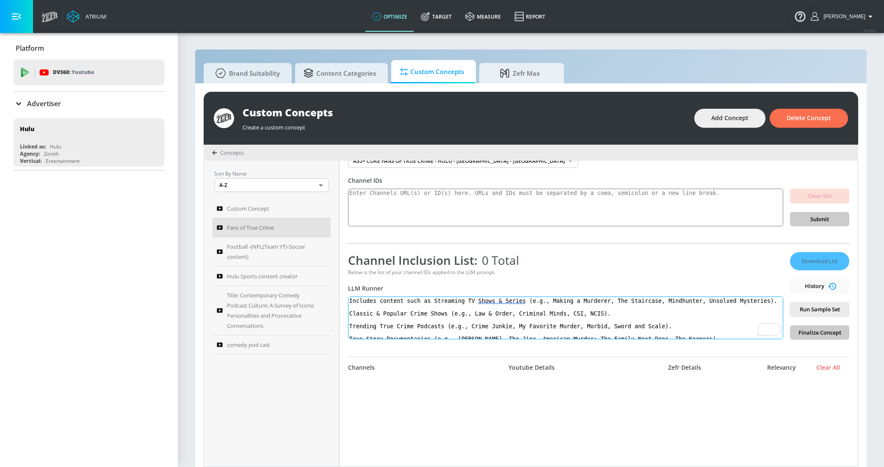
click at [351, 313] on textarea "Includes content such as Streaming TV Shows & Series (e.g., Making a Murderer, …" at bounding box center [565, 318] width 435 height 43
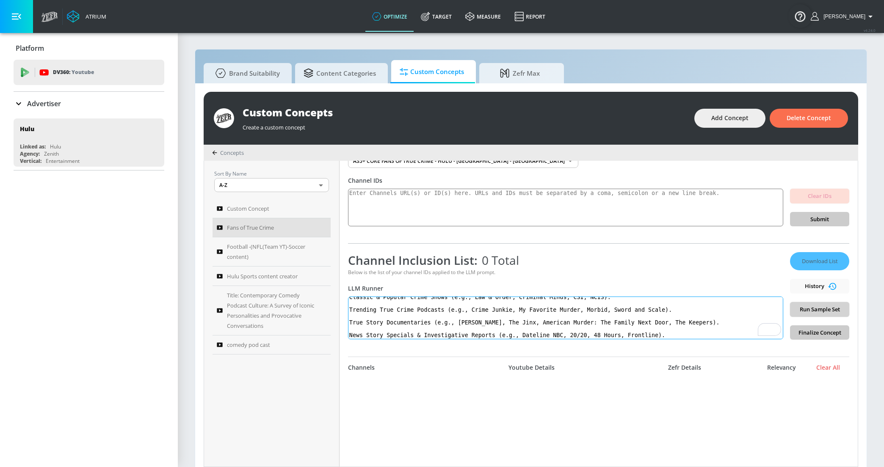
type textarea "Includes content such as Streaming TV Shows & Series (e.g., Making a Murderer, …"
click at [808, 309] on span "Run Sample Set" at bounding box center [820, 310] width 46 height 10
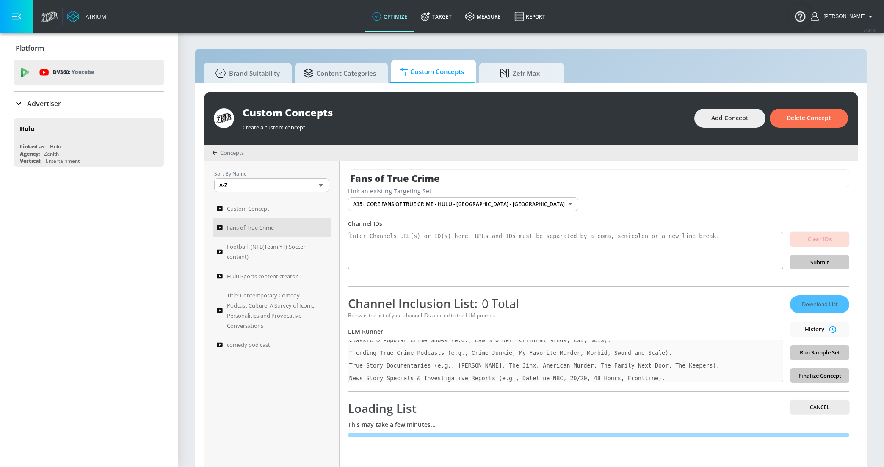
click at [536, 254] on textarea at bounding box center [565, 251] width 435 height 38
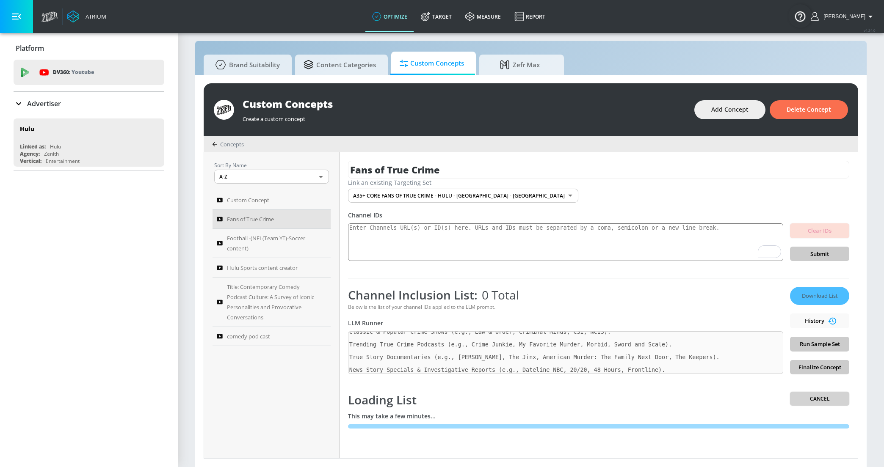
click at [808, 399] on span "Cancel" at bounding box center [820, 398] width 46 height 9
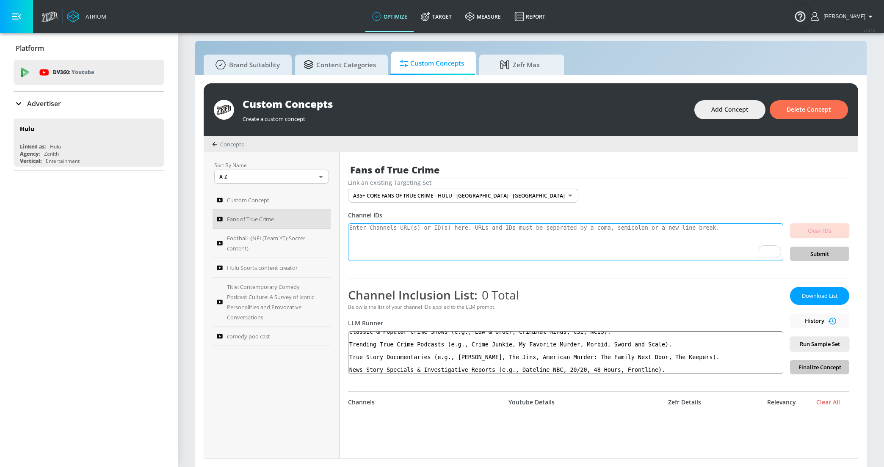
click at [368, 228] on textarea "To enrich screen reader interactions, please activate Accessibility in Grammarl…" at bounding box center [565, 242] width 435 height 38
paste textarea "[URL][DOMAIN_NAME]"
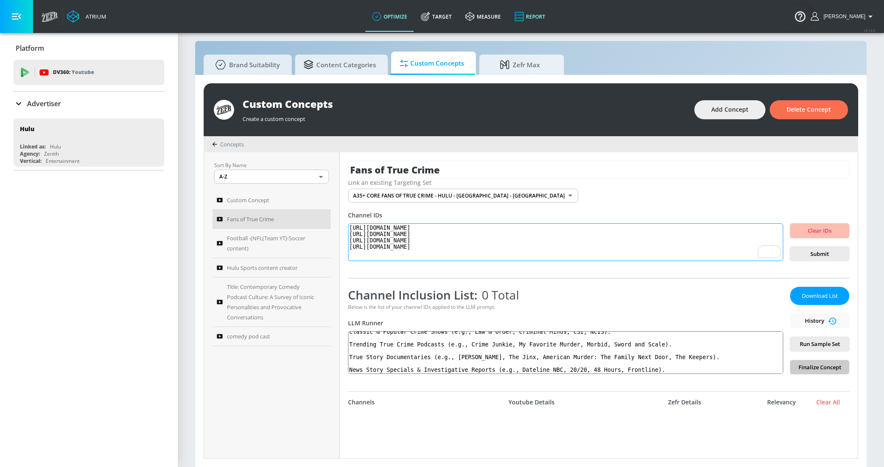
paste textarea "[URL][DOMAIN_NAME]"
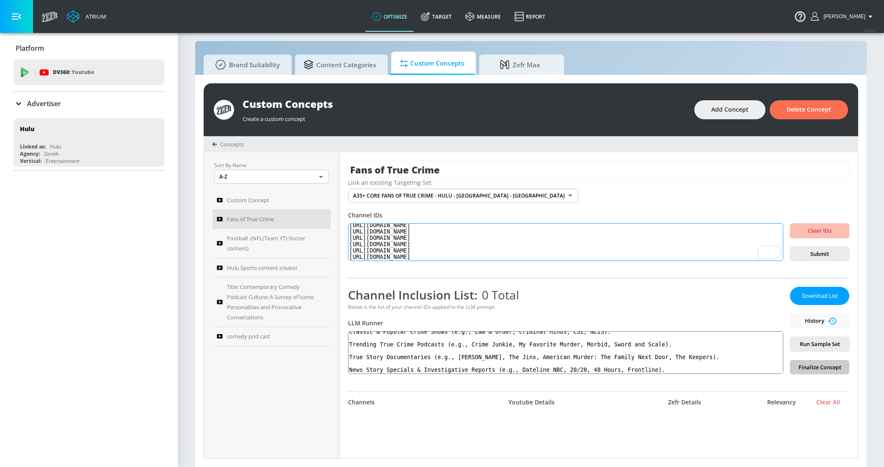
scroll to position [14, 0]
paste textarea "[URL][DOMAIN_NAME]"
type textarea "[URL][DOMAIN_NAME] [URL][DOMAIN_NAME] [URL][DOMAIN_NAME] [URL][DOMAIN_NAME] [UR…"
click at [799, 251] on span "Submit" at bounding box center [820, 254] width 46 height 10
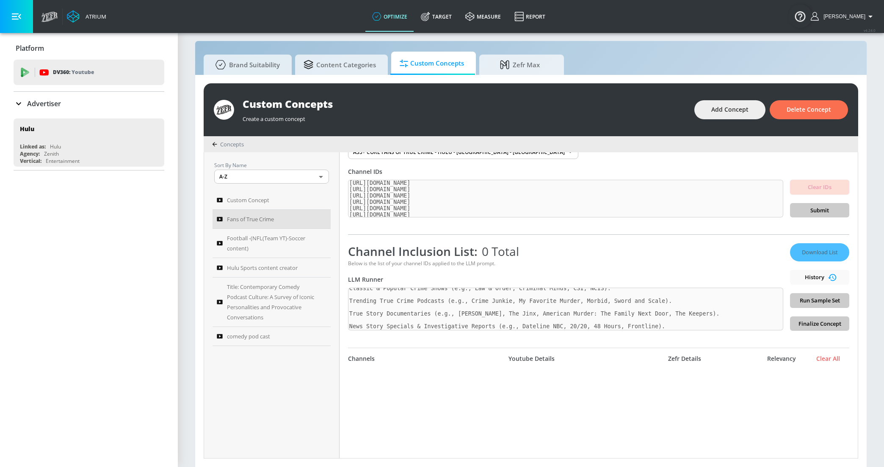
scroll to position [58, 0]
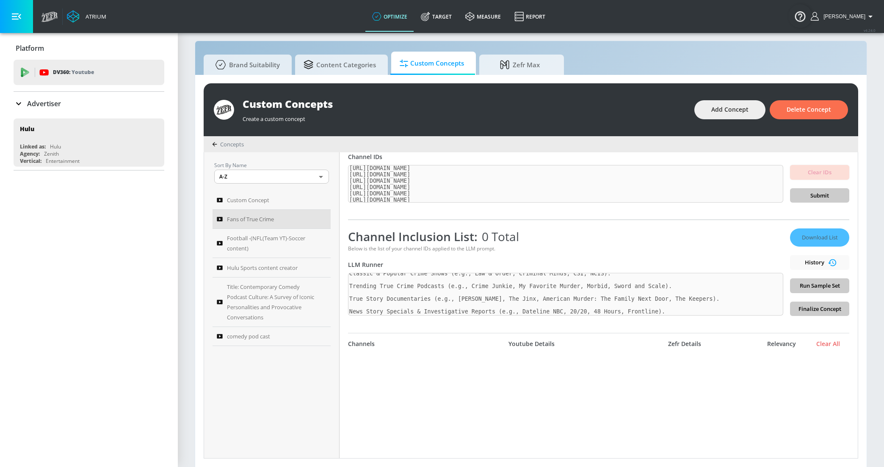
click at [821, 196] on div "Clear IDs Submit" at bounding box center [819, 184] width 59 height 38
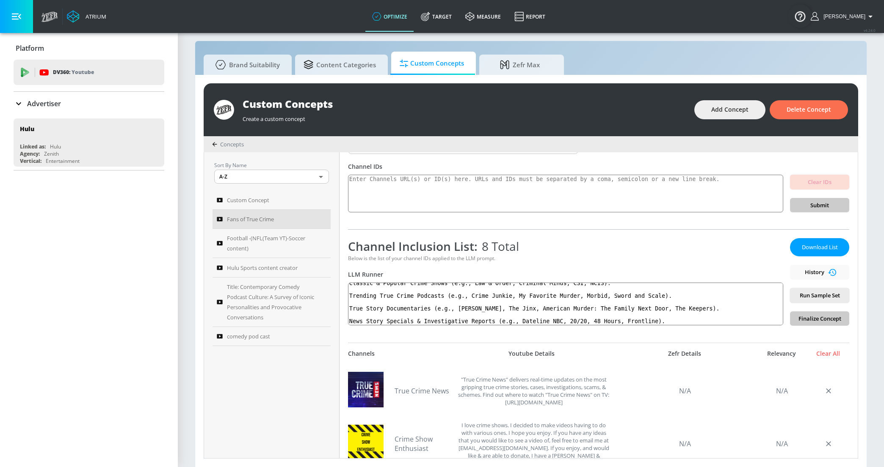
scroll to position [51, 0]
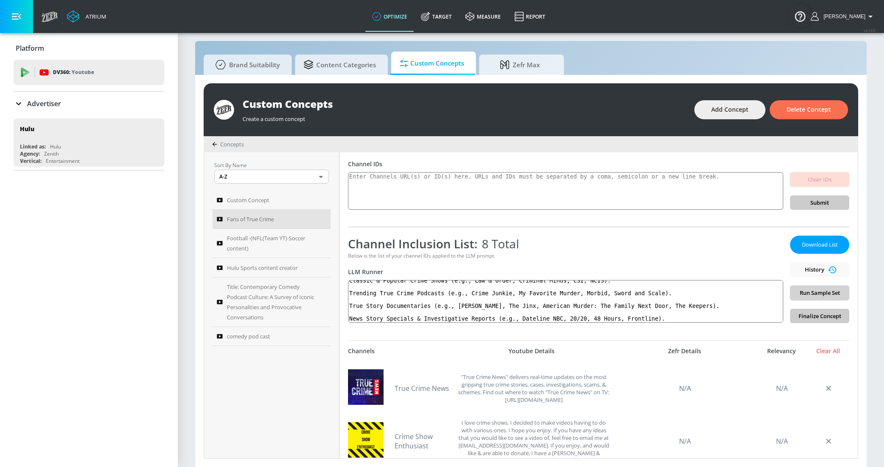
click at [803, 295] on span "Run Sample Set" at bounding box center [820, 293] width 46 height 10
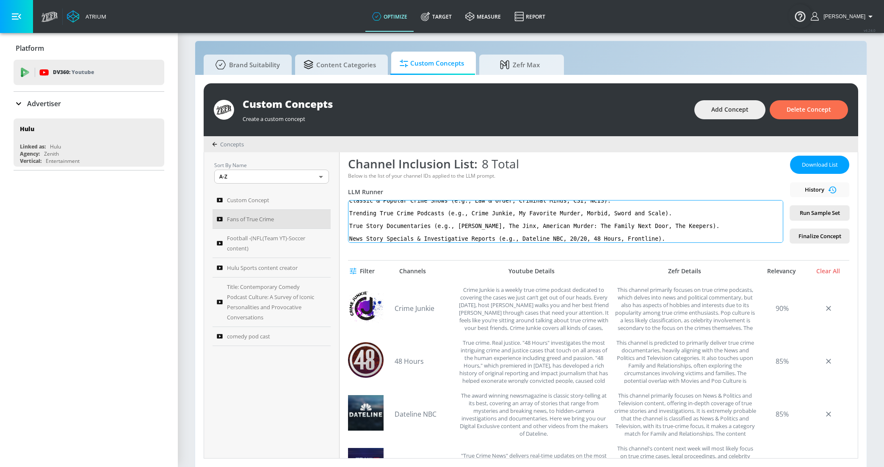
scroll to position [139, 0]
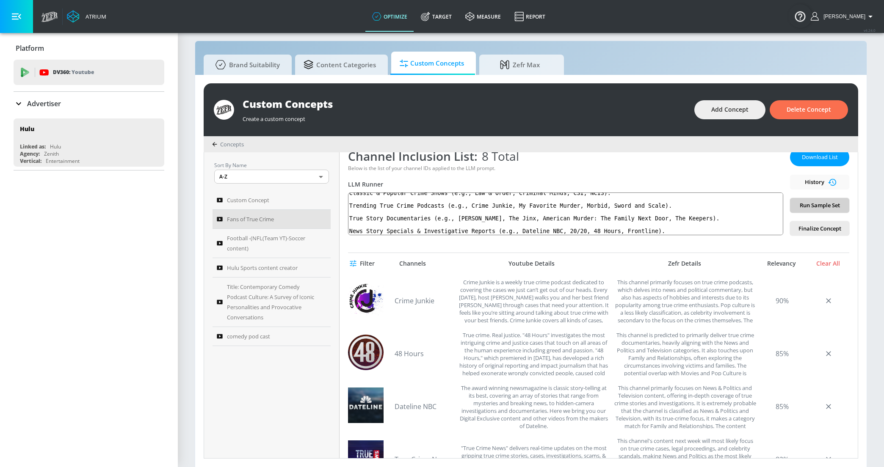
click at [803, 204] on span "Run Sample Set" at bounding box center [820, 206] width 46 height 10
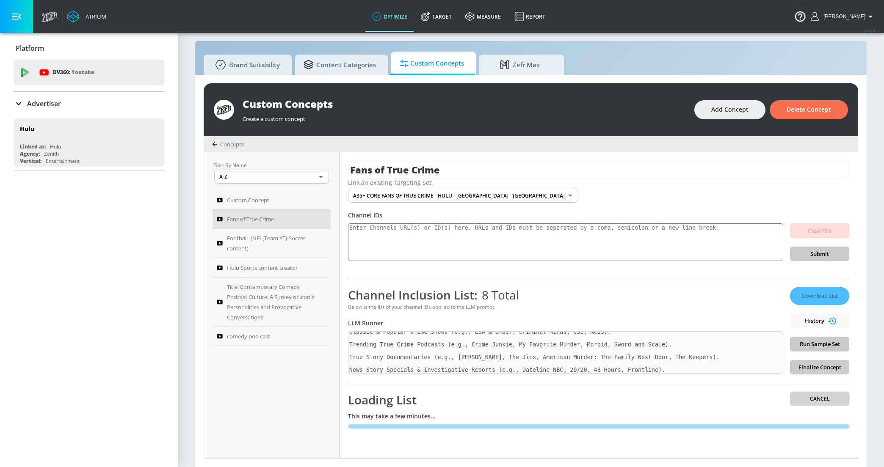
click at [808, 397] on span "Cancel" at bounding box center [820, 398] width 46 height 9
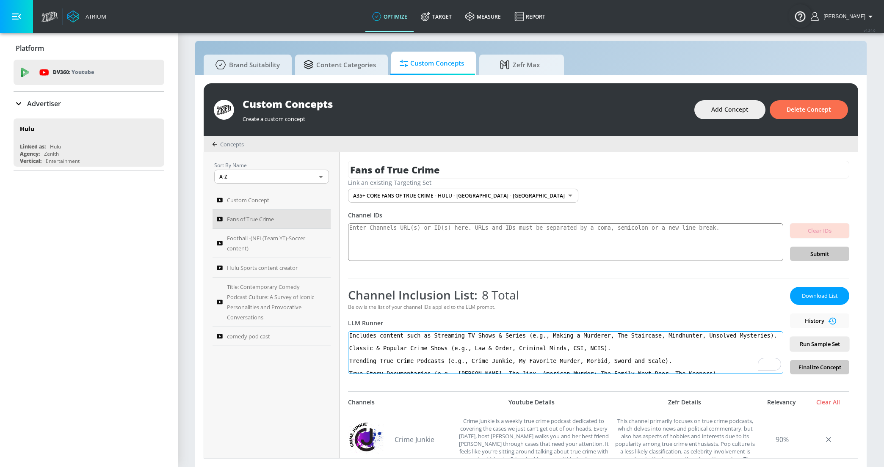
drag, startPoint x: 548, startPoint y: 336, endPoint x: 433, endPoint y: 334, distance: 115.1
click at [433, 334] on textarea "Includes content such as Streaming TV Shows & Series (e.g., Making a Murderer, …" at bounding box center [565, 352] width 435 height 43
drag, startPoint x: 350, startPoint y: 348, endPoint x: 474, endPoint y: 347, distance: 123.6
click at [474, 347] on textarea "Includes content such as Making a Murderer, The Staircase, Mindhunter, Unsolved…" at bounding box center [565, 352] width 435 height 43
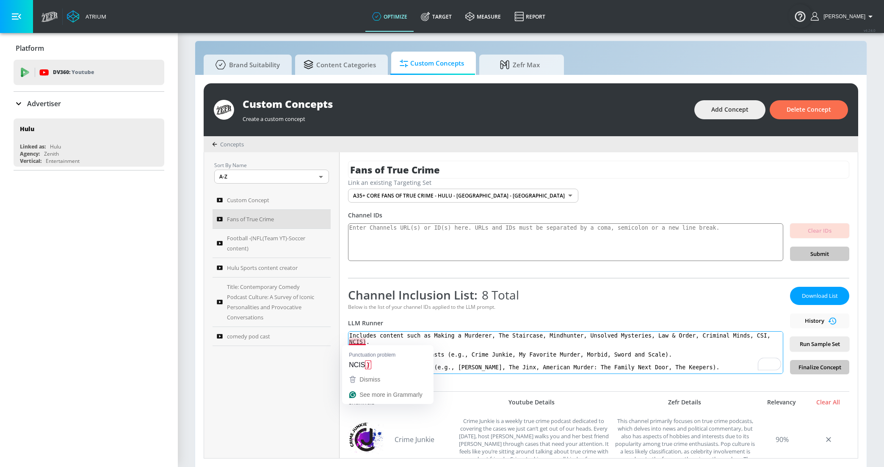
click at [366, 342] on textarea "Includes content such as Making a Murderer, The Staircase, Mindhunter, Unsolved…" at bounding box center [565, 352] width 435 height 43
click at [367, 345] on textarea "Includes content such as Making a Murderer, The Staircase, Mindhunter, Unsolved…" at bounding box center [565, 352] width 435 height 43
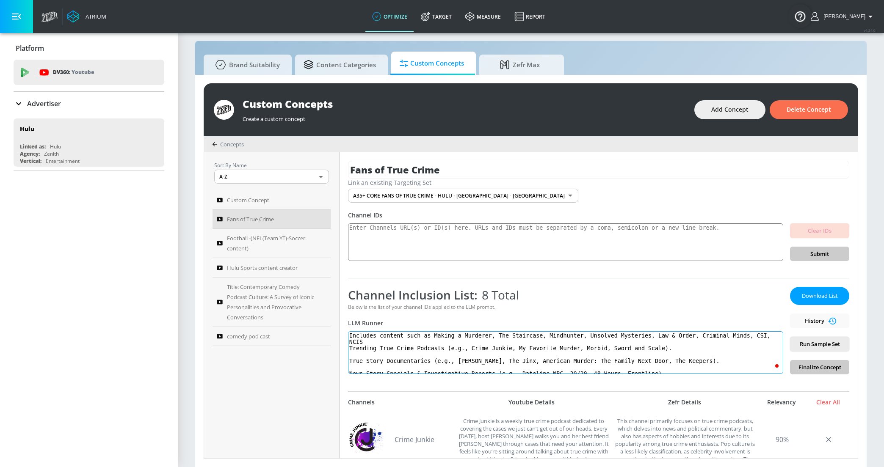
click at [349, 348] on textarea "Includes content such as Making a Murderer, The Staircase, Mindhunter, Unsolved…" at bounding box center [565, 352] width 435 height 43
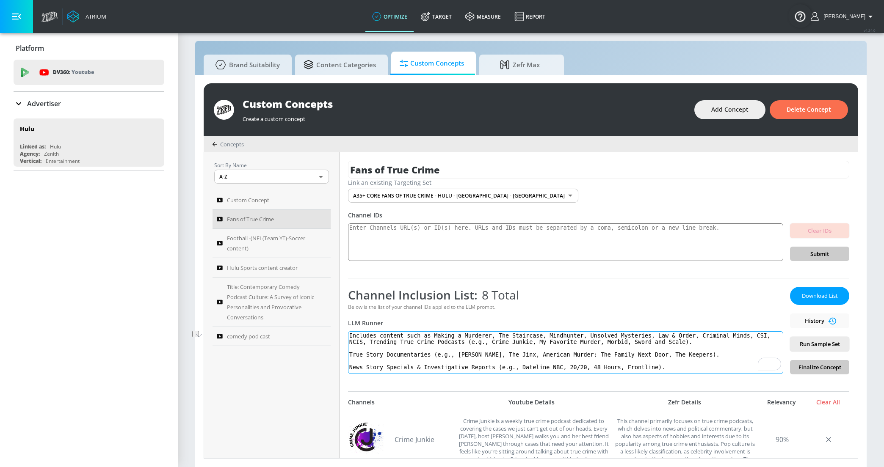
drag, startPoint x: 467, startPoint y: 340, endPoint x: 491, endPoint y: 341, distance: 23.7
click at [491, 341] on textarea "Includes content such as Making a Murderer, The Staircase, Mindhunter, Unsolved…" at bounding box center [565, 352] width 435 height 43
click at [700, 340] on textarea "Includes content such as Making a Murderer, The Staircase, Mindhunter, Unsolved…" at bounding box center [565, 352] width 435 height 43
click at [348, 354] on textarea "Includes content such as Making a Murderer, The Staircase, Mindhunter, Unsolved…" at bounding box center [565, 352] width 435 height 43
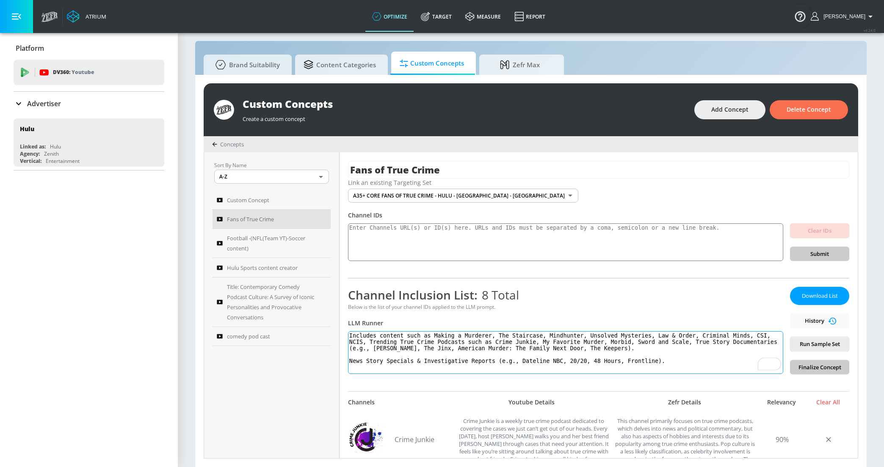
click at [711, 342] on textarea "Includes content such as Making a Murderer, The Staircase, Mindhunter, Unsolved…" at bounding box center [565, 352] width 435 height 43
click at [348, 362] on textarea "Includes content such as Making a Murderer, The Staircase, Mindhunter, Unsolved…" at bounding box center [565, 352] width 435 height 43
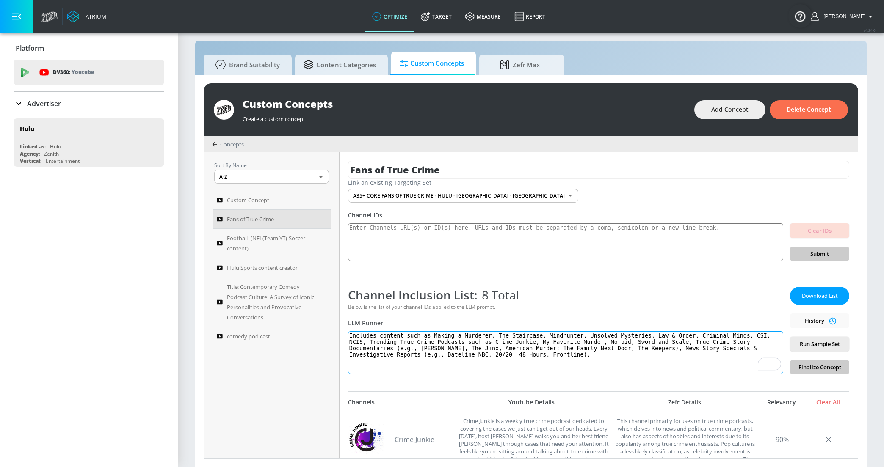
drag, startPoint x: 444, startPoint y: 355, endPoint x: 420, endPoint y: 355, distance: 24.1
click at [420, 355] on textarea "Includes content such as Making a Murderer, The Staircase, Mindhunter, Unsolved…" at bounding box center [565, 352] width 435 height 43
click at [582, 356] on textarea "Includes content such as Making a Murderer, The Staircase, Mindhunter, Unsolved…" at bounding box center [565, 352] width 435 height 43
click at [667, 347] on textarea "Includes content such as Making a Murderer, The Staircase, Mindhunter, Unsolved…" at bounding box center [565, 352] width 435 height 43
click at [418, 347] on textarea "Includes content such as Making a Murderer, The Staircase, Mindhunter, Unsolved…" at bounding box center [565, 352] width 435 height 43
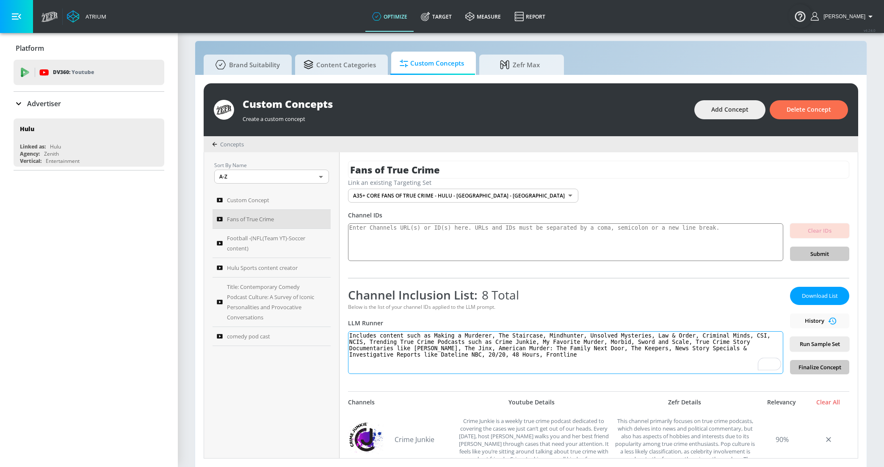
click at [618, 346] on textarea "Includes content such as Making a Murderer, The Staircase, Mindhunter, Unsolved…" at bounding box center [565, 352] width 435 height 43
type textarea "Includes content such as Making a Murderer, The Staircase, Mindhunter, Unsolved…"
click at [733, 303] on div "Below is the list of your channel IDs applied to the LLM prompt." at bounding box center [565, 306] width 435 height 7
click at [798, 346] on span "Run Sample Set" at bounding box center [820, 344] width 46 height 10
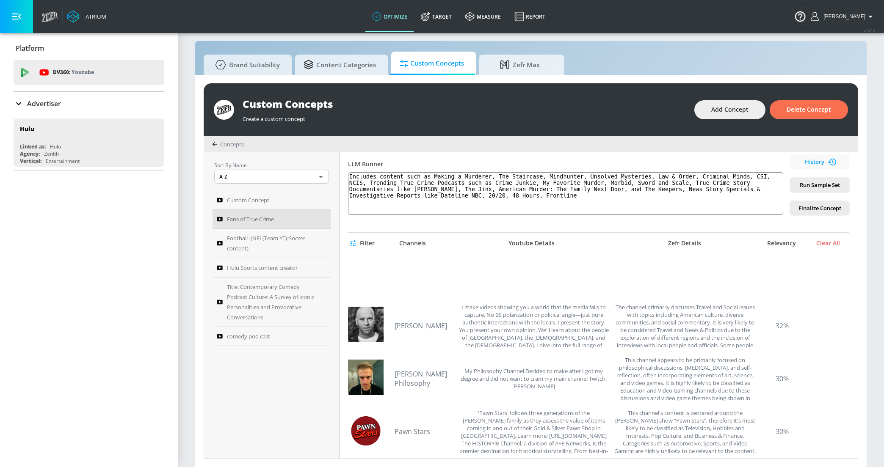
scroll to position [711, 0]
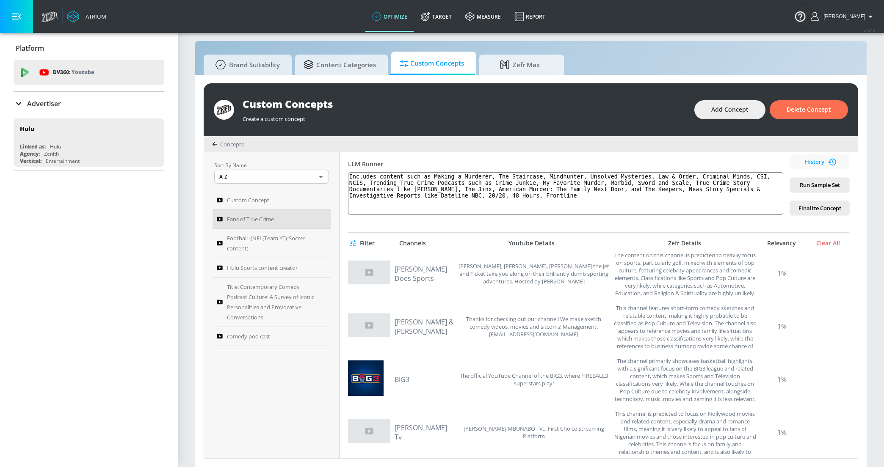
scroll to position [4834, 0]
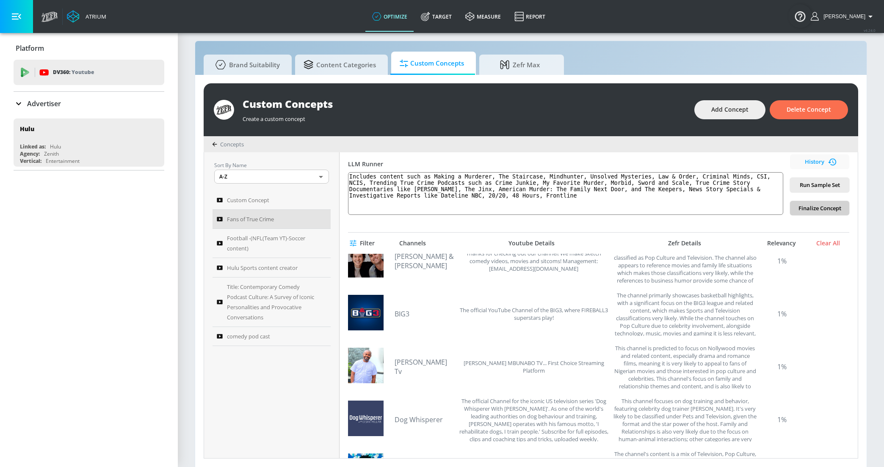
click at [807, 210] on span "Finalize Concept" at bounding box center [820, 209] width 46 height 10
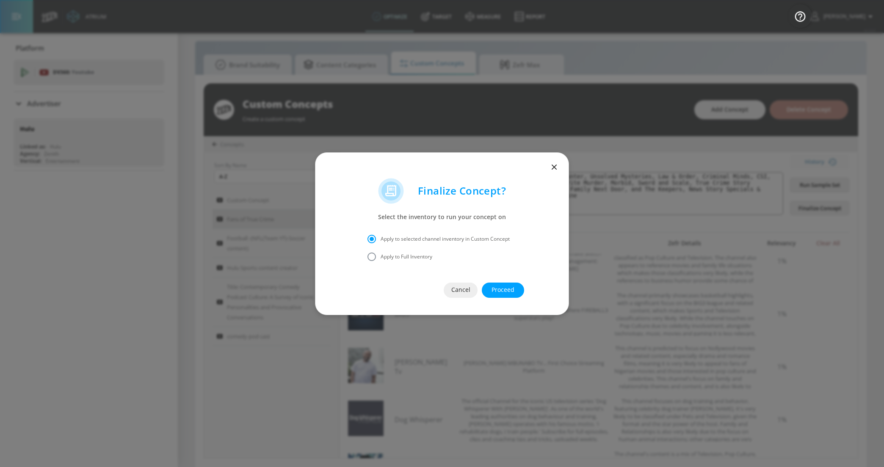
click at [502, 293] on span "Proceed" at bounding box center [503, 290] width 8 height 11
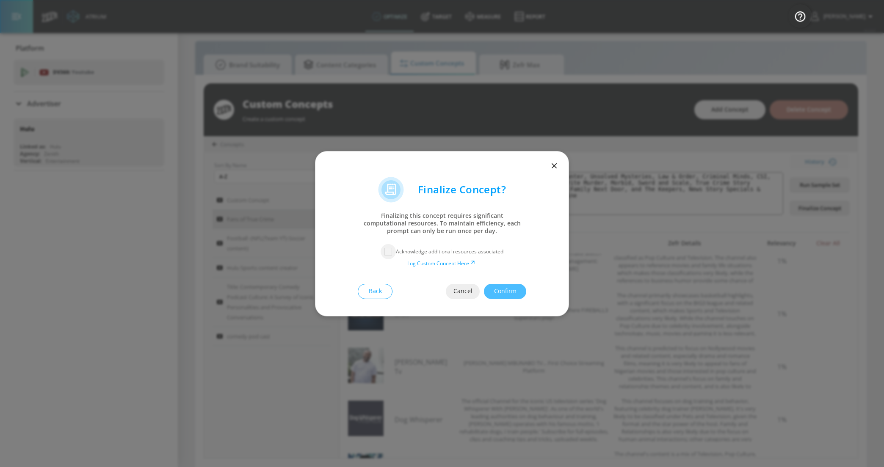
click at [391, 254] on input "checkbox" at bounding box center [387, 251] width 15 height 15
checkbox input "true"
click at [509, 296] on span "Confirm" at bounding box center [505, 291] width 8 height 11
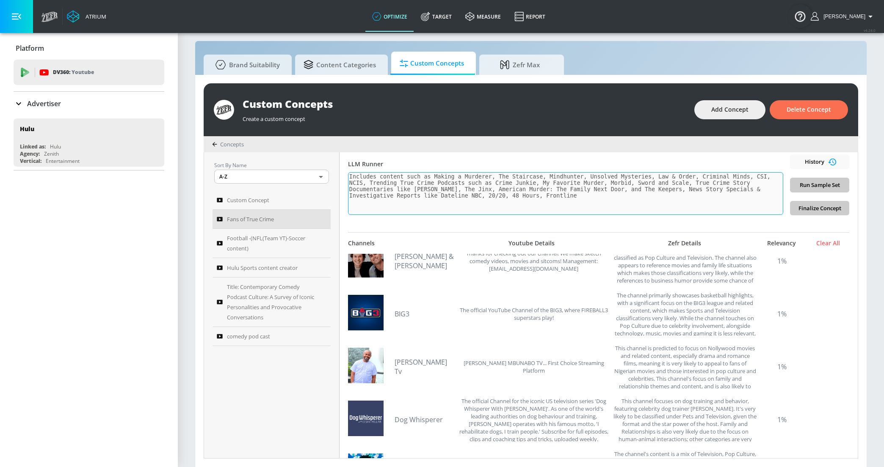
scroll to position [0, 0]
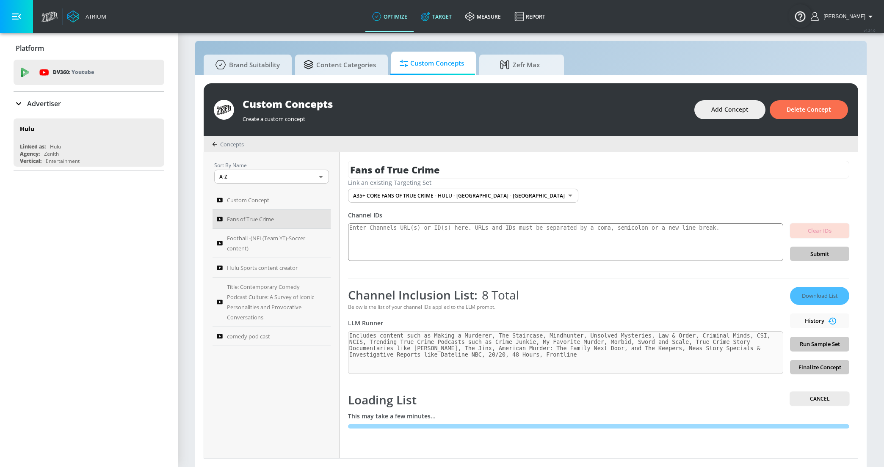
click at [430, 19] on icon at bounding box center [425, 16] width 9 height 9
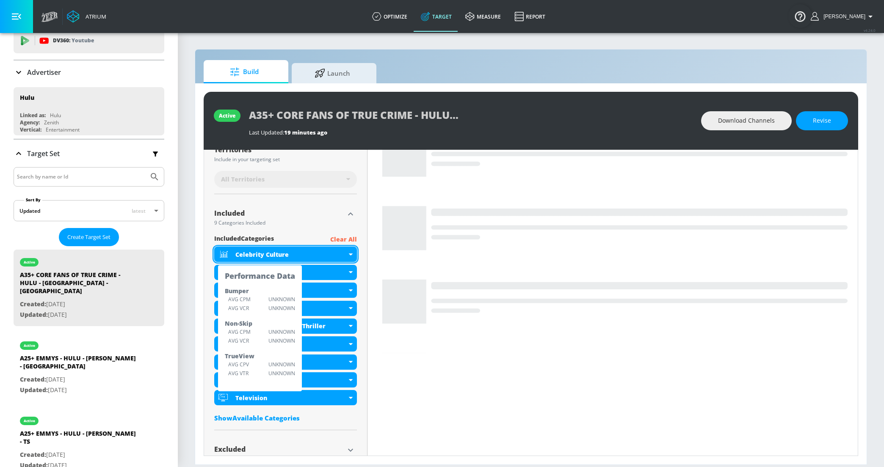
scroll to position [253, 0]
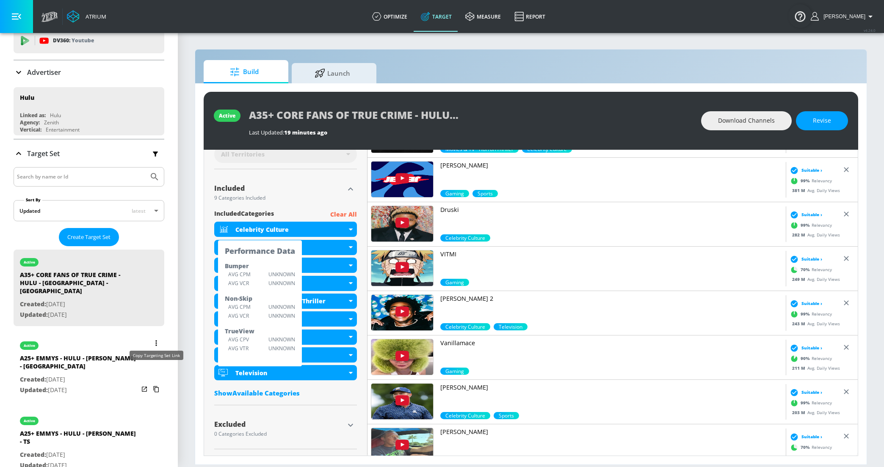
click at [156, 386] on icon "list of Target Set" at bounding box center [156, 389] width 6 height 6
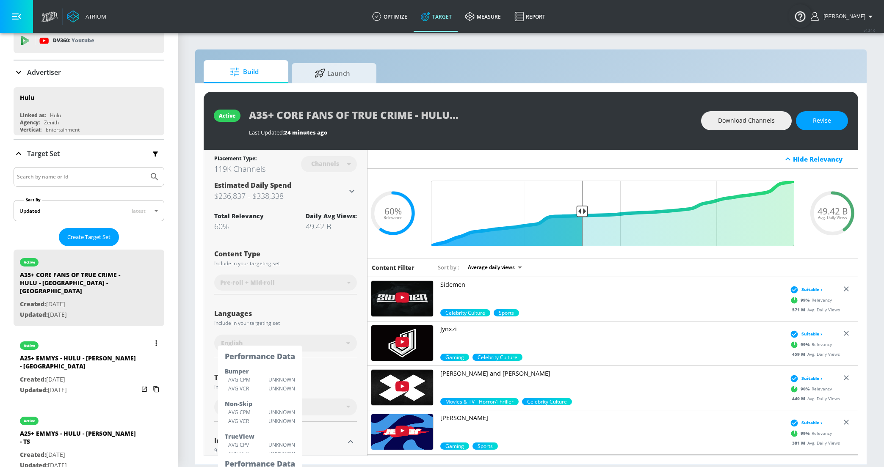
scroll to position [67, 0]
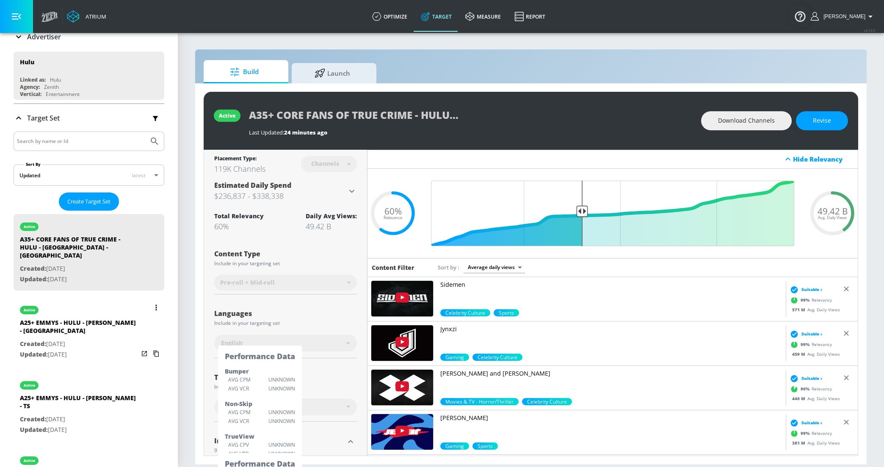
click at [155, 302] on button "list of Target Set" at bounding box center [156, 308] width 12 height 12
click at [36, 335] on div at bounding box center [442, 233] width 884 height 467
click at [114, 414] on p "Created: Sep. 01, 2025" at bounding box center [79, 419] width 119 height 11
type input "A25+ EMMYS - HULU - MURDAUGH - TS"
type input "videos"
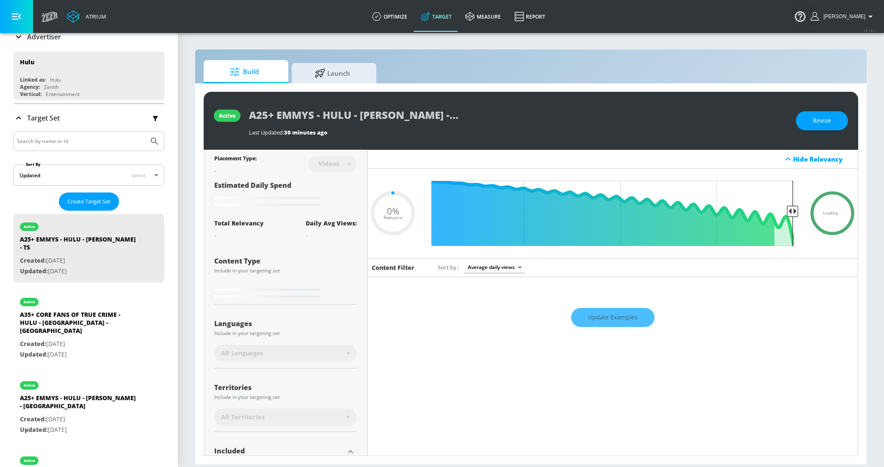
type input "0.61"
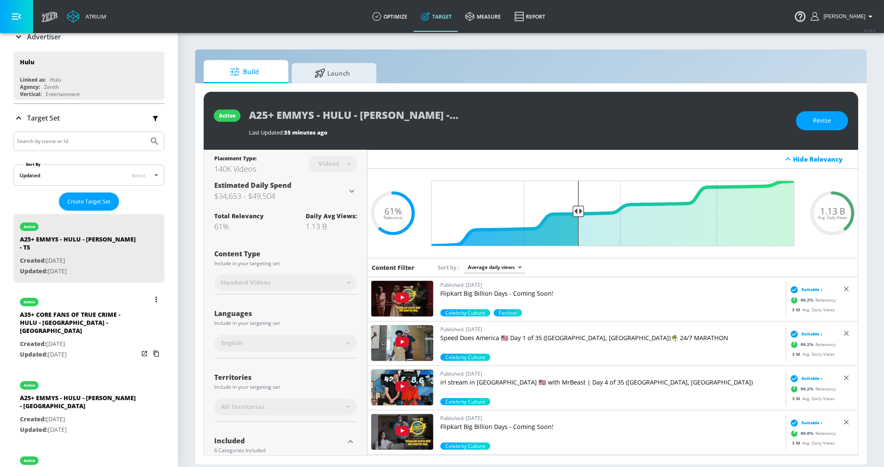
click at [81, 350] on p "Updated: Sep. 01, 2025" at bounding box center [79, 355] width 119 height 11
type input "A35+ CORE FANS OF TRUE CRIME - HULU - [GEOGRAPHIC_DATA] - [GEOGRAPHIC_DATA]"
type input "channels"
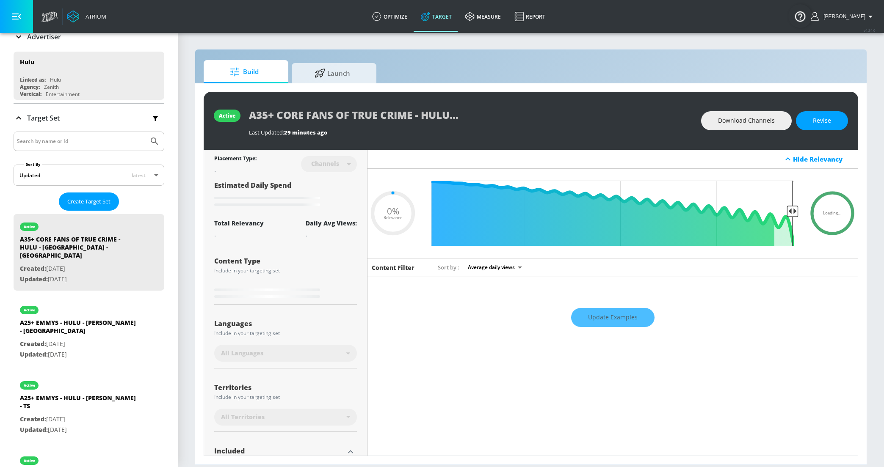
type input "0.6"
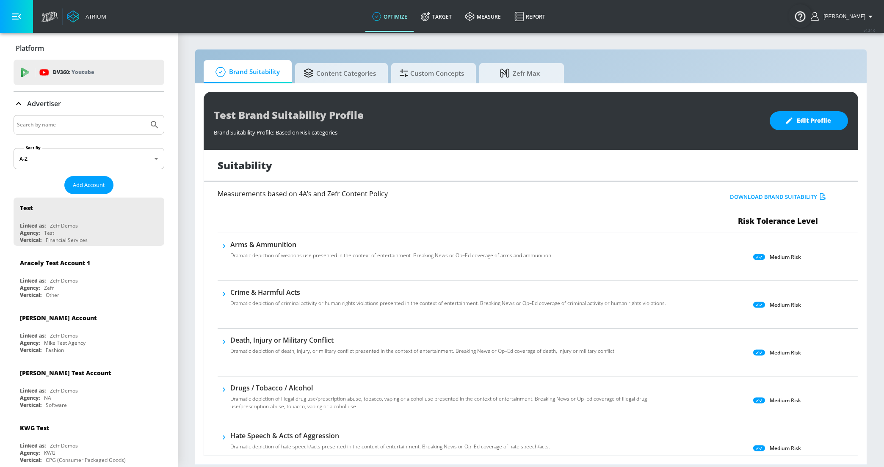
click at [33, 127] on input "Search by name" at bounding box center [81, 124] width 128 height 11
type input "hulu"
click at [145, 116] on button "Submit Search" at bounding box center [154, 125] width 19 height 19
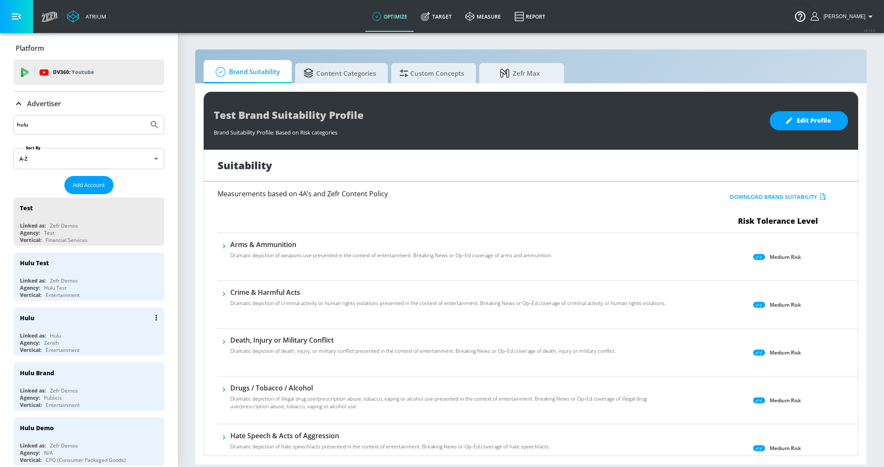
click at [46, 314] on div "Hulu" at bounding box center [91, 318] width 142 height 20
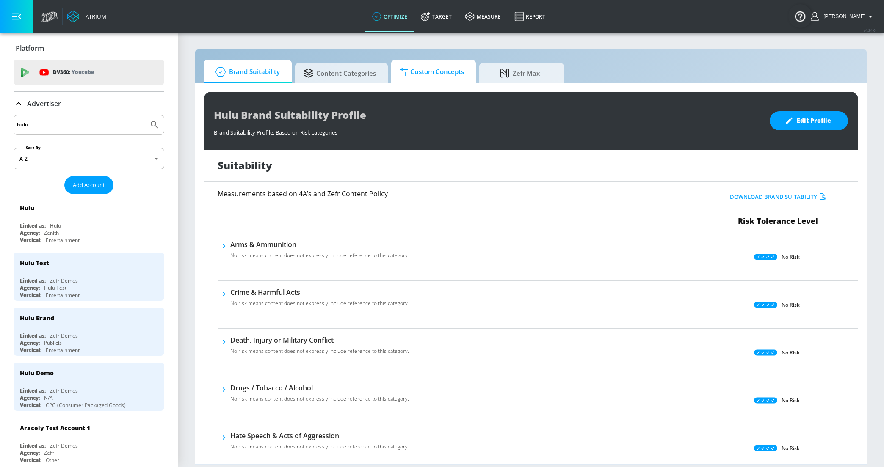
click at [428, 69] on span "Custom Concepts" at bounding box center [432, 72] width 64 height 20
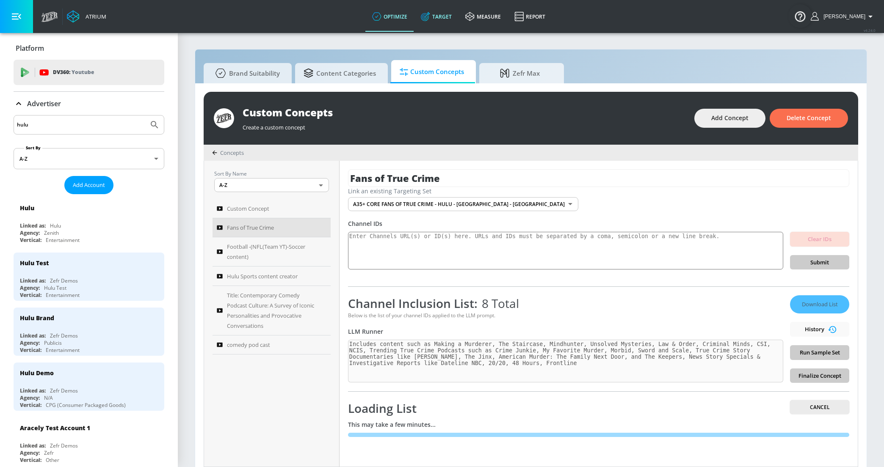
click at [449, 13] on link "Target" at bounding box center [436, 16] width 44 height 30
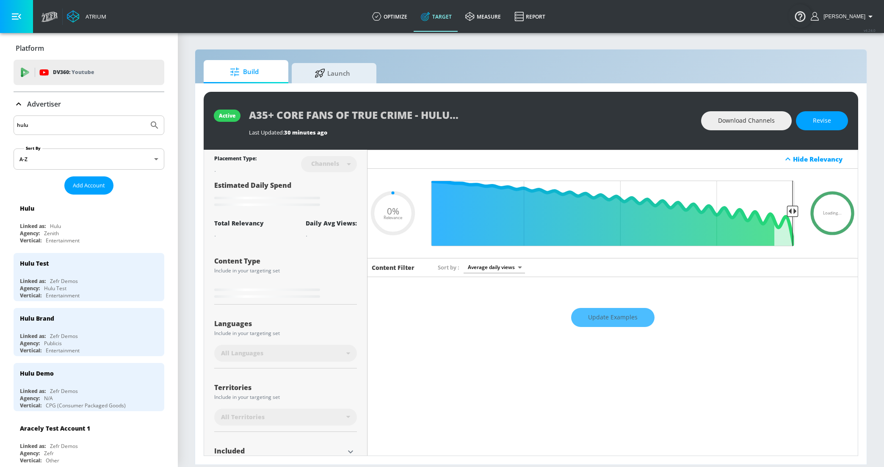
click at [28, 108] on p "Advertiser" at bounding box center [44, 103] width 34 height 9
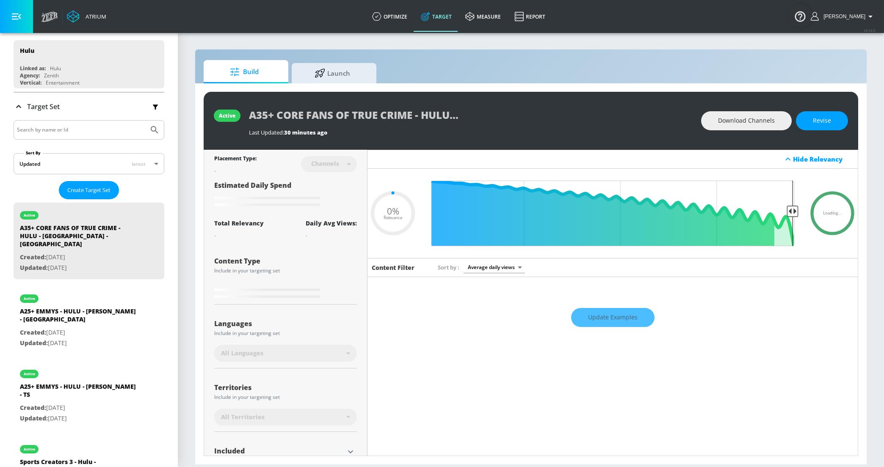
scroll to position [84, 0]
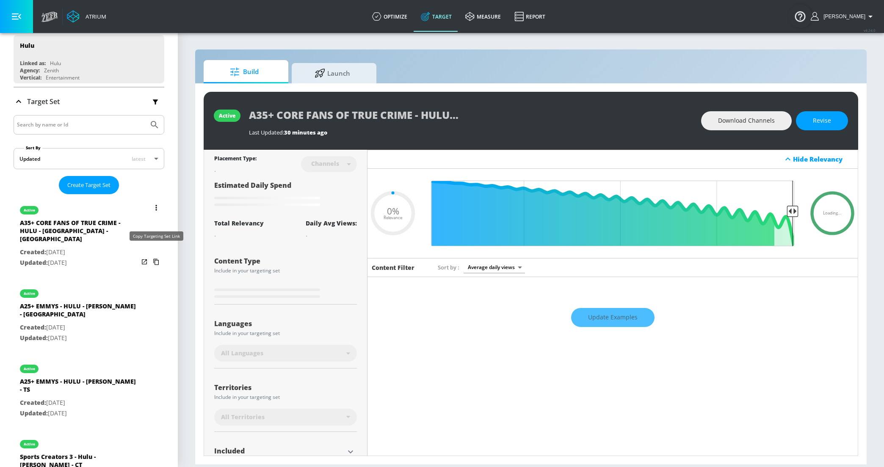
click at [156, 255] on icon "list of Target Set" at bounding box center [156, 262] width 14 height 14
click at [157, 255] on icon "list of Target Set" at bounding box center [156, 262] width 14 height 14
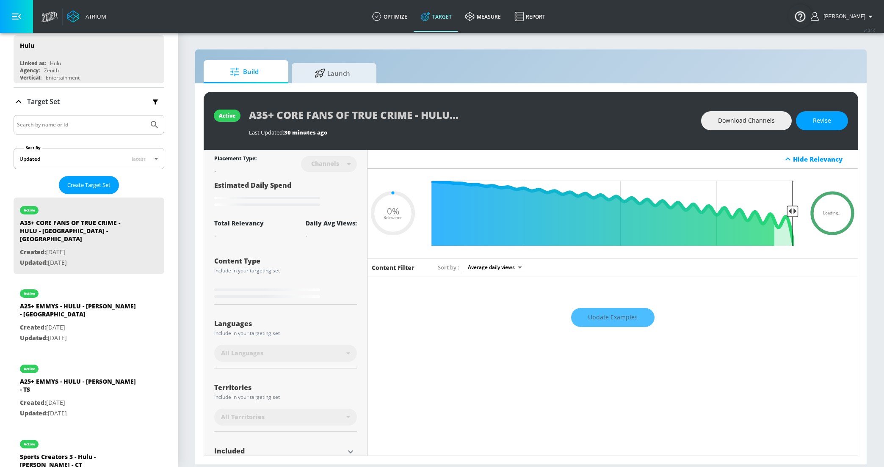
type input "0.6"
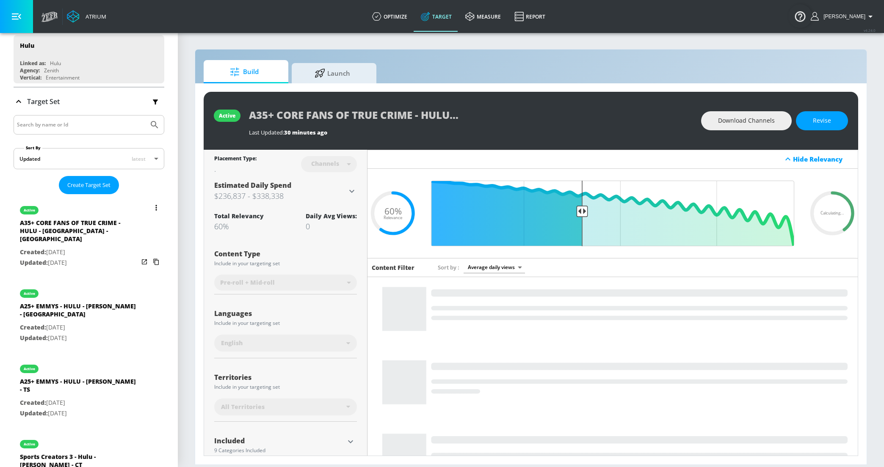
click at [158, 255] on icon "list of Target Set" at bounding box center [156, 262] width 14 height 14
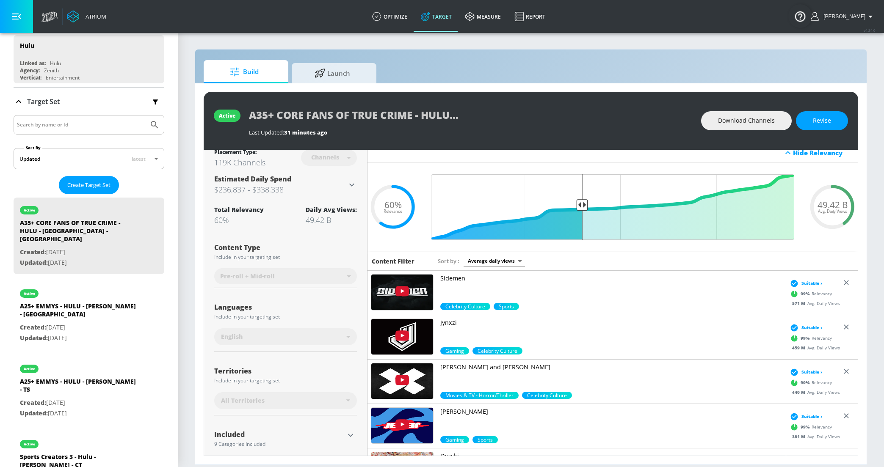
scroll to position [61, 0]
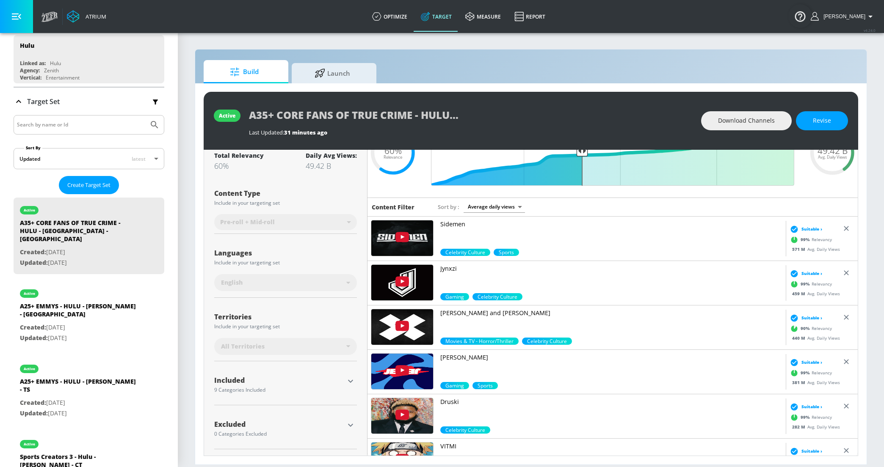
click at [350, 381] on icon "button" at bounding box center [350, 381] width 5 height 3
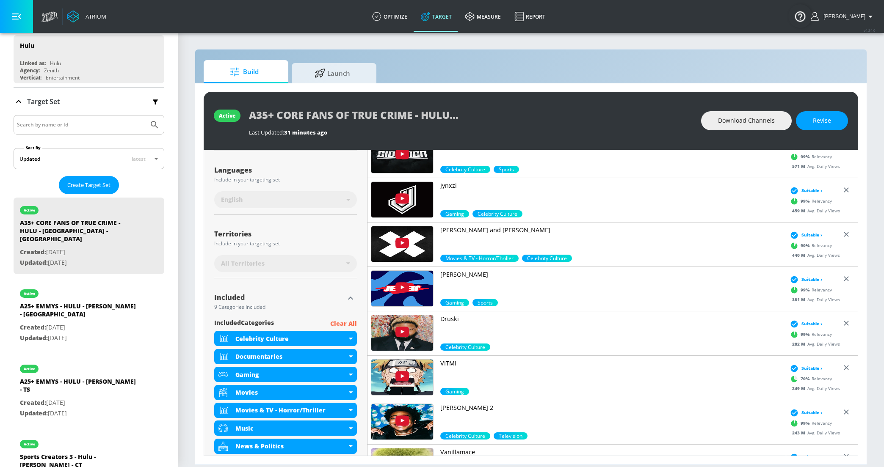
scroll to position [182, 0]
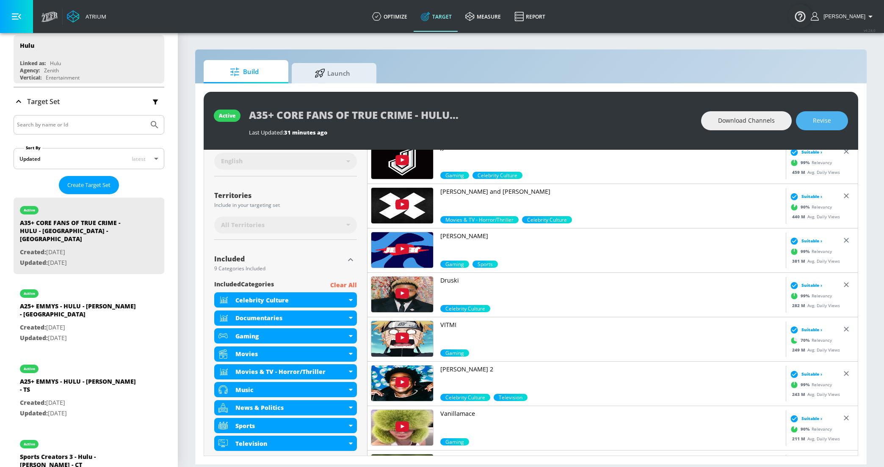
click at [813, 116] on span "Revise" at bounding box center [822, 121] width 18 height 11
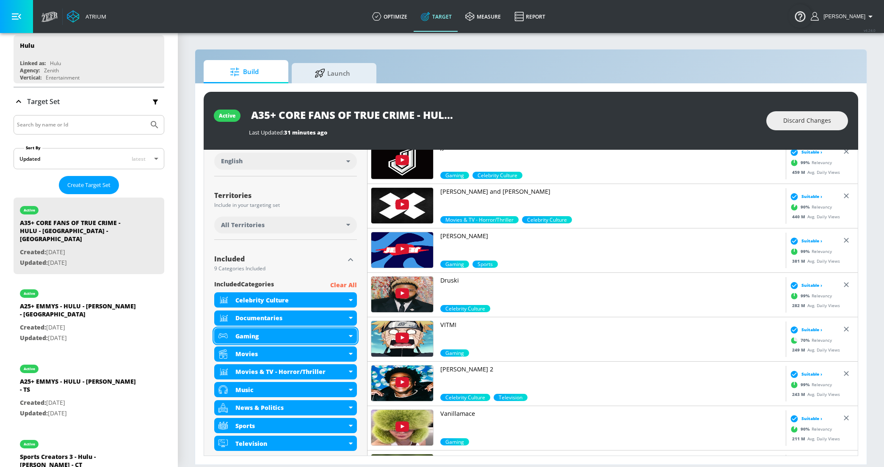
click at [352, 335] on icon at bounding box center [351, 336] width 4 height 2
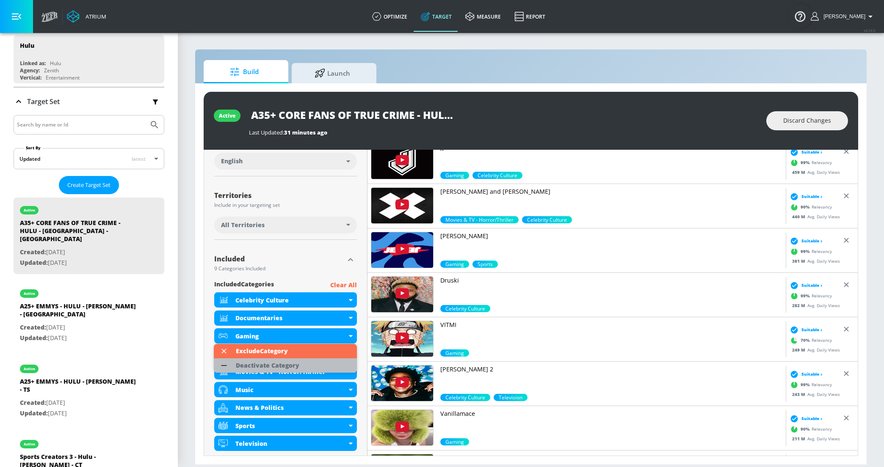
click at [285, 365] on div "Deactivate Category" at bounding box center [267, 366] width 63 height 6
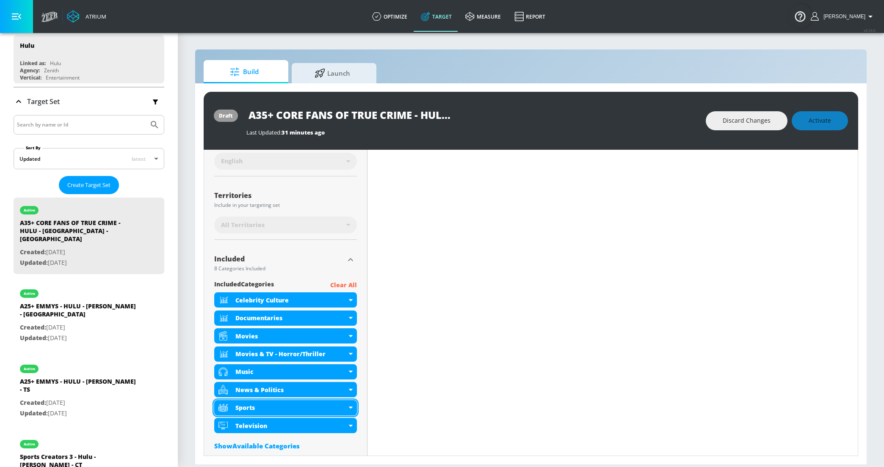
click at [353, 409] on div "Sports" at bounding box center [285, 407] width 143 height 15
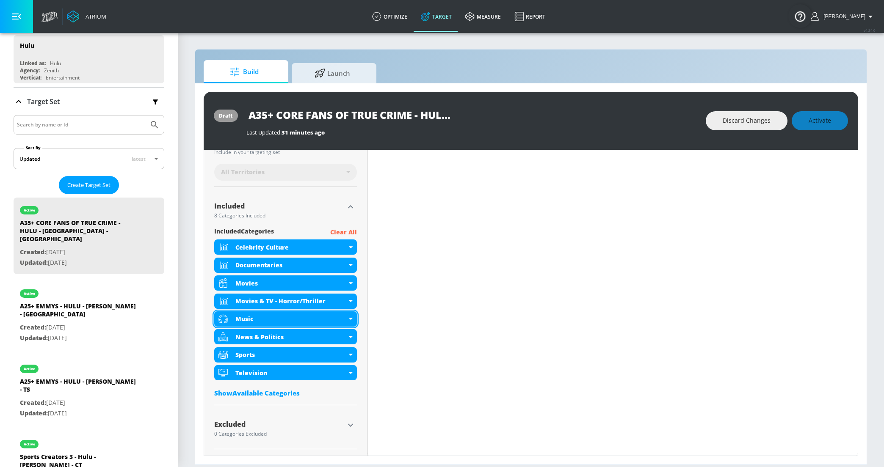
click at [347, 319] on div "Music" at bounding box center [285, 318] width 143 height 15
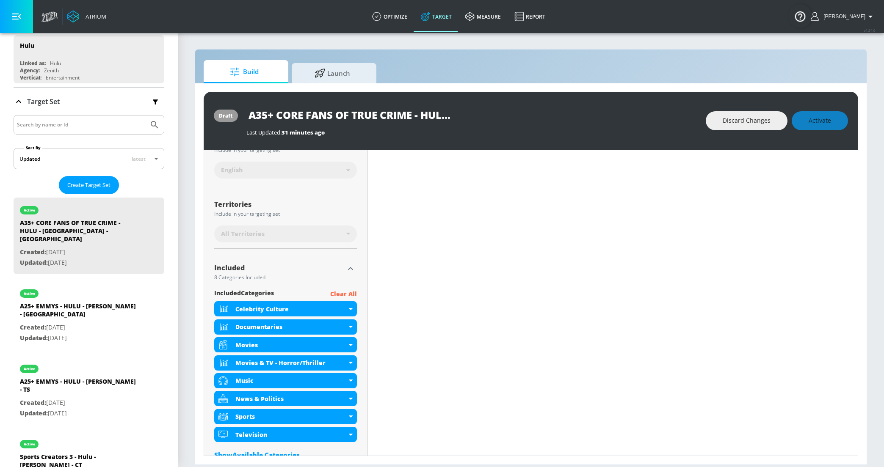
scroll to position [195, 0]
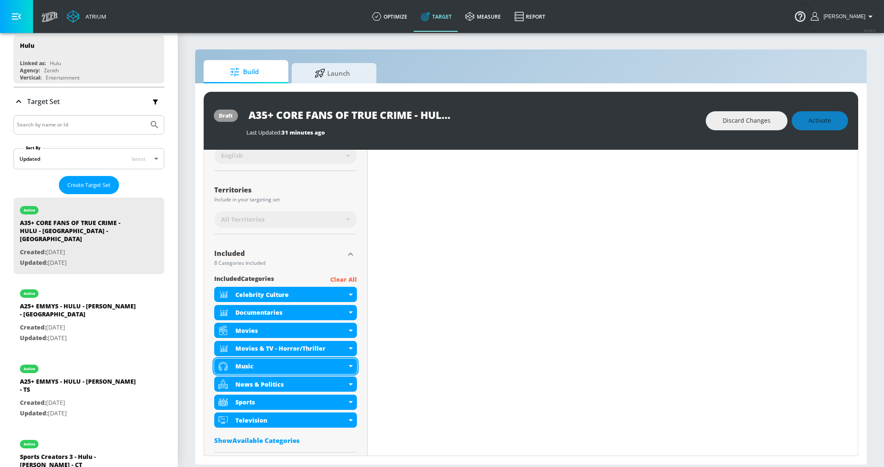
click at [352, 365] on icon at bounding box center [351, 366] width 4 height 2
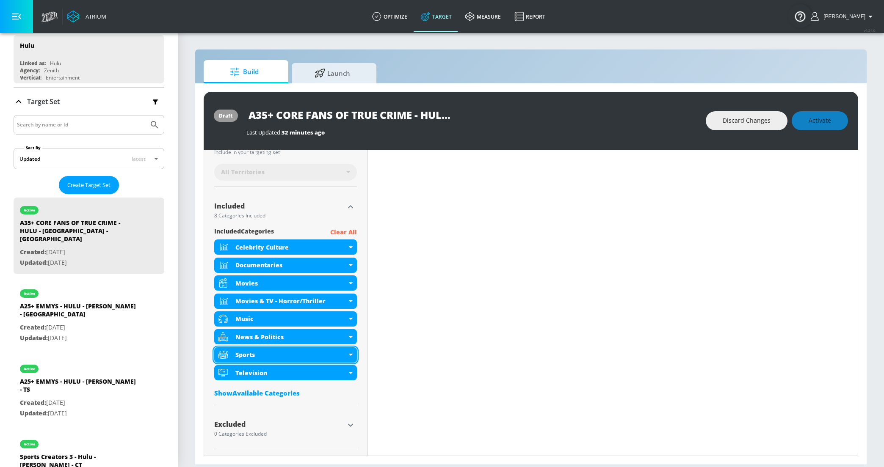
click at [306, 356] on div "Sports" at bounding box center [290, 355] width 111 height 8
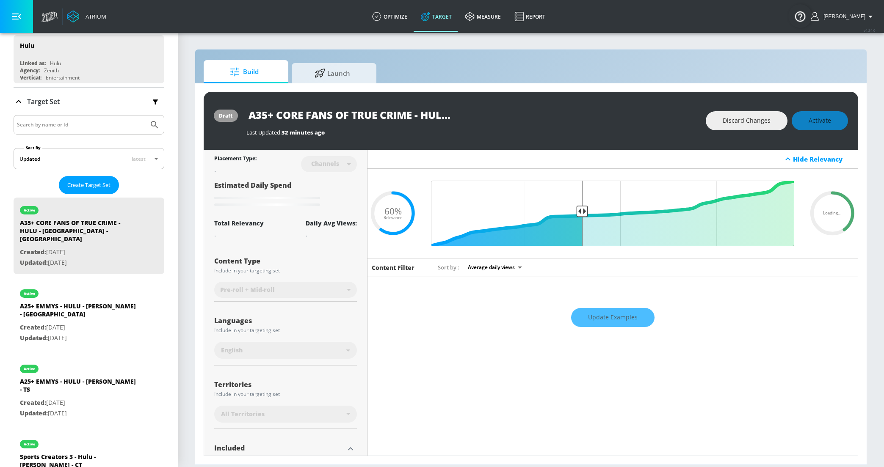
click at [405, 397] on div "Content Filter Sort by Average daily views avg_daily_views_last_7_days Update E…" at bounding box center [612, 468] width 490 height 421
click at [600, 80] on div "Build Launch" at bounding box center [531, 71] width 654 height 23
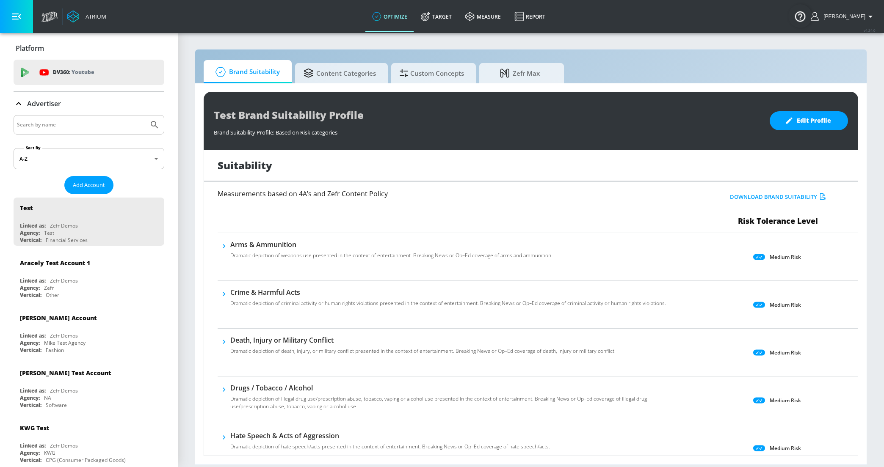
click at [52, 127] on input "Search by name" at bounding box center [81, 124] width 128 height 11
click at [445, 21] on link "Target" at bounding box center [436, 16] width 44 height 30
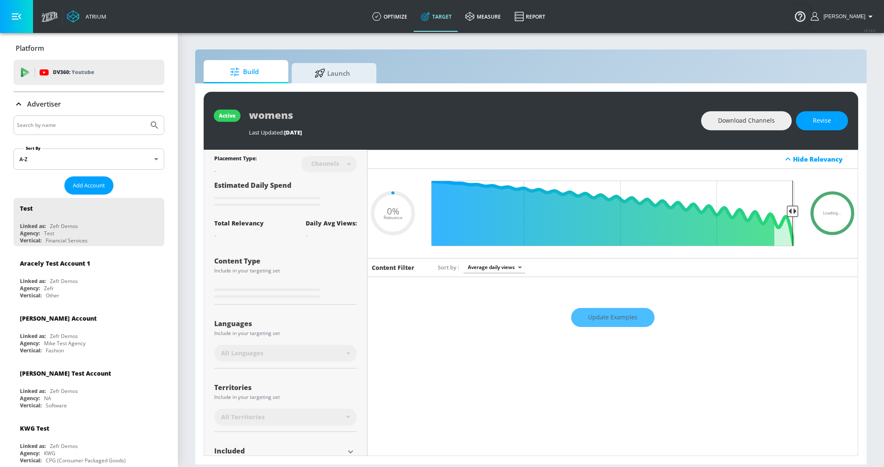
type input "0.05"
click at [63, 128] on input "Search by name" at bounding box center [81, 125] width 128 height 11
type input "hulu"
click at [145, 116] on button "Submit Search" at bounding box center [154, 125] width 19 height 19
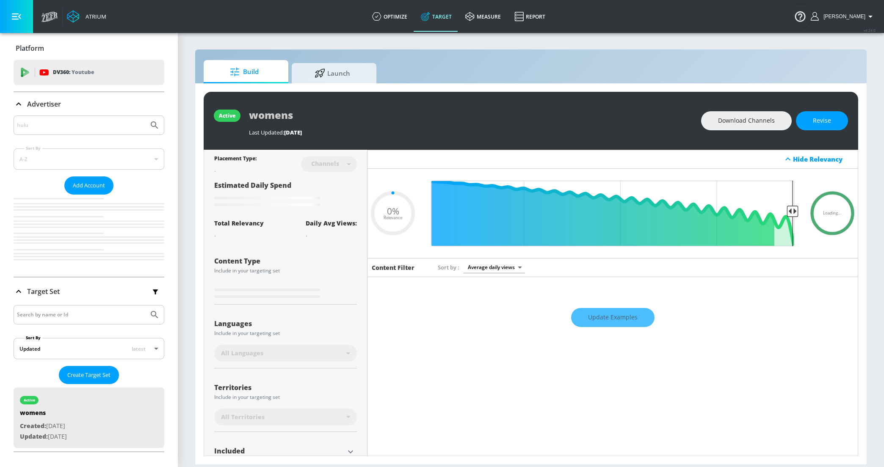
type input "0.05"
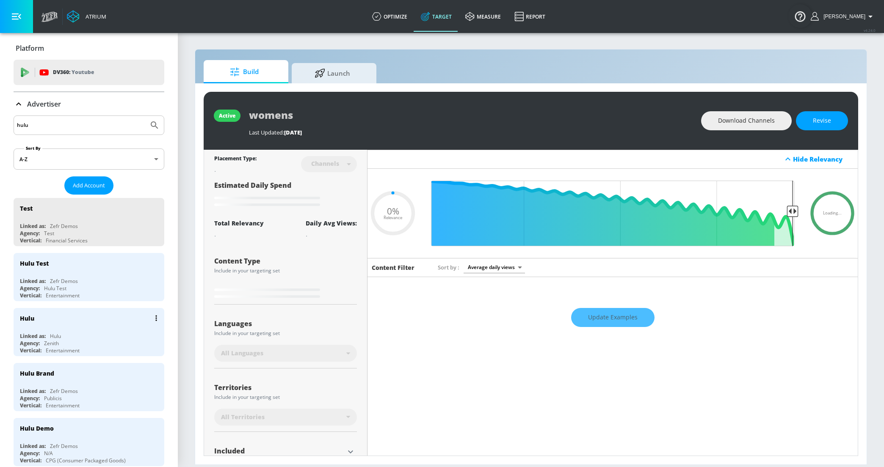
click at [45, 317] on div "Hulu" at bounding box center [91, 318] width 142 height 20
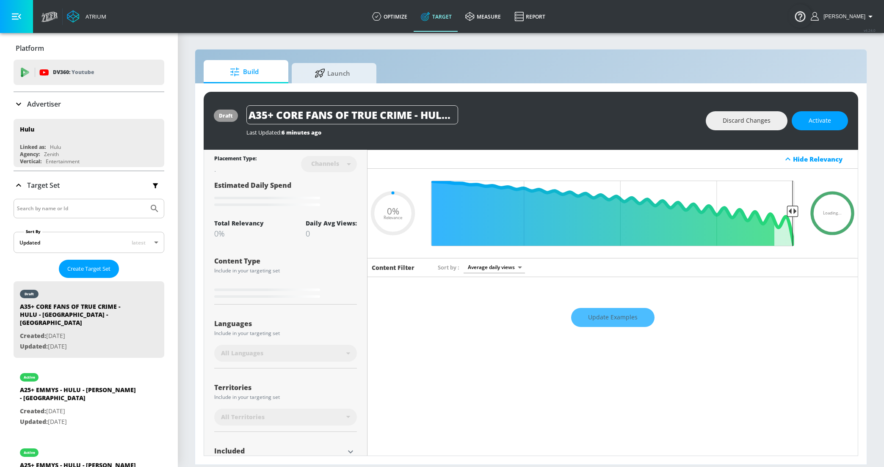
scroll to position [70, 0]
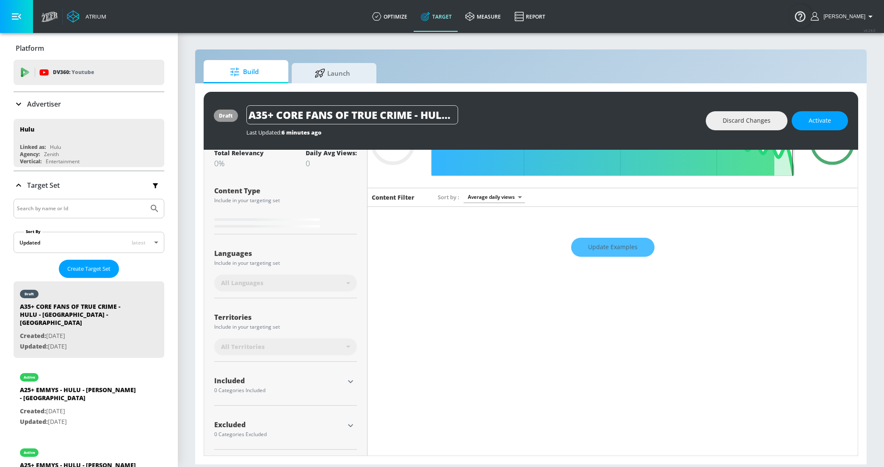
click at [348, 382] on icon "button" at bounding box center [350, 382] width 10 height 10
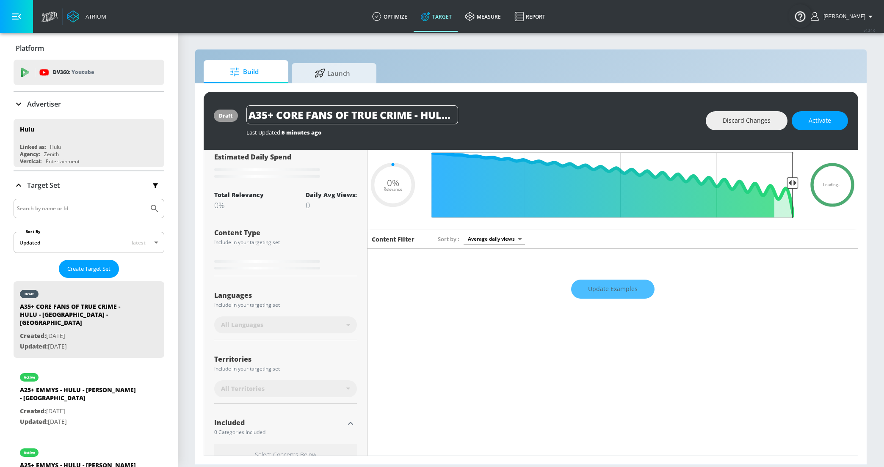
scroll to position [37, 0]
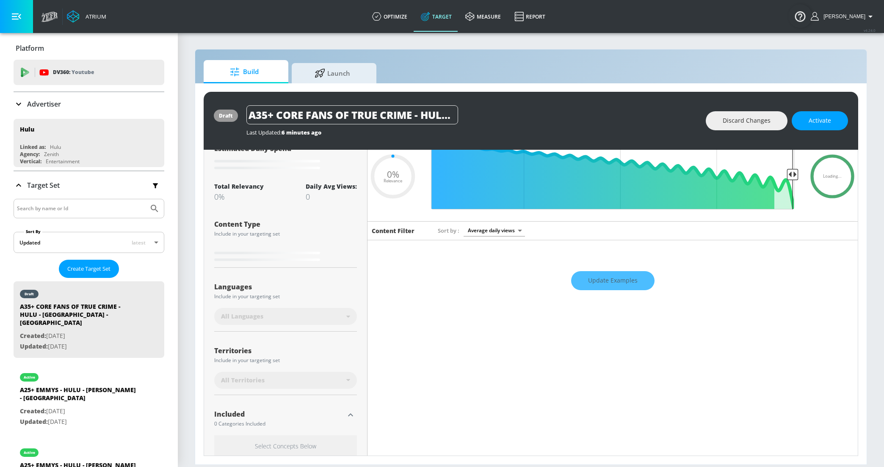
type input "0.6"
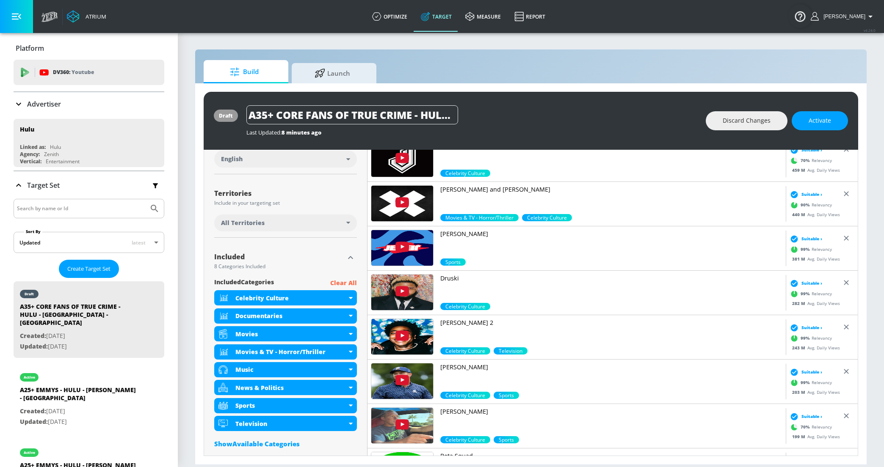
scroll to position [192, 0]
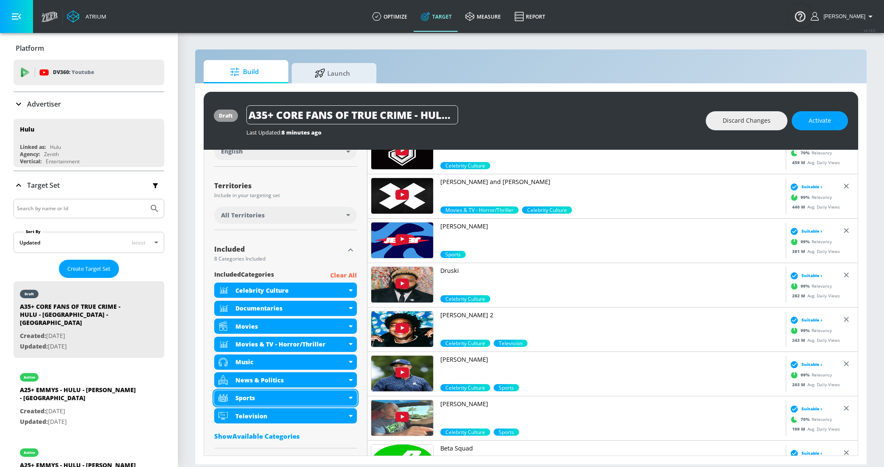
click at [345, 400] on div "Sports" at bounding box center [290, 398] width 111 height 8
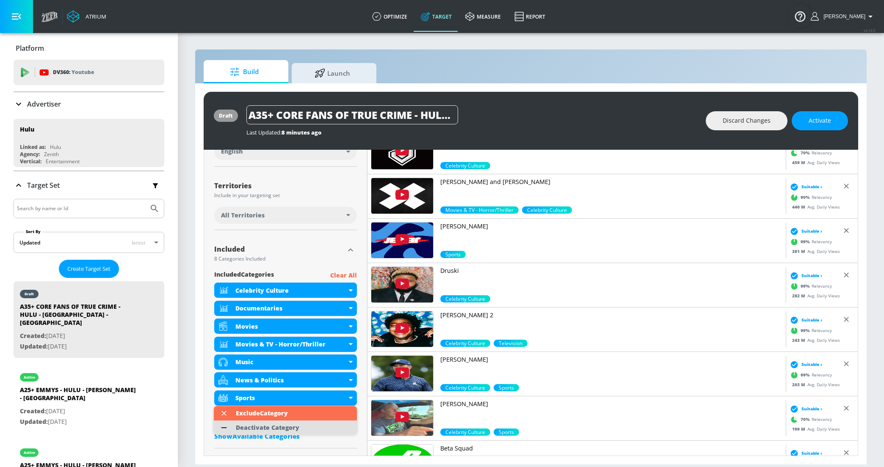
click at [292, 430] on div "Deactivate Category" at bounding box center [267, 428] width 63 height 6
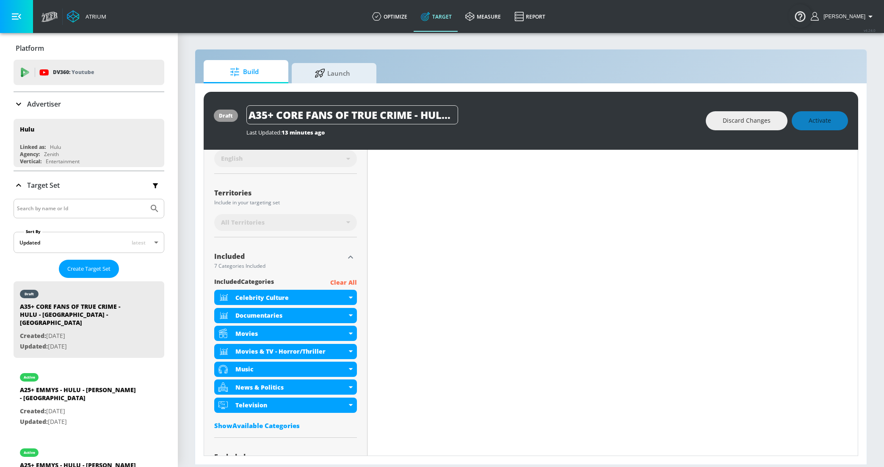
scroll to position [198, 0]
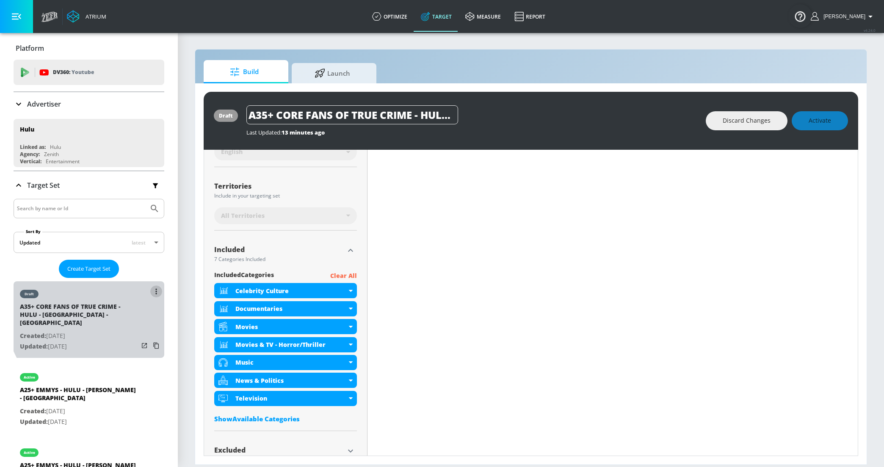
click at [157, 286] on button "list of Target Set" at bounding box center [156, 292] width 12 height 12
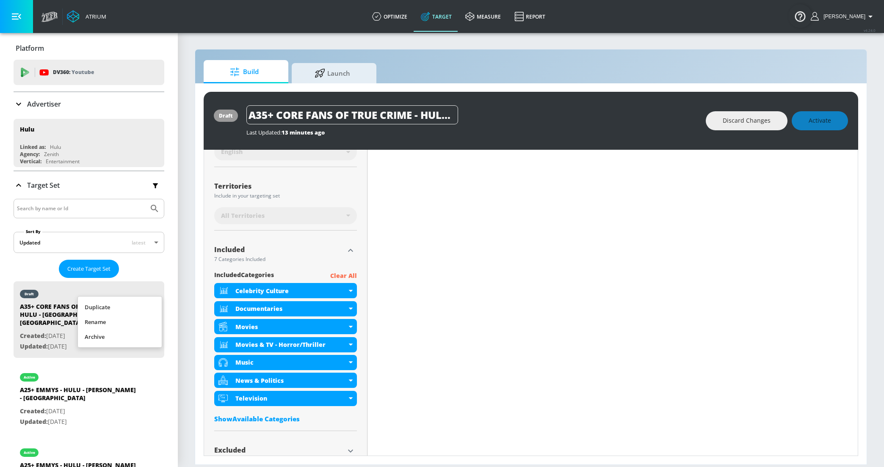
click at [137, 302] on li "Duplicate" at bounding box center [120, 307] width 84 height 15
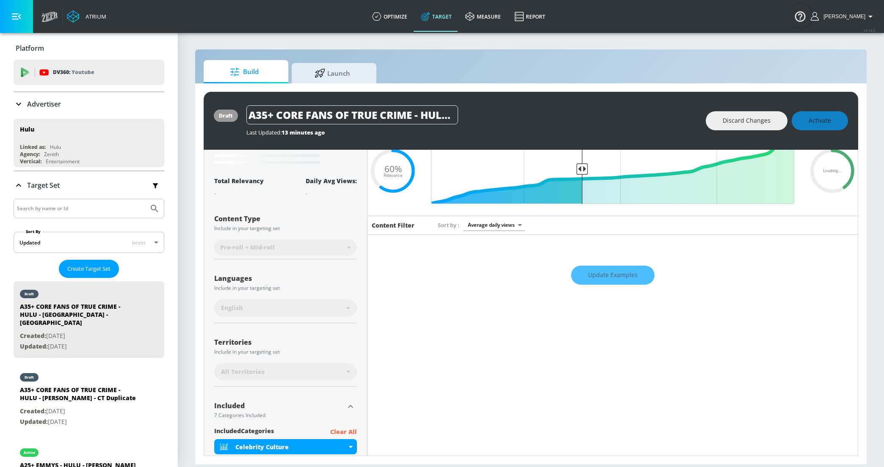
scroll to position [0, 0]
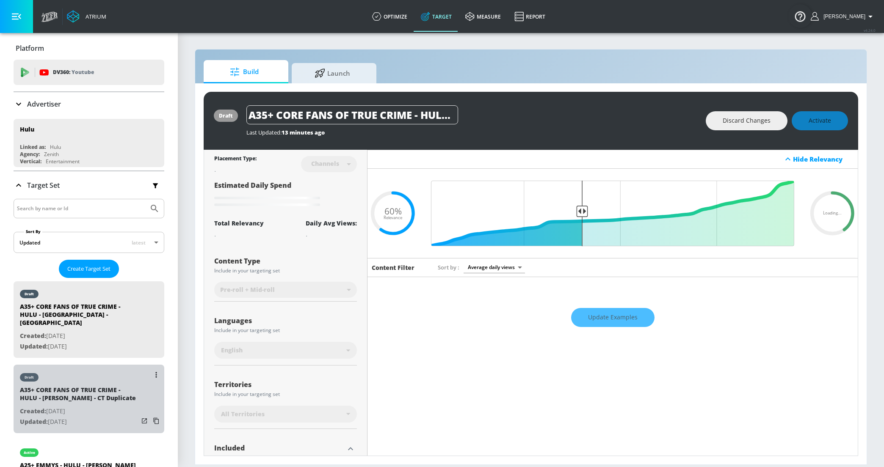
click at [97, 406] on p "Created: [DATE]" at bounding box center [79, 411] width 119 height 11
type input "A35+ CORE FANS OF TRUE CRIME - HULU - [PERSON_NAME] - CT Duplicate"
type input "0.05"
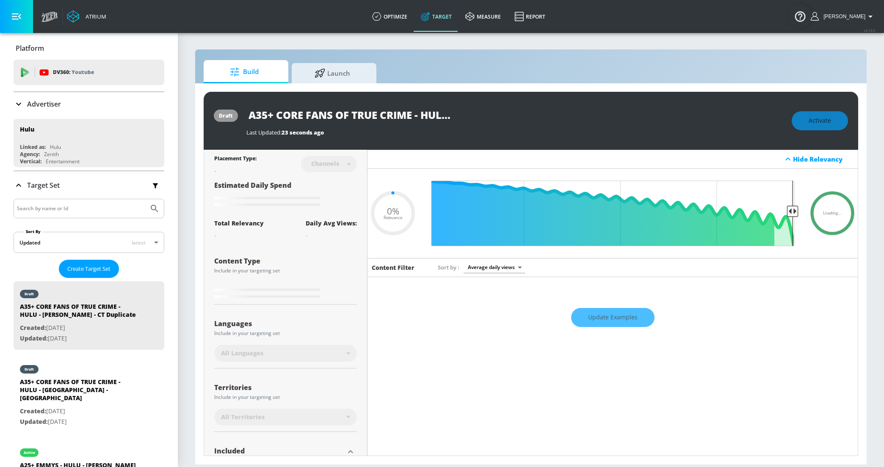
scroll to position [0, 140]
drag, startPoint x: 419, startPoint y: 116, endPoint x: 555, endPoint y: 113, distance: 135.9
click at [555, 114] on div "A35+ CORE FANS OF TRUE CRIME - HULU - [PERSON_NAME] - CT Duplicate" at bounding box center [514, 114] width 537 height 19
click at [391, 119] on input "A35+ CORE FANS OF TRUE CRIME - HULU - [PERSON_NAME] - CT Duplicate" at bounding box center [352, 114] width 212 height 19
drag, startPoint x: 391, startPoint y: 119, endPoint x: 518, endPoint y: 117, distance: 126.6
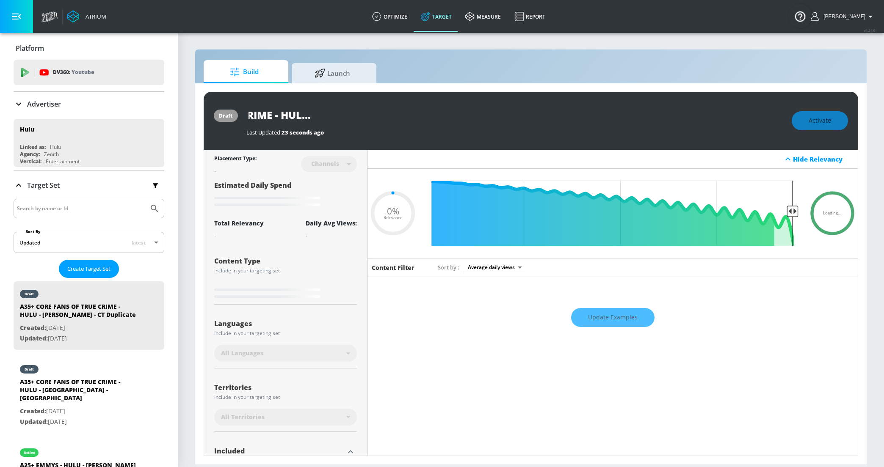
click at [518, 118] on div "A35+ CORE FANS OF TRUE CRIME - HULU - [PERSON_NAME] - CT Duplicate" at bounding box center [514, 114] width 537 height 19
type input "A35+ CORE FANS OF TRUE CRIME - HULU - [PERSON_NAME] - T"
type input "0.05"
type input "A35+ CORE FANS OF TRUE CRIME - HULU - [PERSON_NAME] - TS"
type input "0.05"
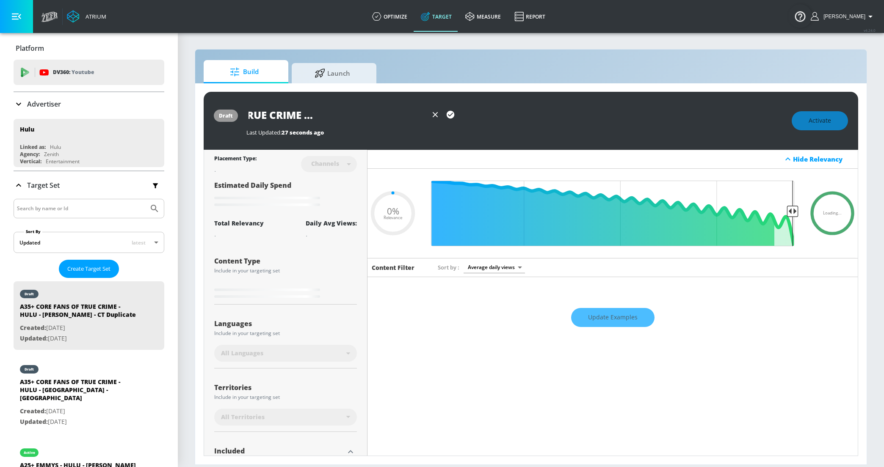
scroll to position [0, 116]
type input "A35+ CORE FANS OF TRUE CRIME - HULU - [PERSON_NAME] - TS"
click at [449, 113] on icon "button" at bounding box center [451, 115] width 8 height 8
type input "0.05"
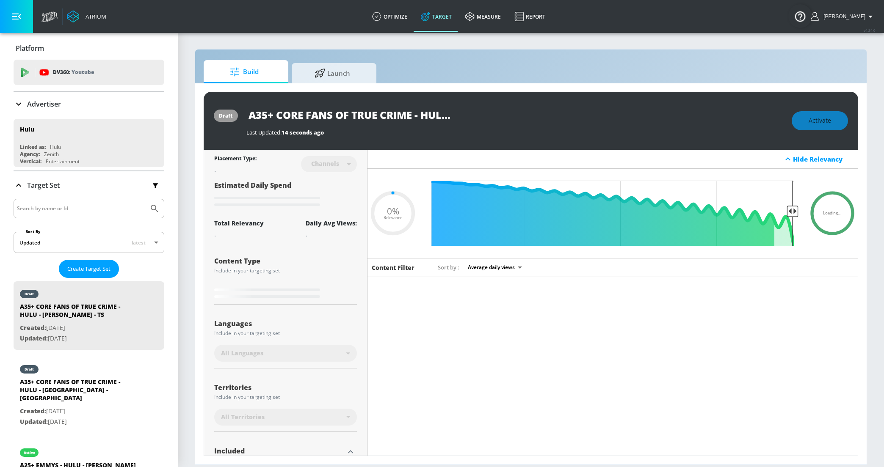
type input "A35+ CORE FANS OF TRUE CRIME - HULU - [PERSON_NAME] - CT Duplicate"
type input "0.6"
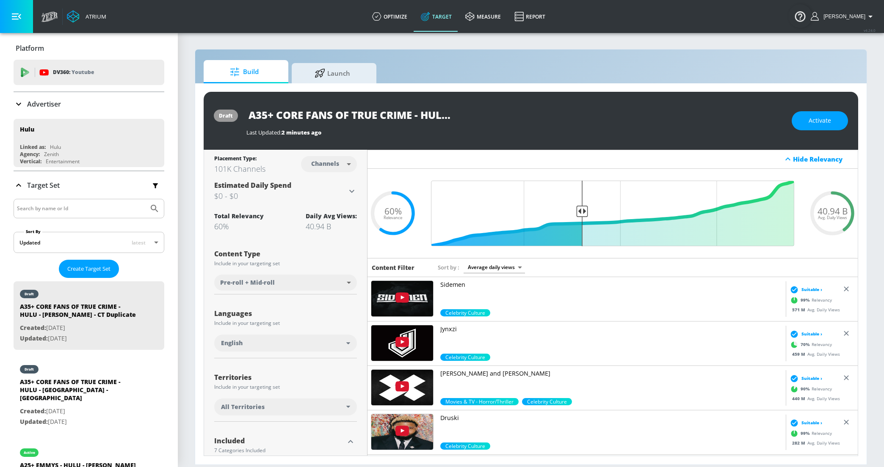
scroll to position [0, 140]
drag, startPoint x: 320, startPoint y: 113, endPoint x: 574, endPoint y: 121, distance: 254.1
click at [579, 121] on div "A35+ CORE FANS OF TRUE CRIME - HULU - [PERSON_NAME] - CT Duplicate" at bounding box center [514, 114] width 537 height 19
drag, startPoint x: 394, startPoint y: 114, endPoint x: 493, endPoint y: 113, distance: 99.0
click at [493, 113] on div "A35+ CORE FANS OF TRUE CRIME - HULU - [PERSON_NAME] - CT Duplicate" at bounding box center [514, 114] width 537 height 19
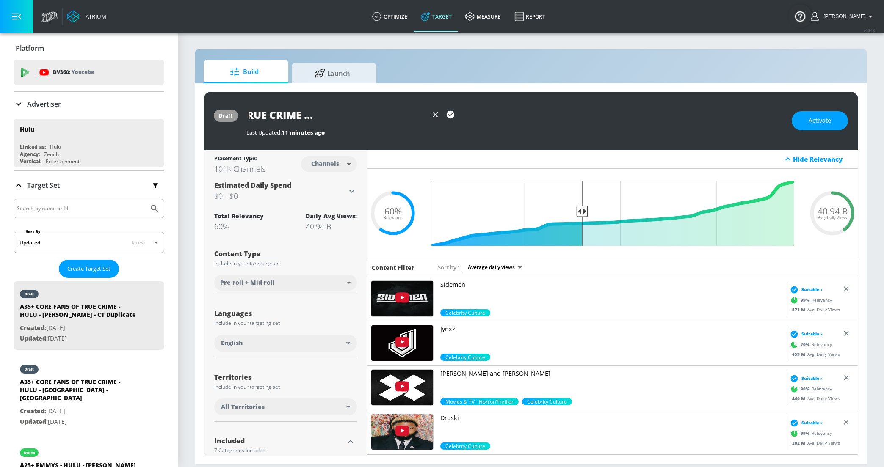
scroll to position [0, 116]
type input "A35+ CORE FANS OF TRUE CRIME - HULU - [PERSON_NAME] - TS"
click at [346, 164] on body "Atrium optimize Target measure Report optimize Target measure Report v 4.24.0 […" at bounding box center [442, 233] width 884 height 467
click at [331, 198] on div "Videos" at bounding box center [326, 196] width 24 height 9
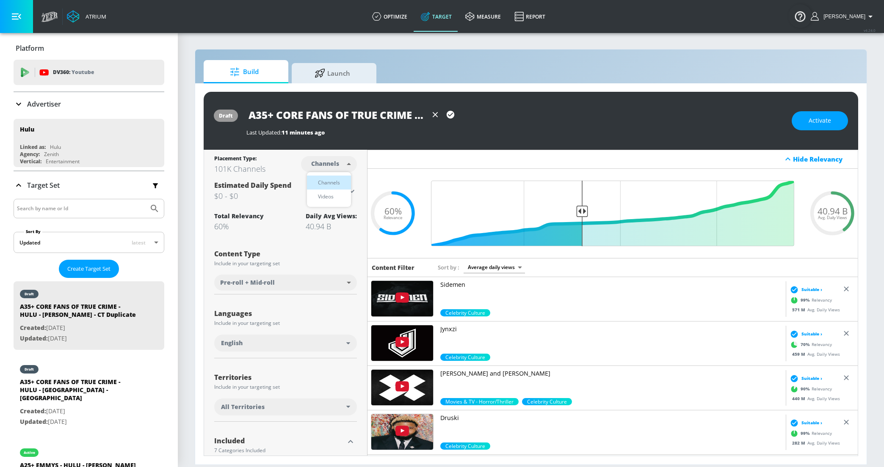
type input "videos"
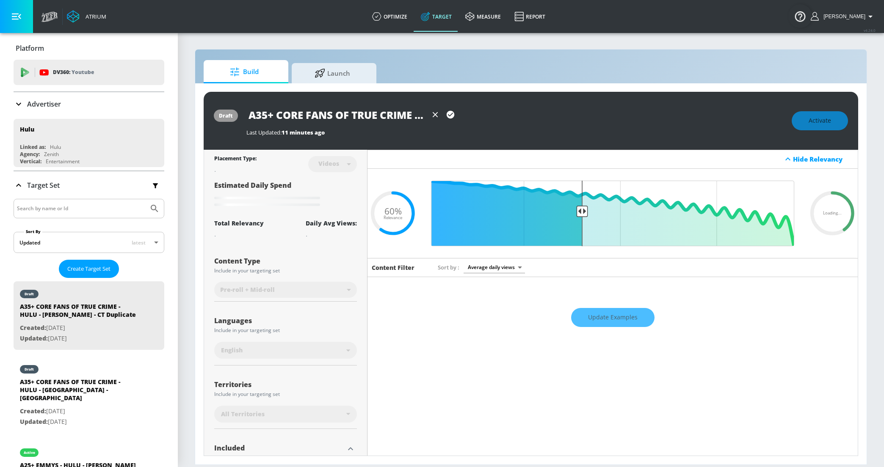
scroll to position [0, 117]
drag, startPoint x: 390, startPoint y: 116, endPoint x: 496, endPoint y: 115, distance: 106.2
click at [497, 116] on div "A35+ CORE FANS OF TRUE CRIME - HULU - [PERSON_NAME] - TS" at bounding box center [514, 114] width 537 height 19
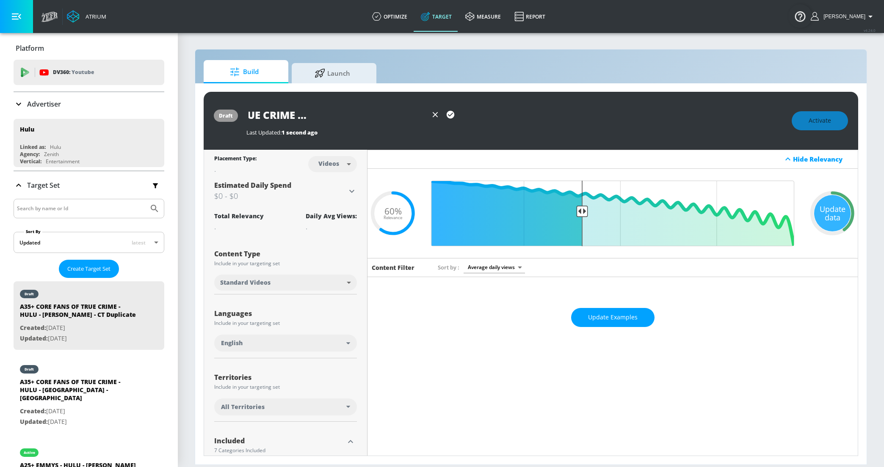
click at [449, 115] on icon "button" at bounding box center [450, 114] width 9 height 9
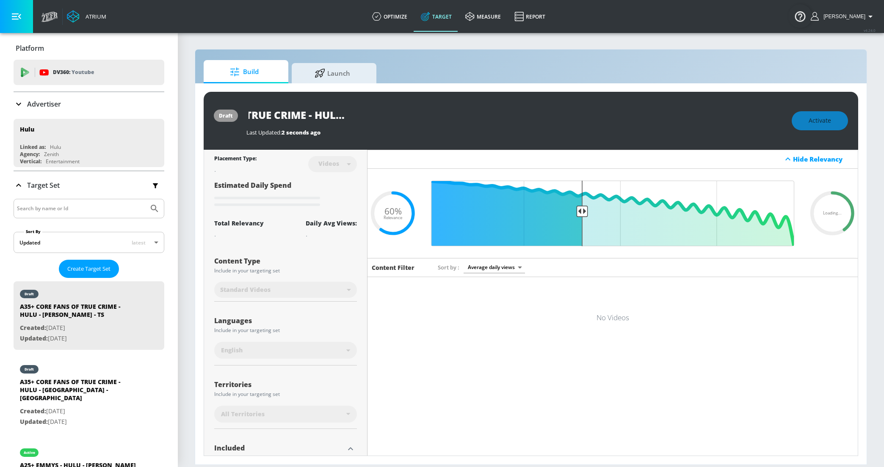
scroll to position [0, 0]
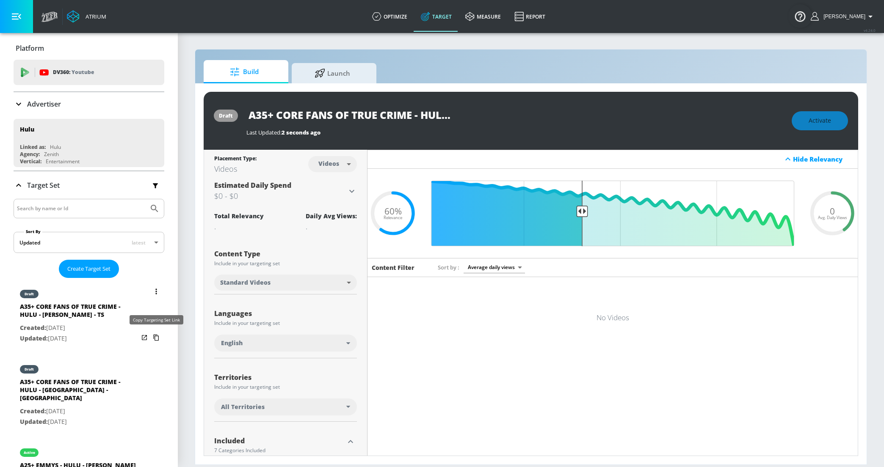
click at [153, 335] on icon "list of Target Set" at bounding box center [156, 338] width 14 height 14
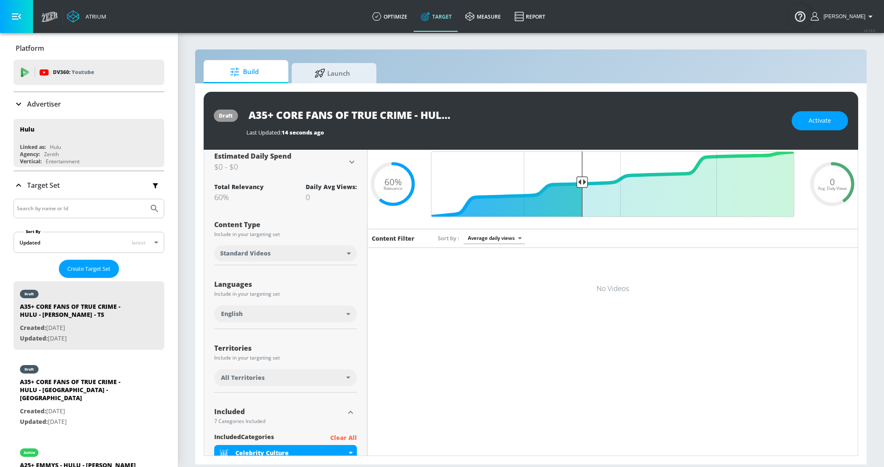
scroll to position [30, 0]
click at [311, 254] on body "Atrium optimize Target measure Report optimize Target measure Report v 4.24.0 […" at bounding box center [442, 233] width 884 height 467
click at [294, 243] on div at bounding box center [442, 233] width 884 height 467
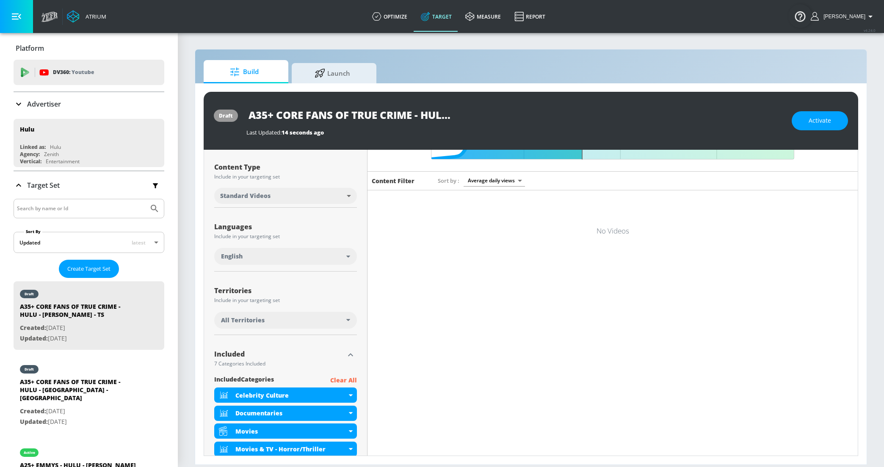
scroll to position [83, 0]
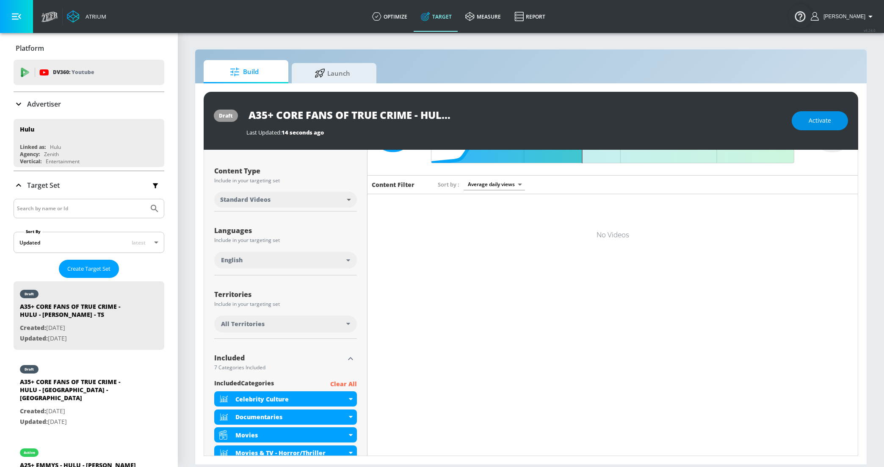
click at [822, 118] on span "Activate" at bounding box center [819, 121] width 22 height 11
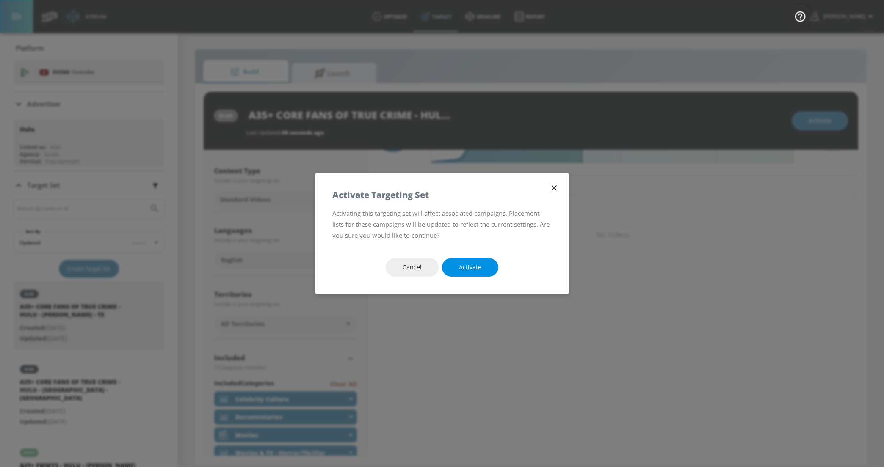
click at [470, 273] on span "Activate" at bounding box center [470, 267] width 22 height 11
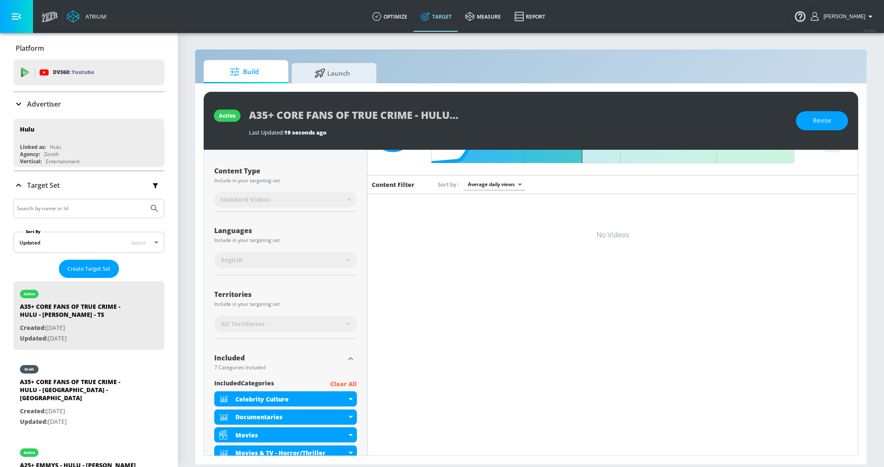
scroll to position [0, 0]
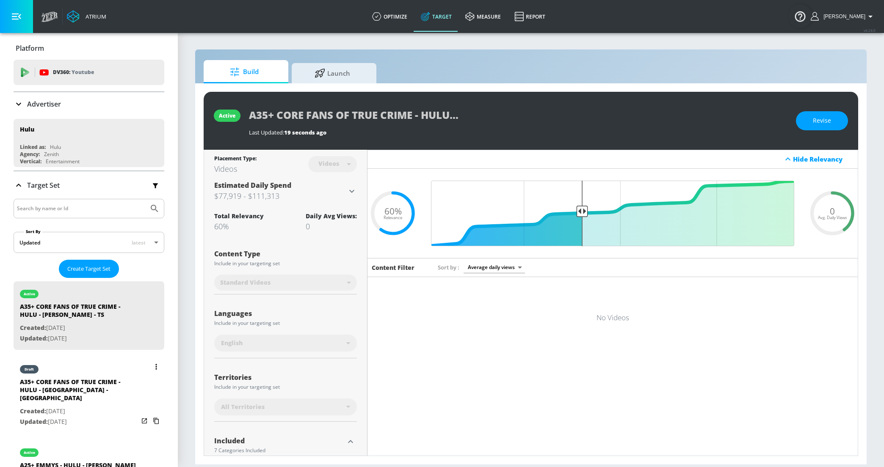
click at [114, 393] on div "A35+ CORE FANS OF TRUE CRIME - HULU - [GEOGRAPHIC_DATA] - [GEOGRAPHIC_DATA]" at bounding box center [79, 392] width 119 height 28
type input "A35+ CORE FANS OF TRUE CRIME - HULU - [GEOGRAPHIC_DATA] - [GEOGRAPHIC_DATA]"
type input "channels"
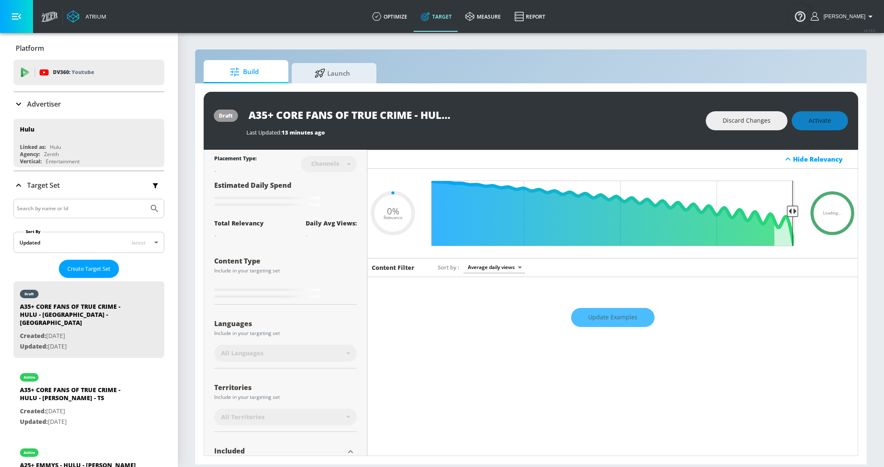
type input "0.6"
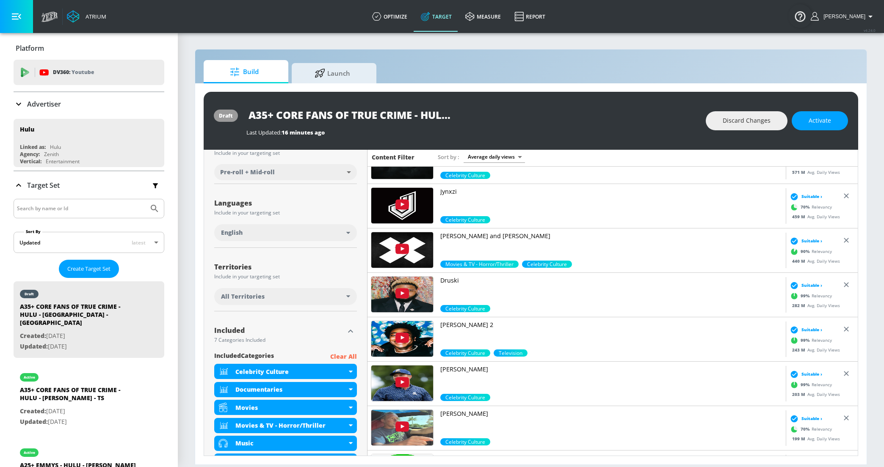
scroll to position [119, 0]
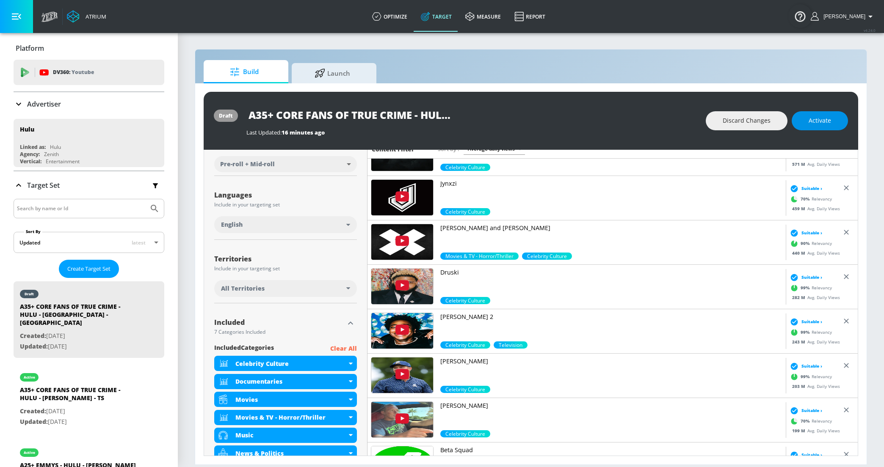
click at [819, 120] on span "Activate" at bounding box center [819, 121] width 22 height 11
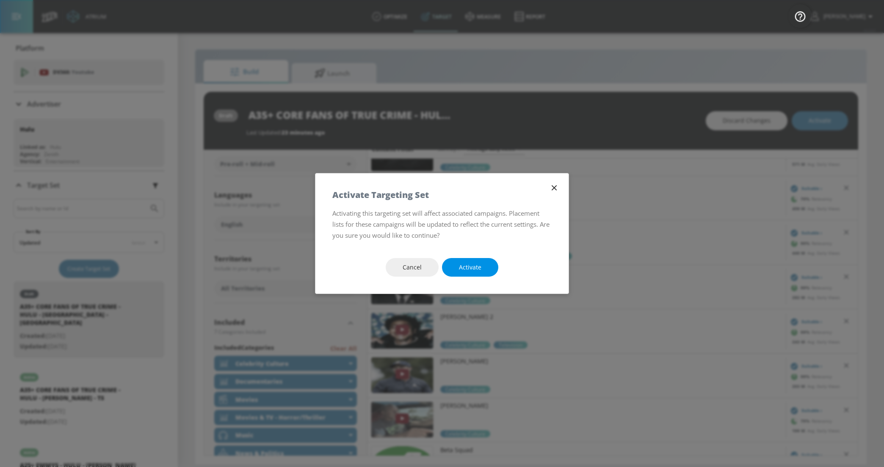
click at [476, 270] on span "Activate" at bounding box center [470, 267] width 22 height 11
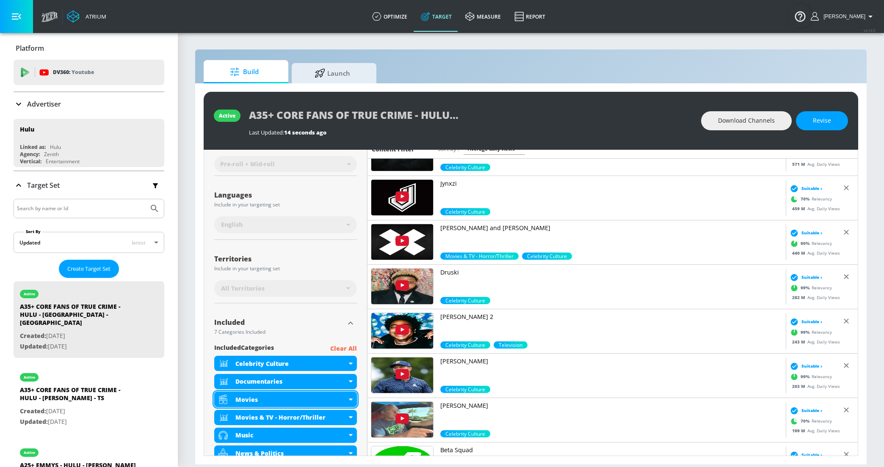
scroll to position [217, 0]
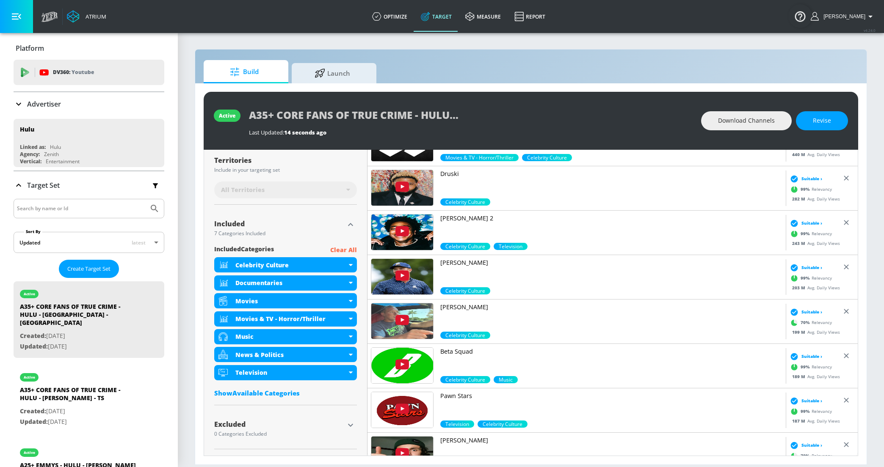
click at [264, 391] on div "Show Available Categories" at bounding box center [285, 393] width 143 height 8
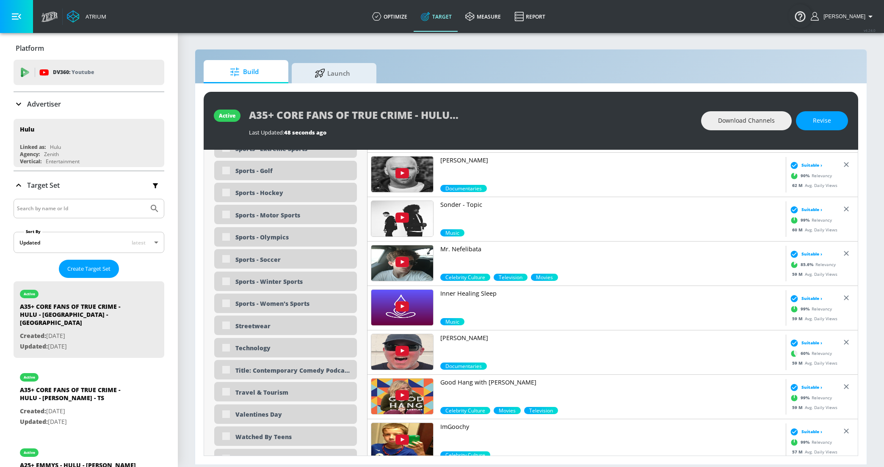
scroll to position [2579, 0]
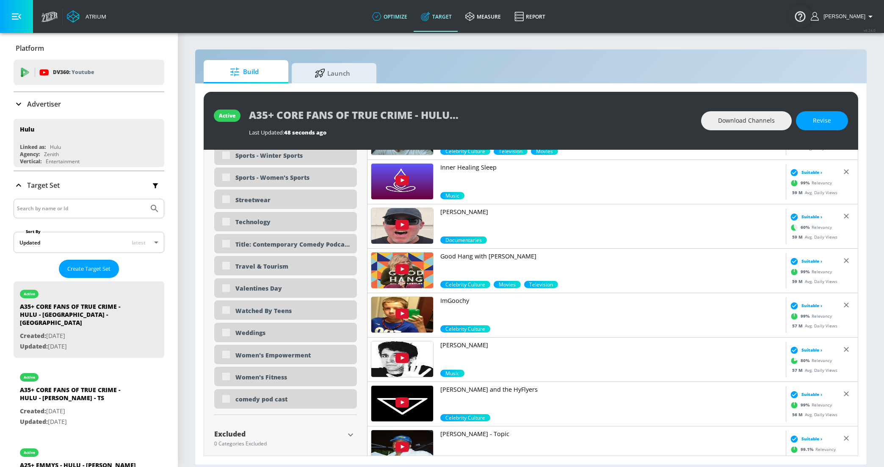
click at [407, 17] on link "optimize" at bounding box center [389, 16] width 49 height 30
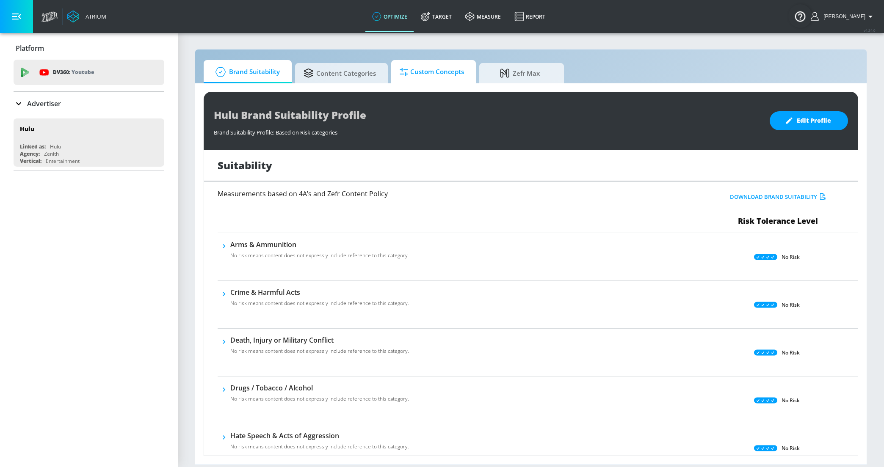
click at [397, 74] on link "Custom Concepts" at bounding box center [433, 71] width 85 height 23
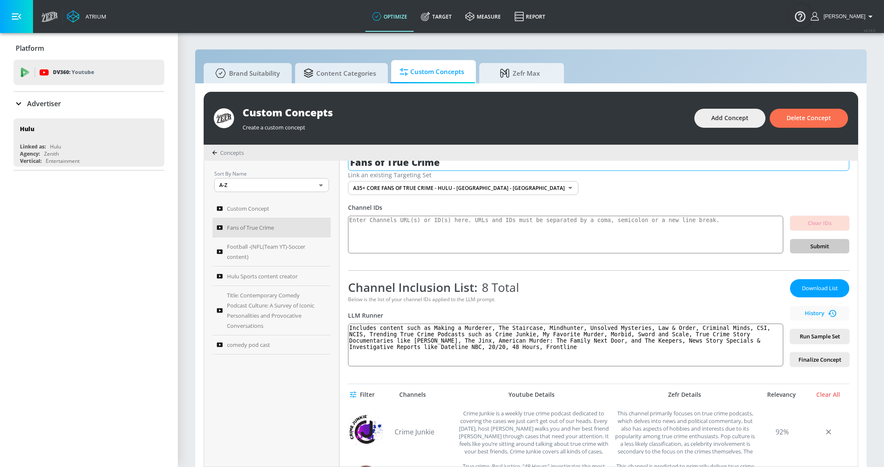
scroll to position [7, 0]
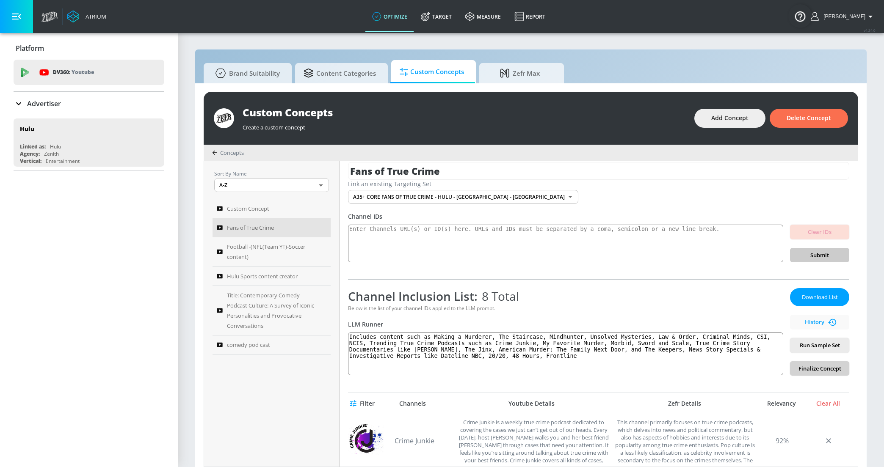
click at [805, 367] on span "Finalize Concept" at bounding box center [820, 369] width 46 height 10
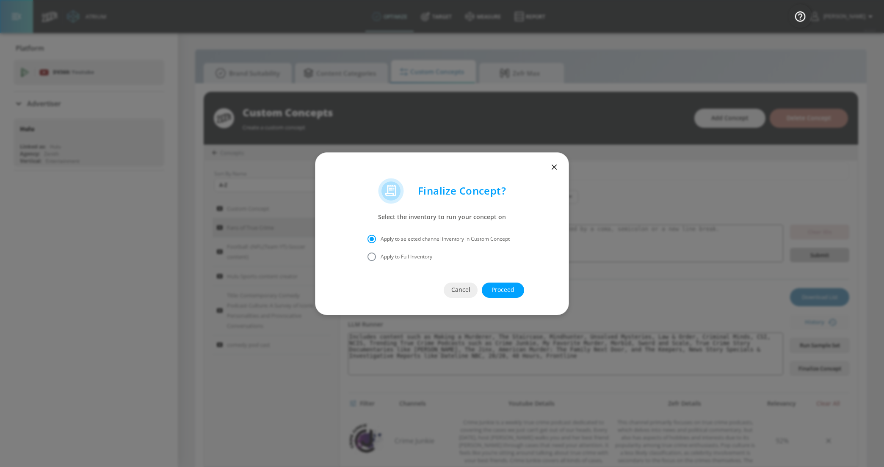
click at [499, 287] on span "Proceed" at bounding box center [503, 290] width 8 height 11
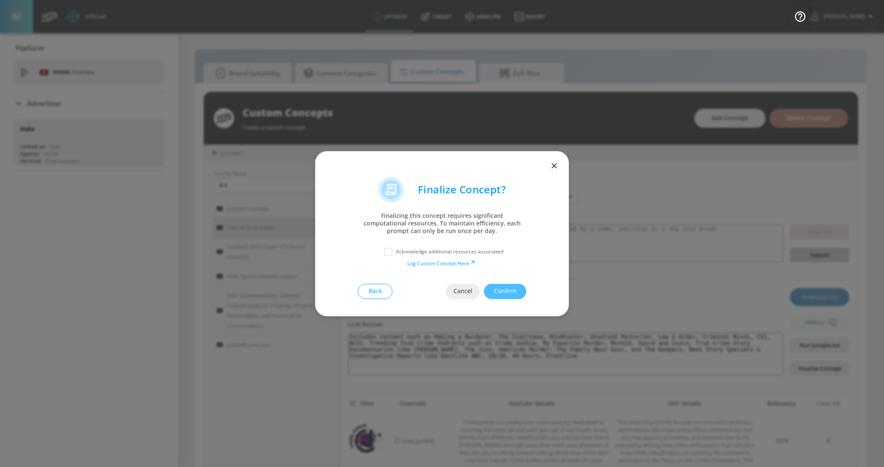
click at [407, 247] on div "Acknowledge additional resources associated" at bounding box center [441, 251] width 219 height 15
click at [412, 255] on p "Acknowledge additional resources associated" at bounding box center [450, 252] width 108 height 8
click at [392, 255] on input "checkbox" at bounding box center [387, 251] width 15 height 15
checkbox input "true"
click at [501, 289] on span "Confirm" at bounding box center [505, 291] width 8 height 11
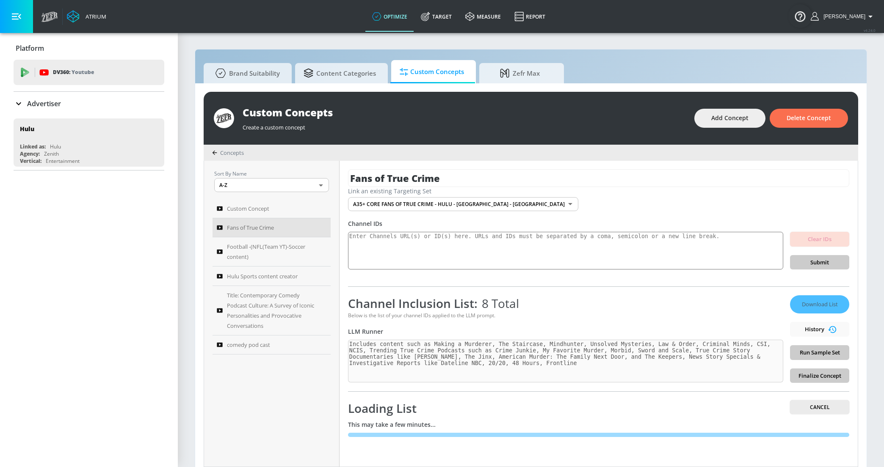
scroll to position [0, 0]
